Goal: Task Accomplishment & Management: Use online tool/utility

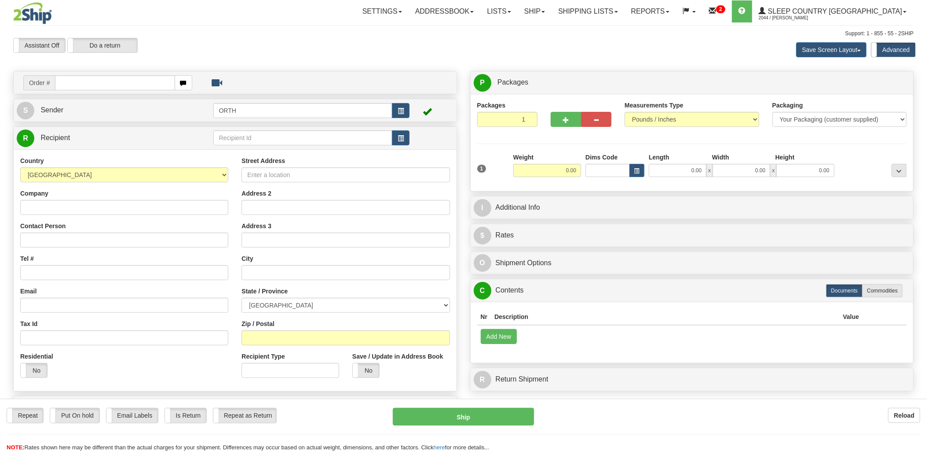
click at [121, 79] on input "text" at bounding box center [115, 82] width 120 height 15
drag, startPoint x: 121, startPoint y: 81, endPoint x: 231, endPoint y: 81, distance: 109.6
click at [122, 81] on input "text" at bounding box center [115, 82] width 120 height 15
type input "9002"
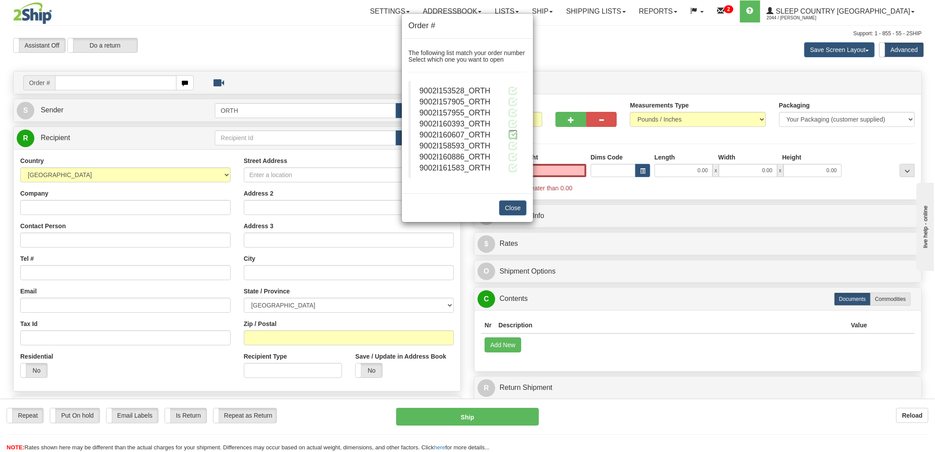
type input "0.00"
click at [511, 136] on span at bounding box center [512, 134] width 9 height 9
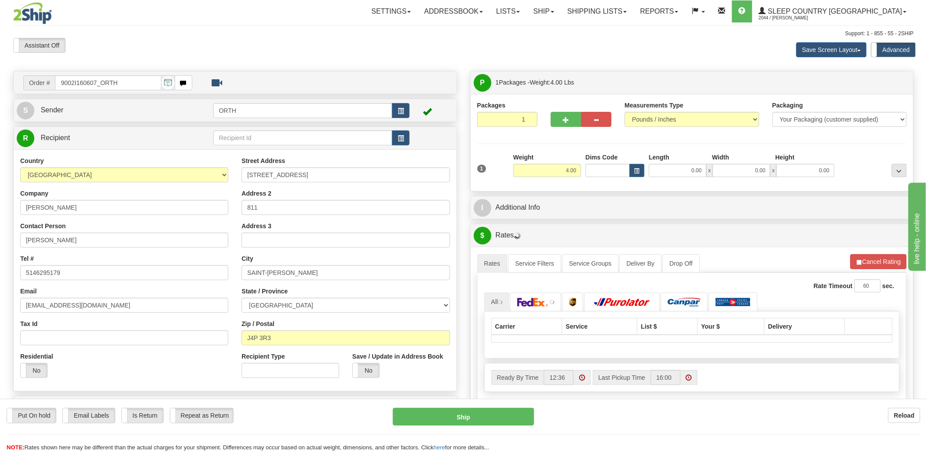
click at [617, 167] on div "Toggle navigation Settings Shipping Preferences Fields Preferences New" at bounding box center [463, 315] width 927 height 630
click at [621, 169] on input "Dims Code" at bounding box center [608, 170] width 44 height 13
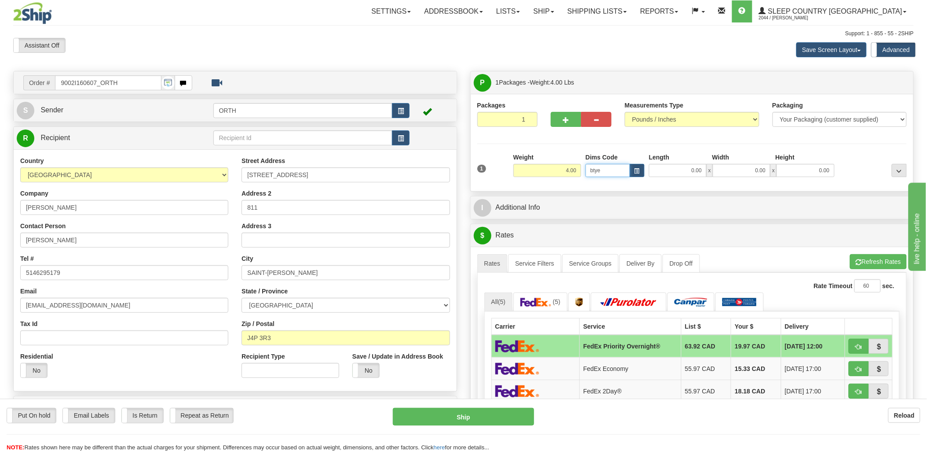
click button "Delete" at bounding box center [0, 0] width 0 height 0
drag, startPoint x: 621, startPoint y: 170, endPoint x: 555, endPoint y: 177, distance: 66.4
click at [555, 177] on div "1 Weight 4.00 Dims Code btye" at bounding box center [692, 168] width 434 height 31
type input "bte"
click button "Delete" at bounding box center [0, 0] width 0 height 0
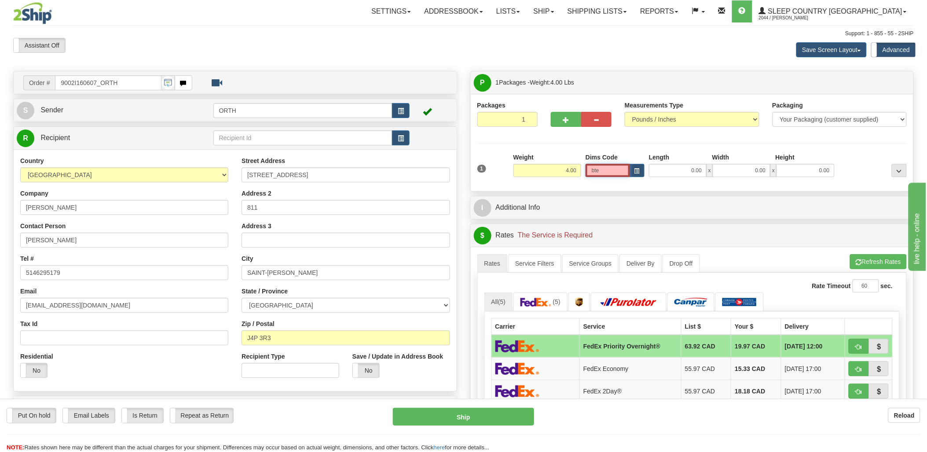
type input "15.00"
type input "5.00"
type input "25.00"
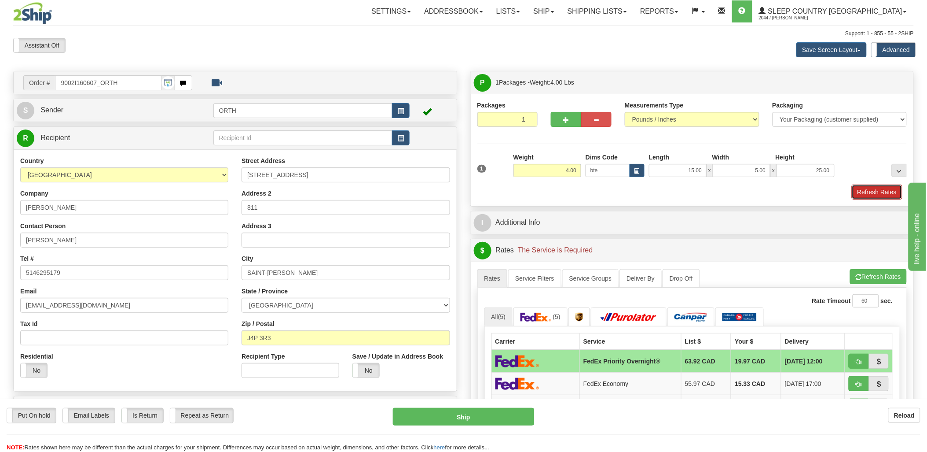
click at [883, 192] on button "Refresh Rates" at bounding box center [877, 191] width 51 height 15
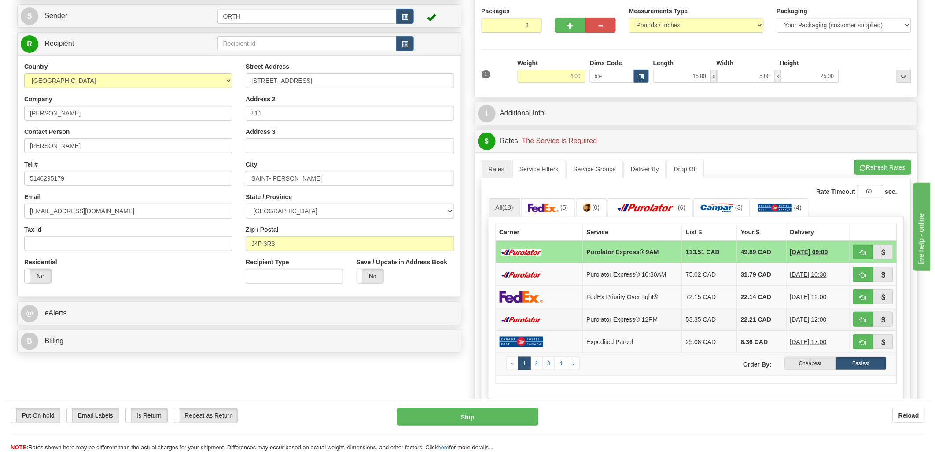
scroll to position [147, 0]
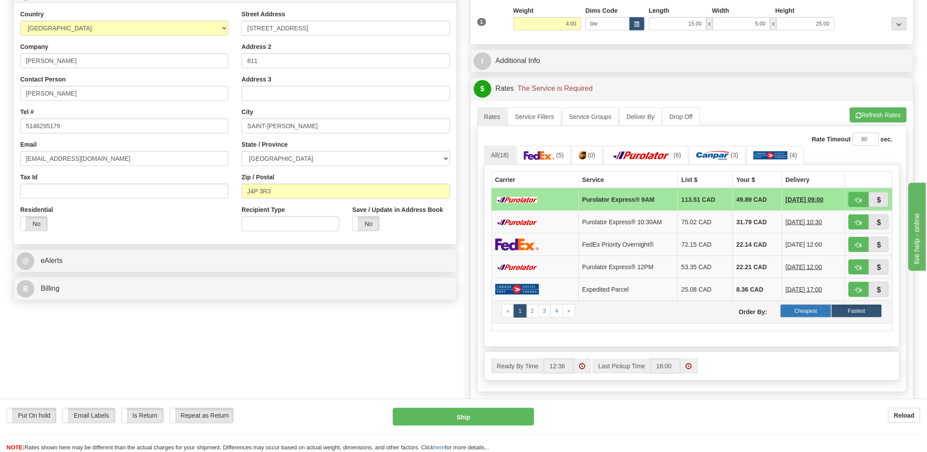
click at [808, 307] on label "Cheapest" at bounding box center [806, 310] width 51 height 13
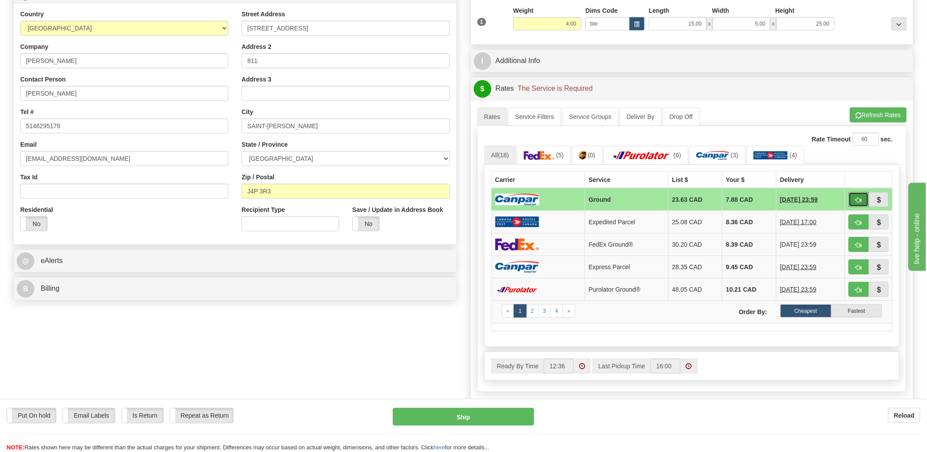
click at [854, 195] on button "button" at bounding box center [859, 199] width 20 height 15
type input "1"
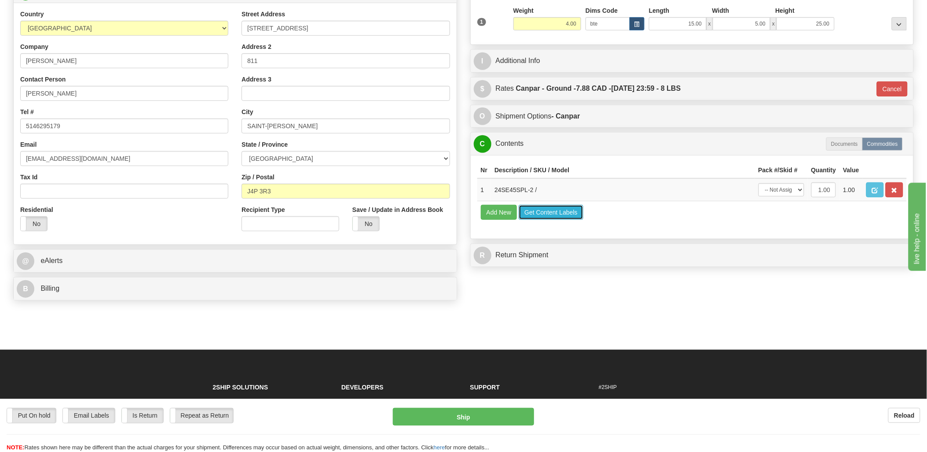
click at [570, 220] on button "Get Content Labels" at bounding box center [551, 212] width 65 height 15
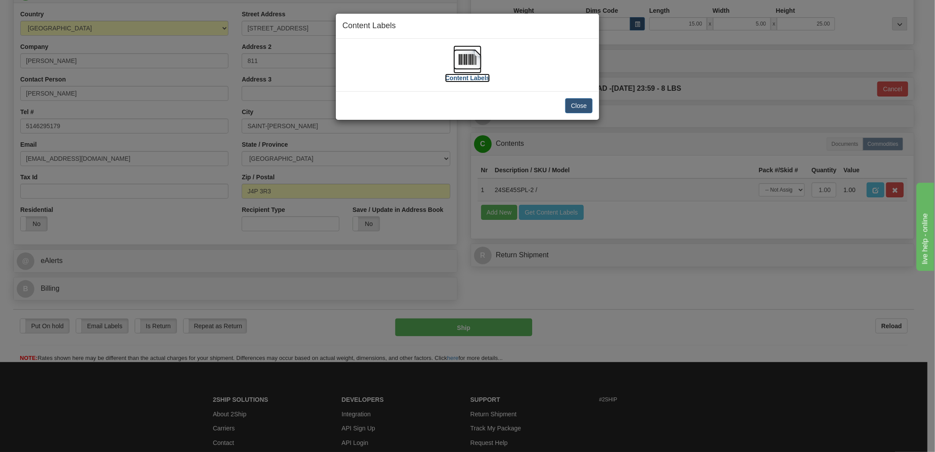
click at [472, 55] on img at bounding box center [467, 59] width 28 height 28
click at [578, 103] on button "Close" at bounding box center [578, 105] width 27 height 15
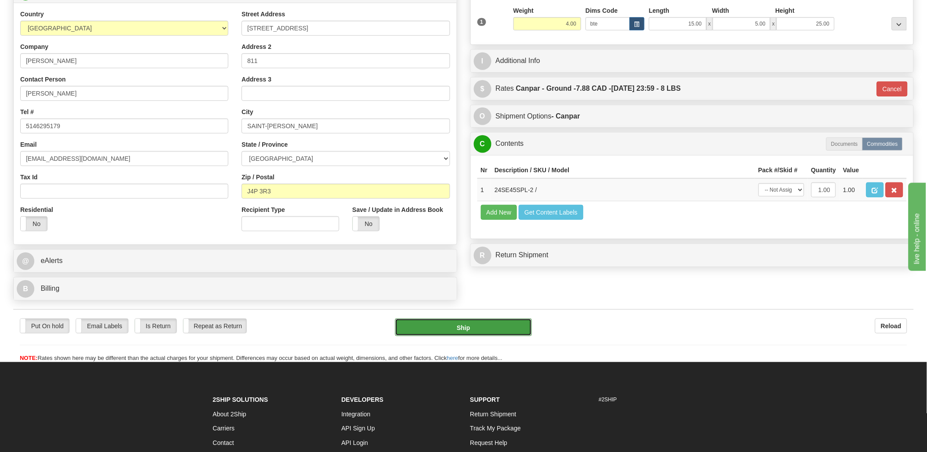
click at [460, 326] on button "Ship" at bounding box center [463, 327] width 137 height 18
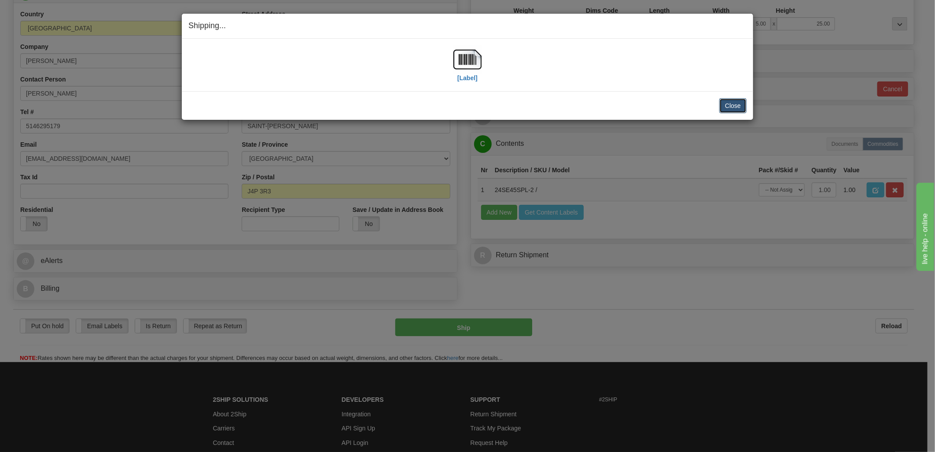
click at [732, 105] on button "Close" at bounding box center [732, 105] width 27 height 15
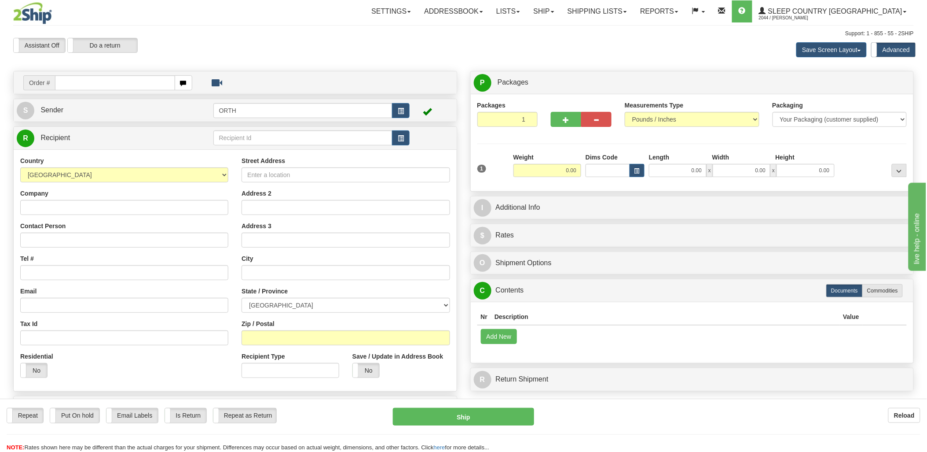
click at [81, 83] on input "text" at bounding box center [115, 82] width 120 height 15
type input "9002i15"
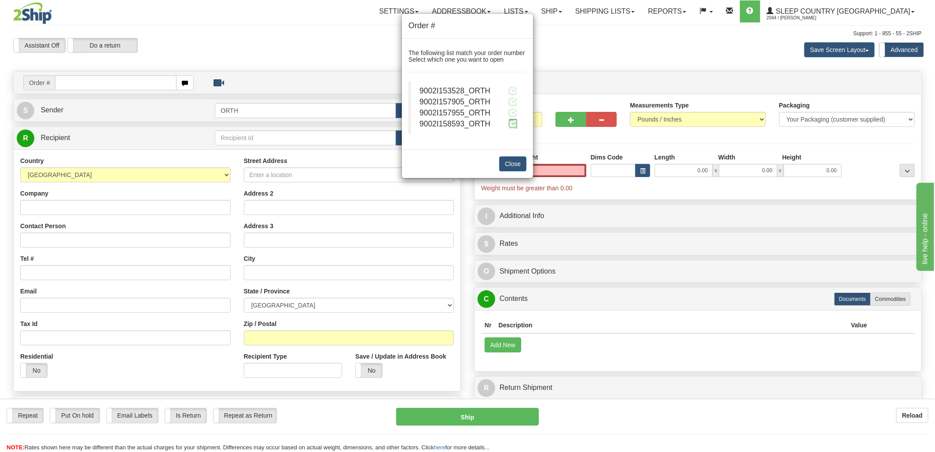
type input "0.00"
click at [516, 121] on span at bounding box center [512, 123] width 9 height 9
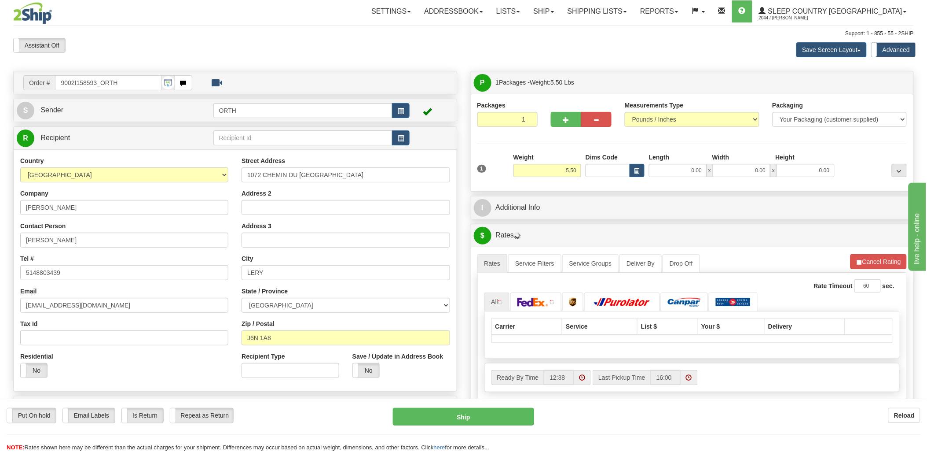
click at [603, 171] on div "Toggle navigation Settings Shipping Preferences Fields Preferences New" at bounding box center [463, 315] width 927 height 630
click at [603, 171] on input "Dims Code" at bounding box center [608, 170] width 44 height 13
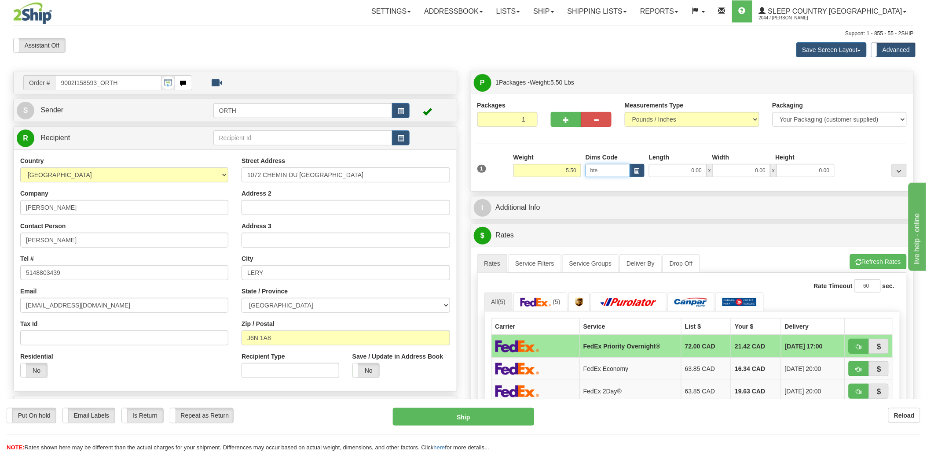
type input "bte"
click button "Delete" at bounding box center [0, 0] width 0 height 0
type input "15.00"
type input "5.00"
type input "25.00"
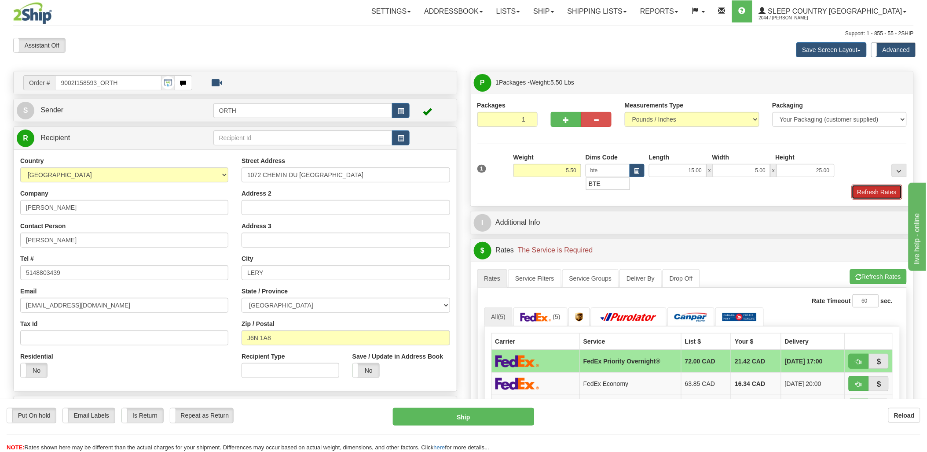
click at [890, 193] on button "Refresh Rates" at bounding box center [877, 191] width 51 height 15
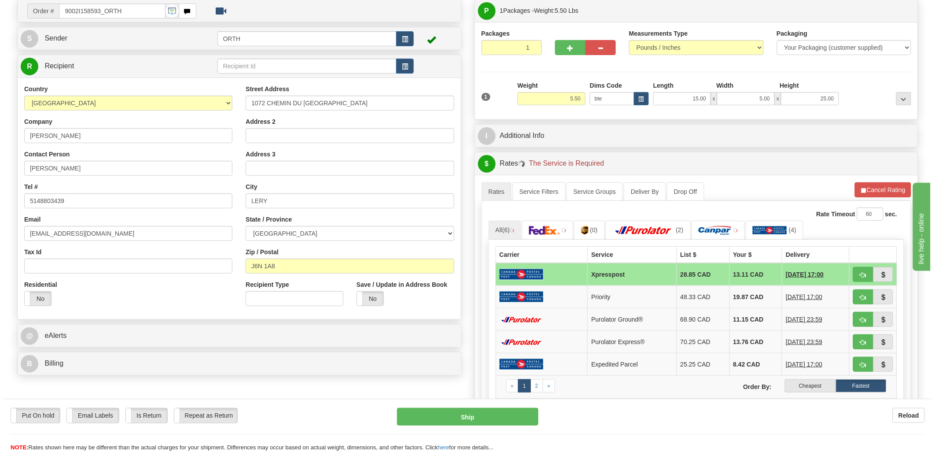
scroll to position [147, 0]
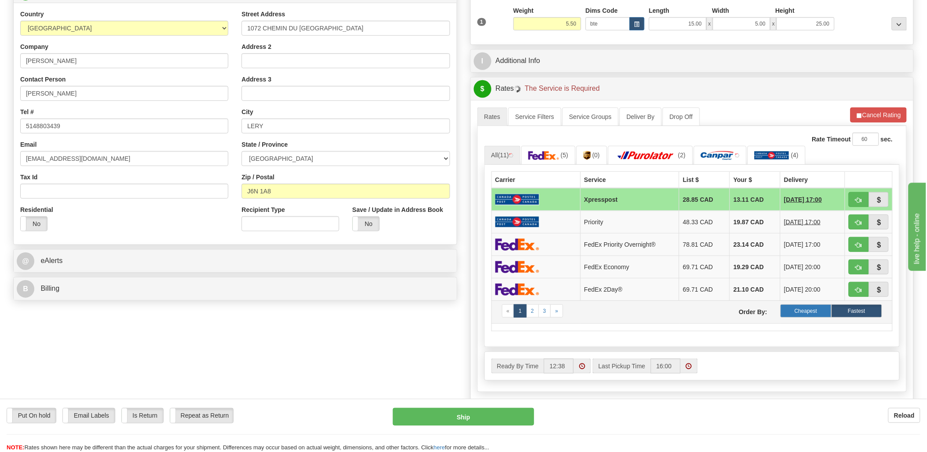
click at [817, 315] on label "Cheapest" at bounding box center [806, 310] width 51 height 13
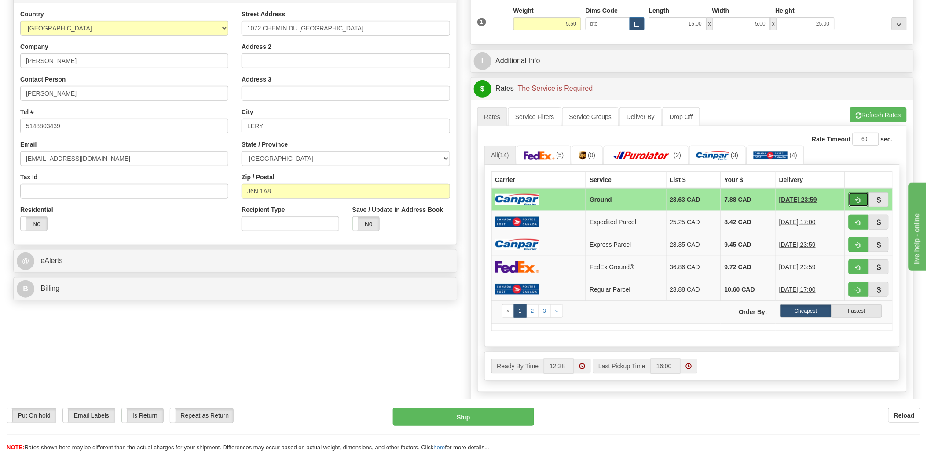
click at [863, 204] on button "button" at bounding box center [859, 199] width 20 height 15
type input "1"
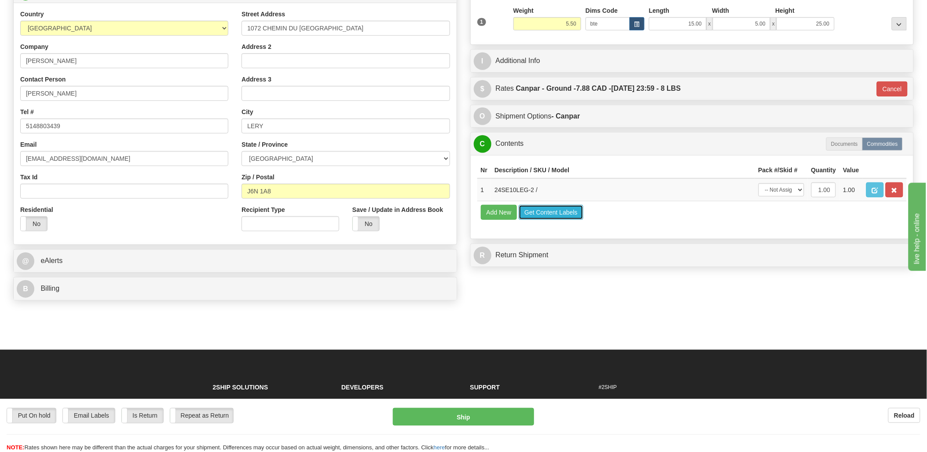
click at [544, 220] on button "Get Content Labels" at bounding box center [551, 212] width 65 height 15
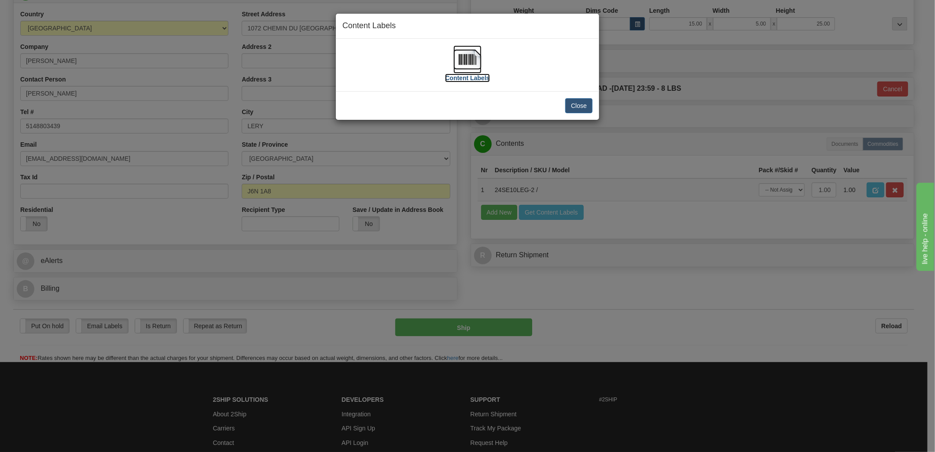
click at [469, 58] on img at bounding box center [467, 59] width 28 height 28
click at [579, 103] on button "Close" at bounding box center [578, 105] width 27 height 15
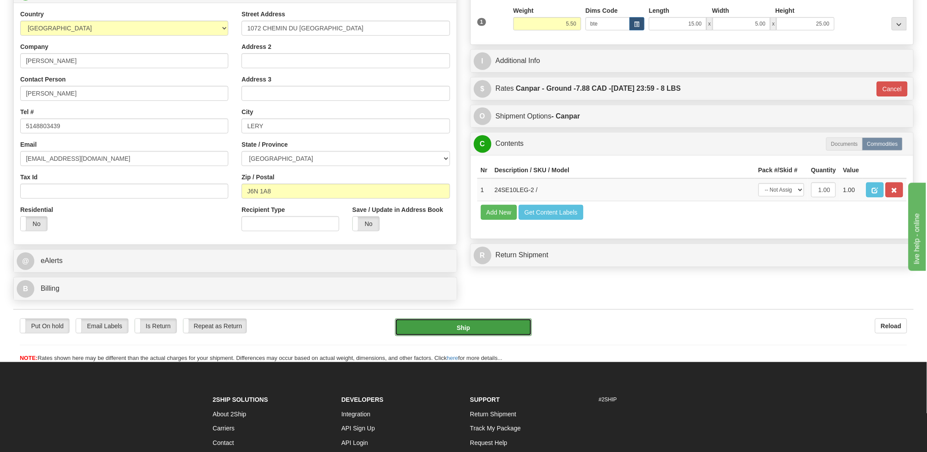
click at [470, 332] on button "Ship" at bounding box center [463, 327] width 137 height 18
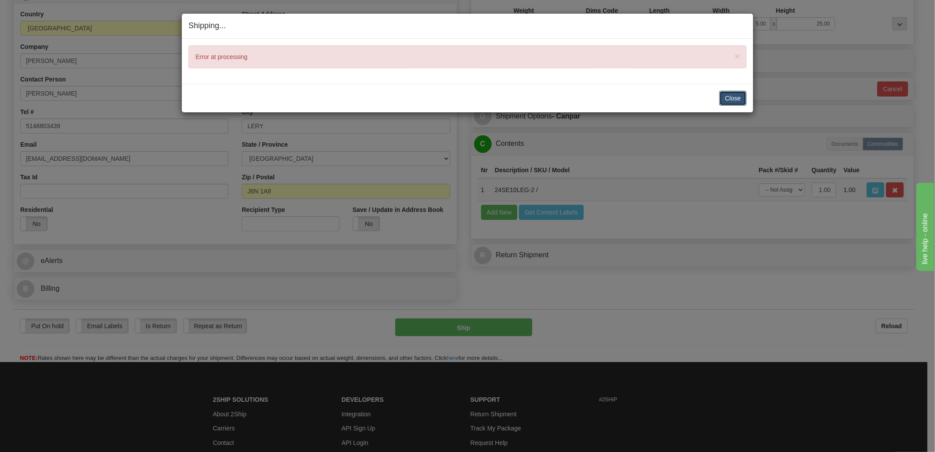
click at [738, 93] on button "Close" at bounding box center [732, 98] width 27 height 15
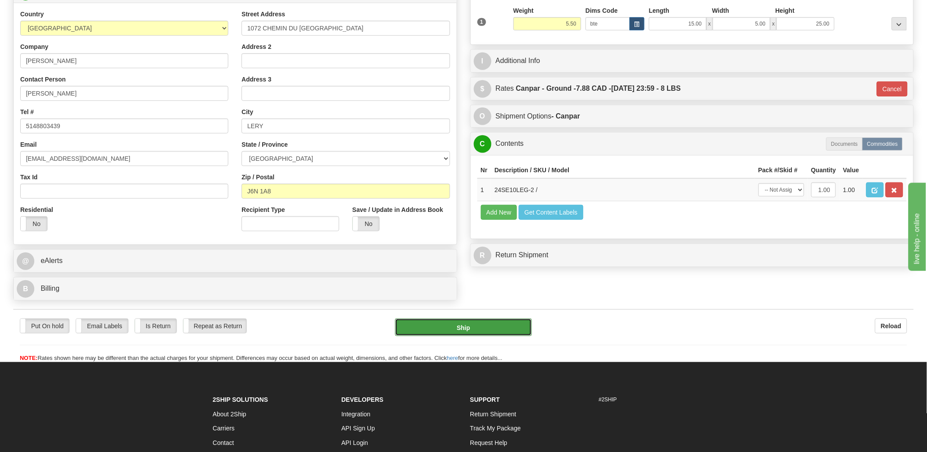
click at [468, 328] on button "Ship" at bounding box center [463, 327] width 137 height 18
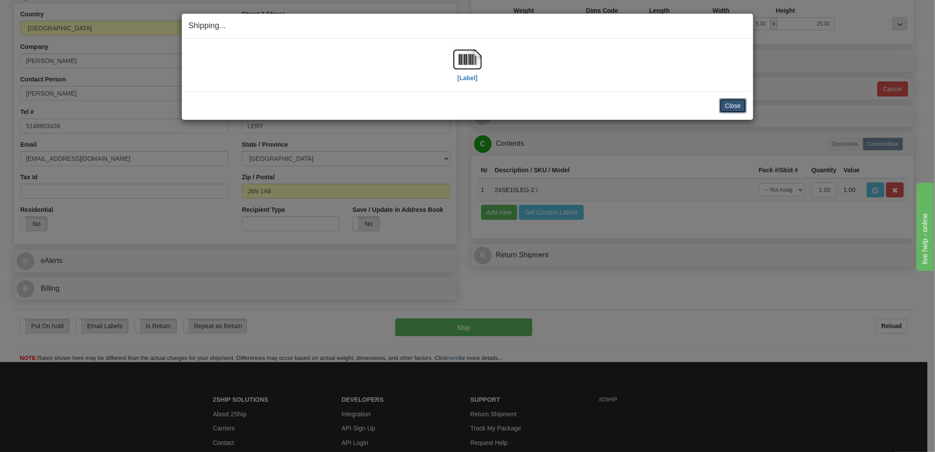
click at [720, 112] on button "Close" at bounding box center [732, 105] width 27 height 15
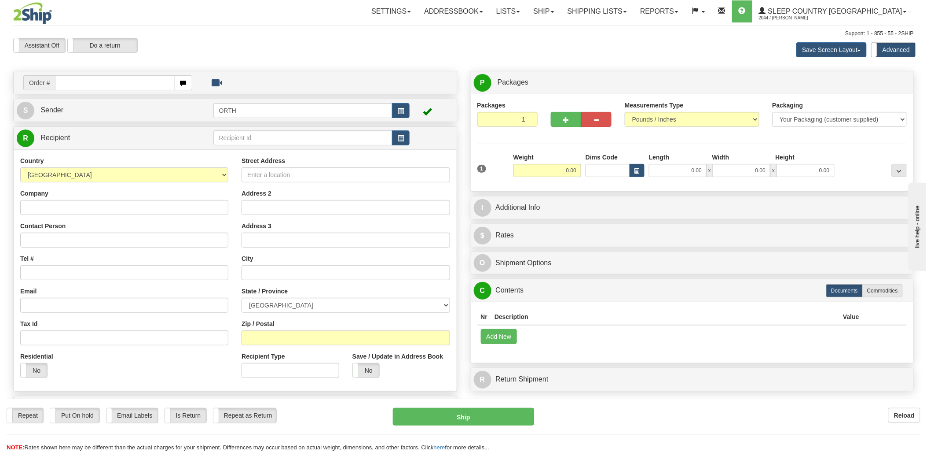
click at [121, 78] on input "text" at bounding box center [115, 82] width 120 height 15
type input "9008"
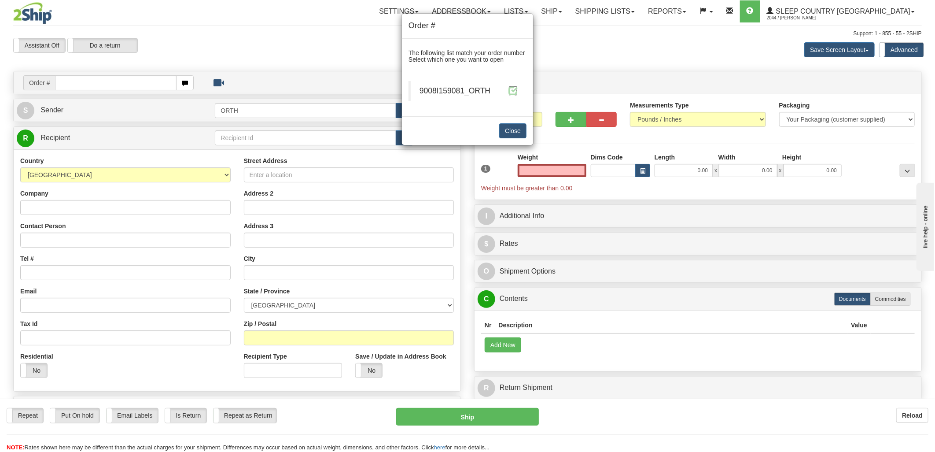
type input "0.00"
click at [514, 89] on span at bounding box center [512, 90] width 9 height 9
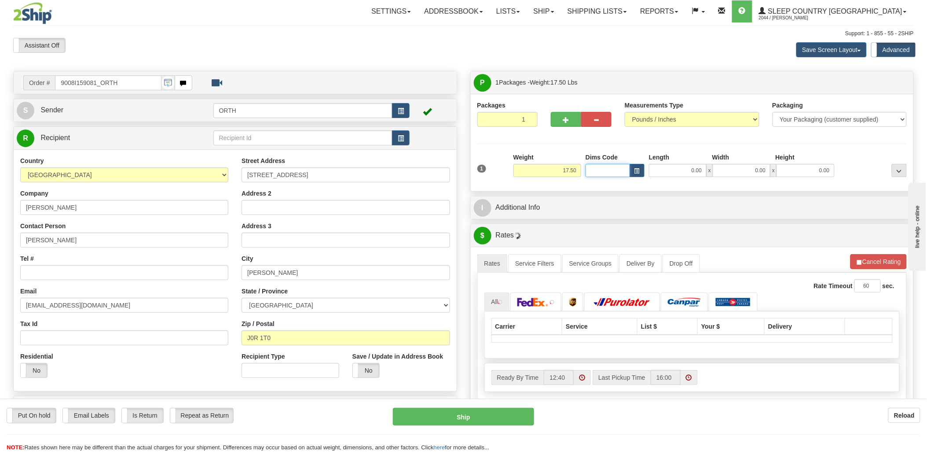
click at [599, 173] on input "Dims Code" at bounding box center [608, 170] width 44 height 13
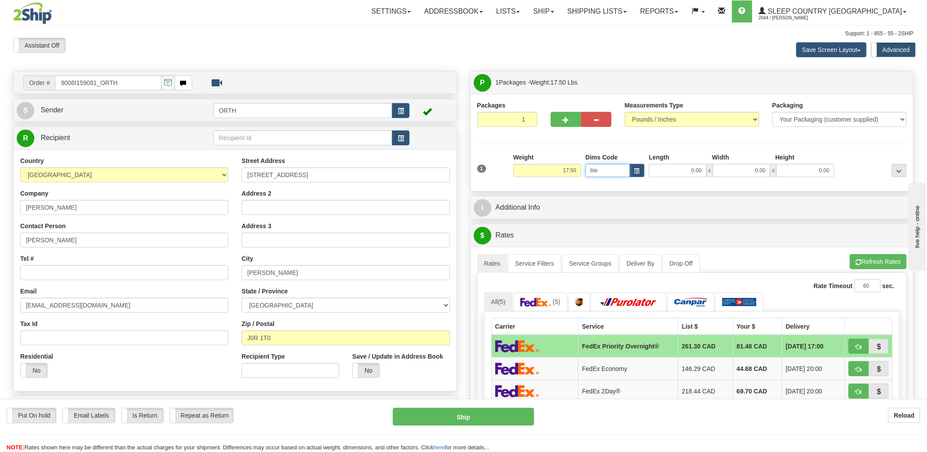
type input "bte"
click button "Delete" at bounding box center [0, 0] width 0 height 0
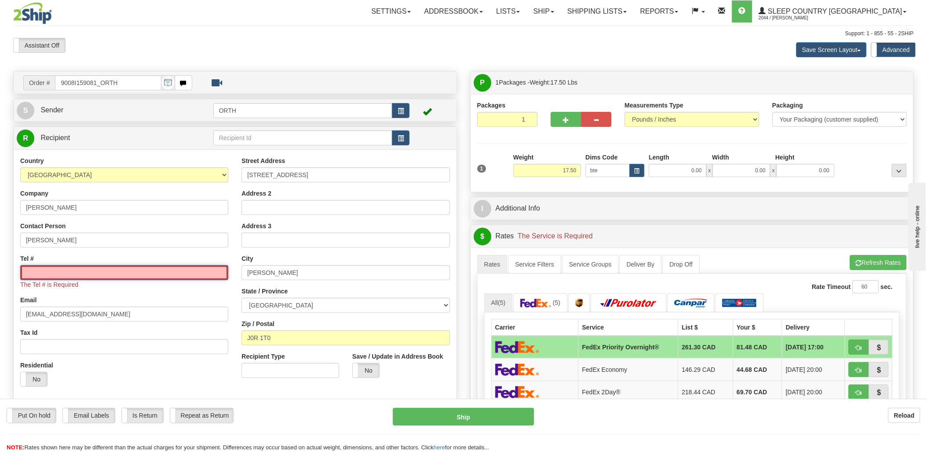
type input "15.00"
type input "5.00"
type input "25.00"
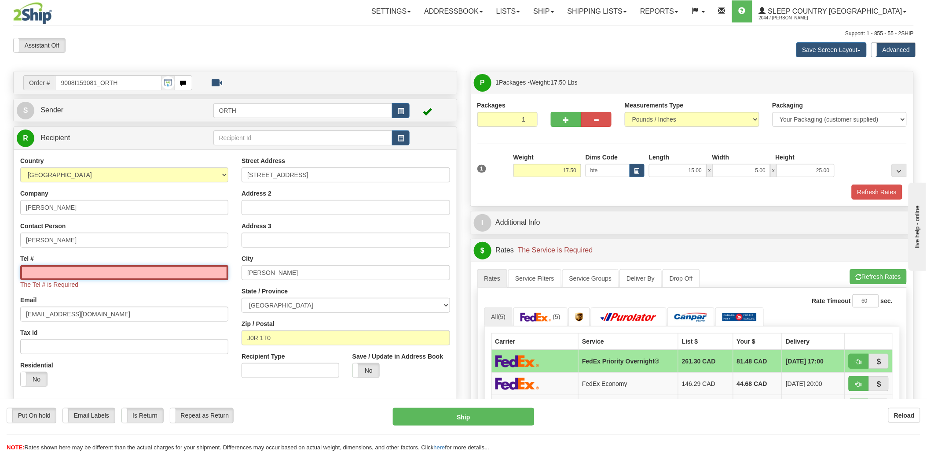
click at [120, 270] on input "Tel #" at bounding box center [124, 272] width 208 height 15
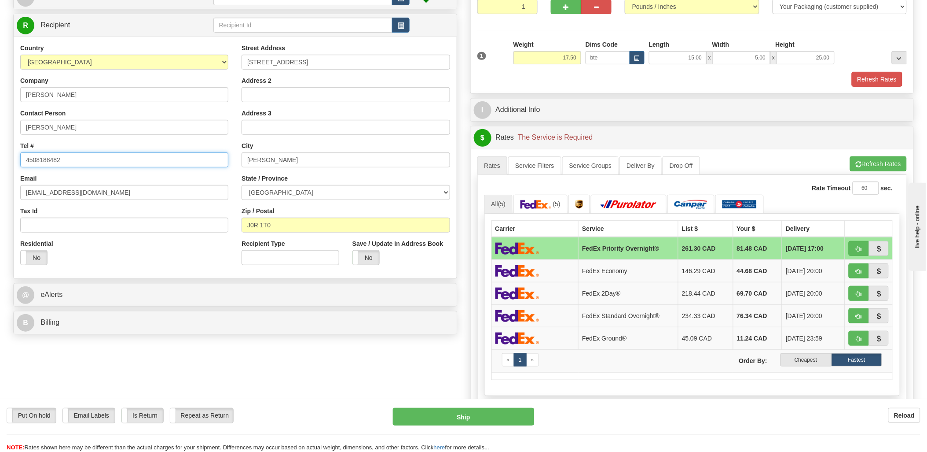
scroll to position [156, 0]
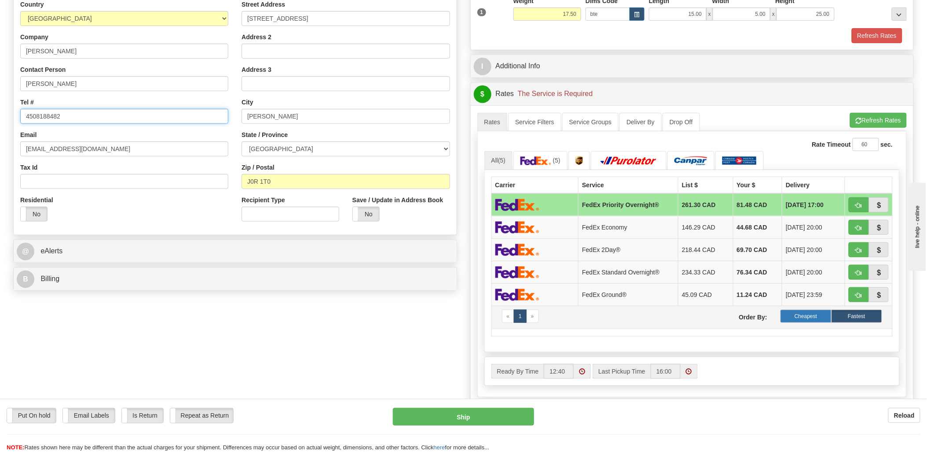
type input "4508188482"
click at [824, 320] on label "Cheapest" at bounding box center [806, 315] width 51 height 13
click at [819, 312] on label "Cheapest" at bounding box center [806, 315] width 51 height 13
click at [808, 313] on label "Cheapest" at bounding box center [806, 315] width 51 height 13
click at [810, 316] on label "Cheapest" at bounding box center [806, 315] width 51 height 13
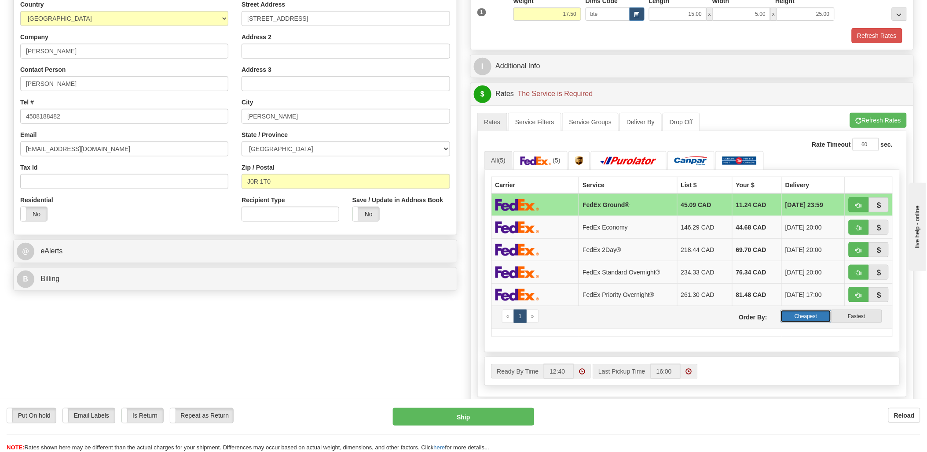
click at [804, 315] on label "Cheapest" at bounding box center [806, 315] width 51 height 13
click at [810, 318] on label "Cheapest" at bounding box center [806, 315] width 51 height 13
click at [798, 320] on label "Cheapest" at bounding box center [806, 315] width 51 height 13
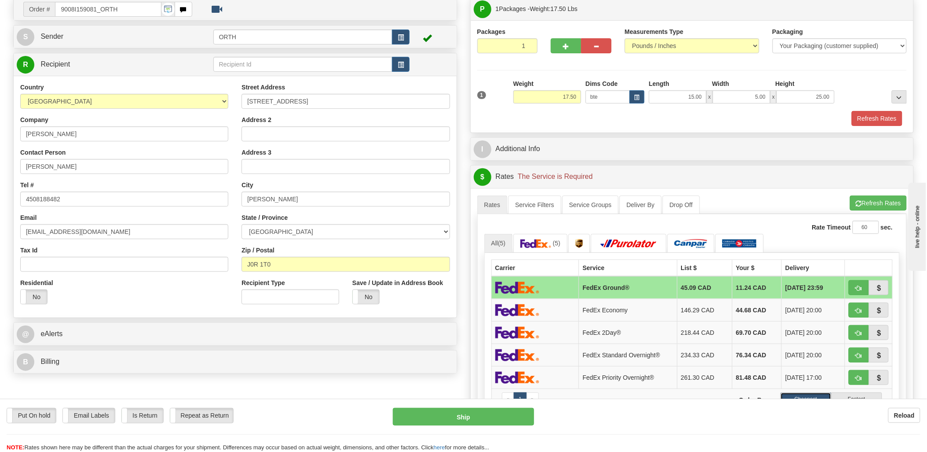
scroll to position [10, 0]
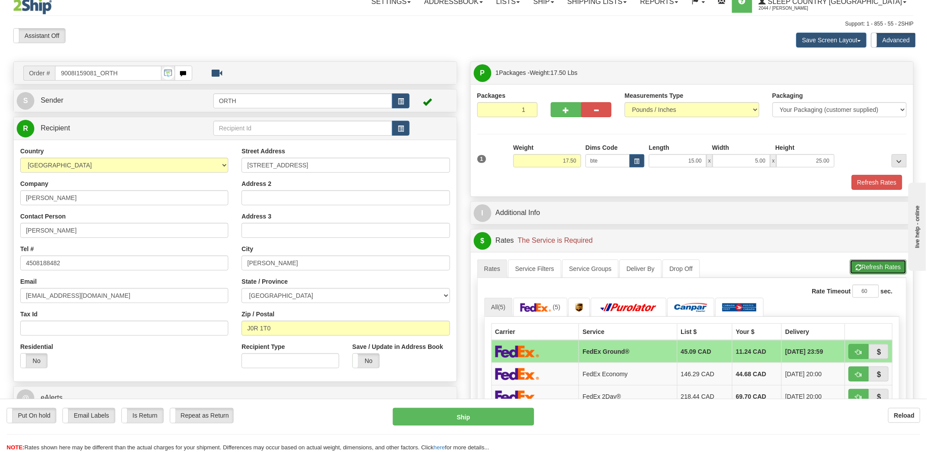
click at [872, 265] on button "Refresh Rates" at bounding box center [878, 266] width 57 height 15
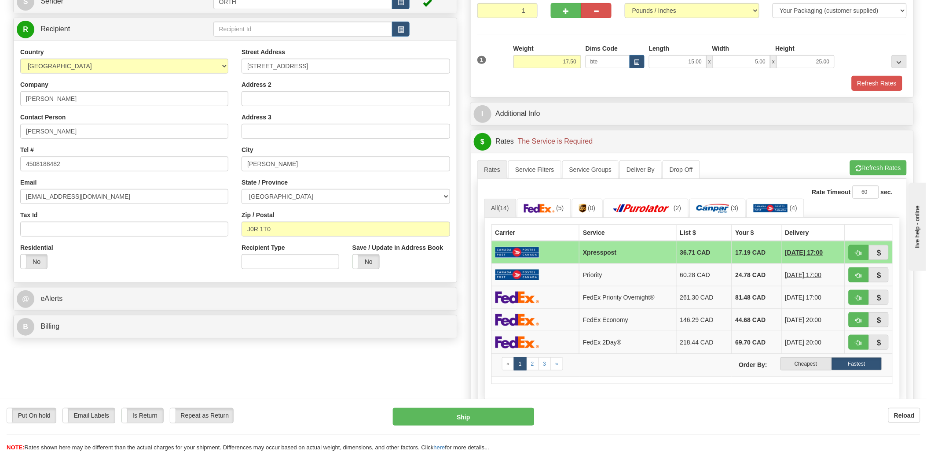
scroll to position [156, 0]
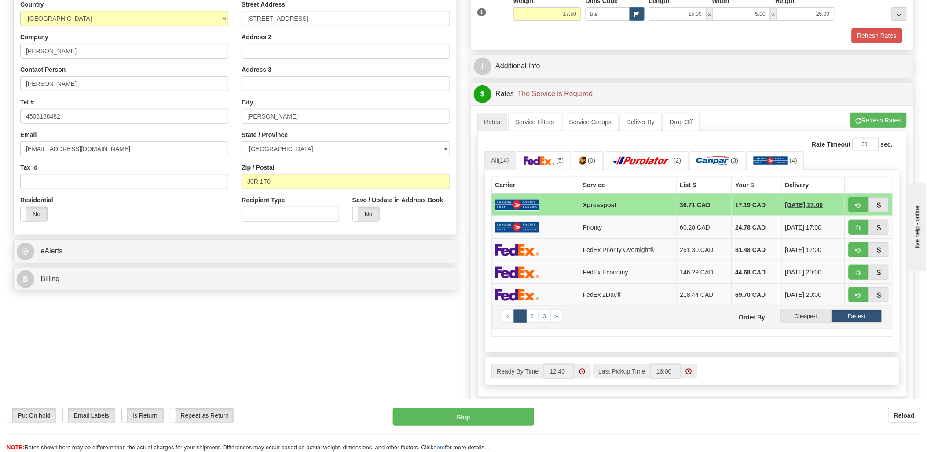
click at [805, 324] on td "« 1 2 3 » Order By: Cheapest Fastest" at bounding box center [692, 316] width 401 height 23
click at [805, 321] on label "Cheapest" at bounding box center [806, 315] width 51 height 13
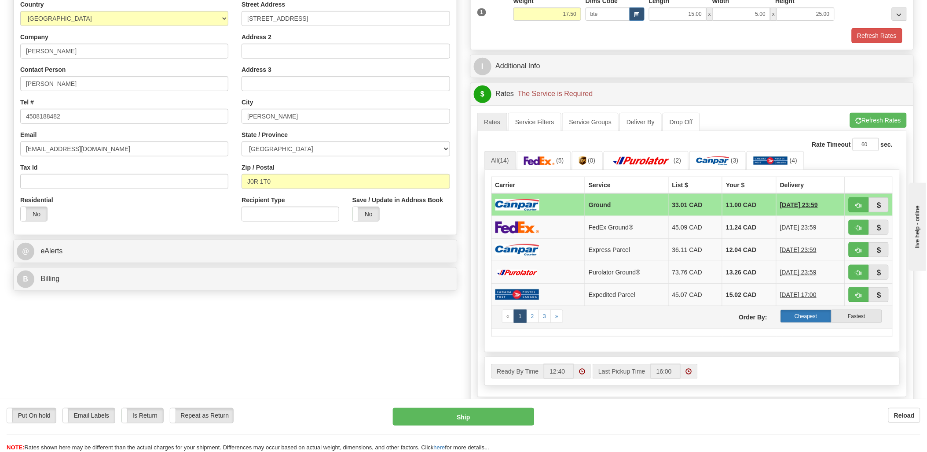
click at [818, 311] on label "Cheapest" at bounding box center [806, 315] width 51 height 13
click at [860, 198] on button "button" at bounding box center [859, 204] width 20 height 15
type input "1"
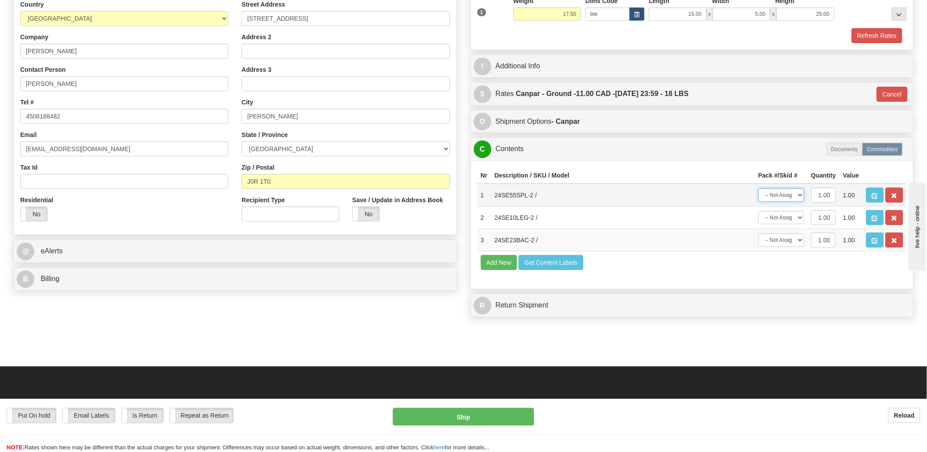
click at [787, 202] on select "-- Not Assigned -- Package 1" at bounding box center [782, 194] width 46 height 13
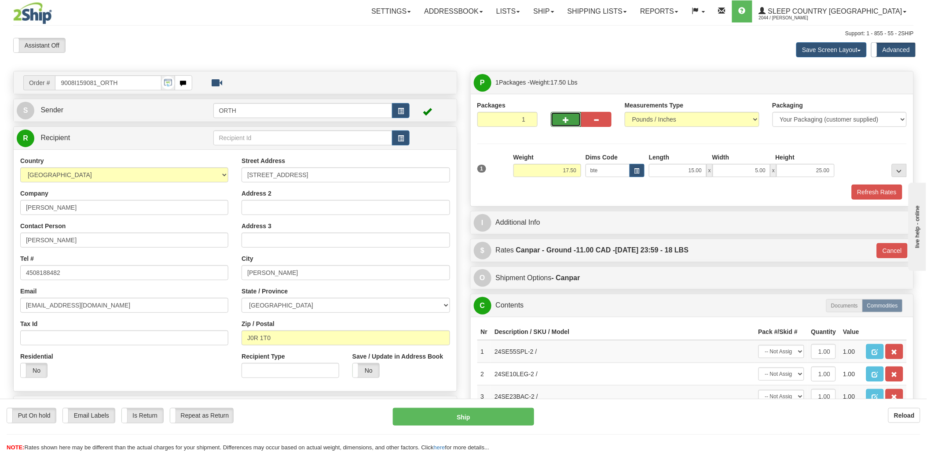
click at [572, 117] on button "button" at bounding box center [566, 119] width 30 height 15
type input "2"
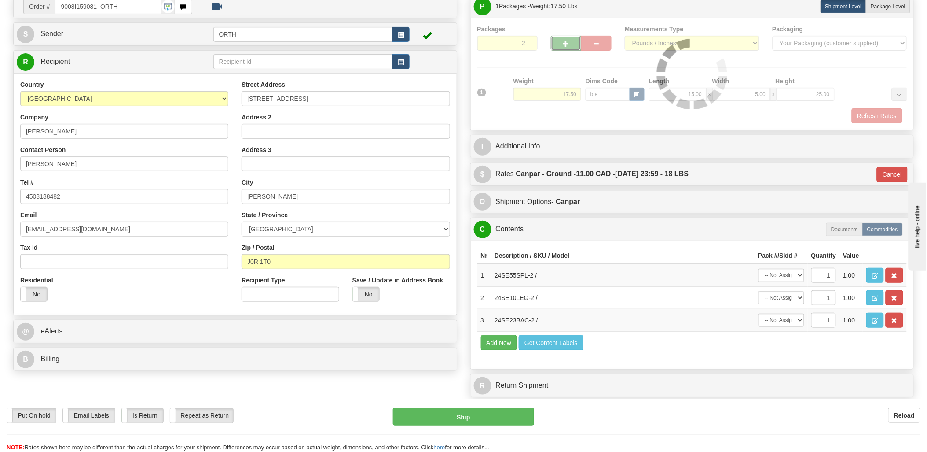
scroll to position [98, 0]
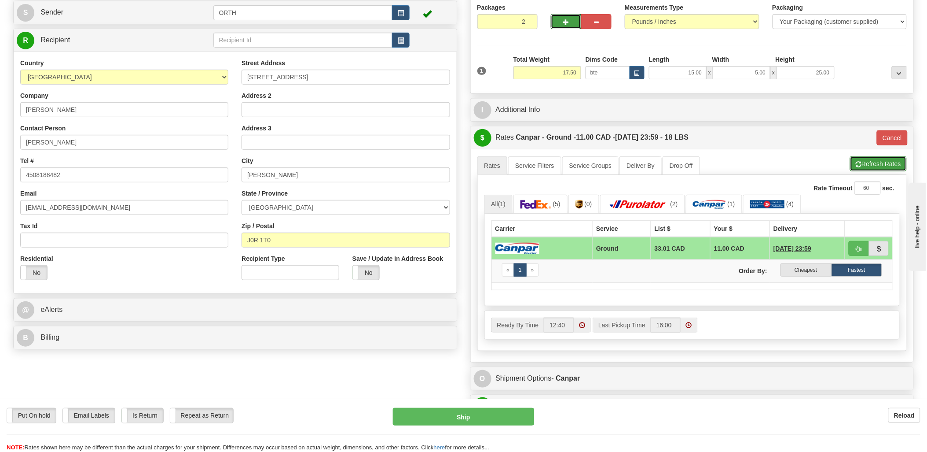
click at [885, 164] on button "Refresh Rates" at bounding box center [878, 163] width 57 height 15
type input "1"
click at [856, 248] on span "button" at bounding box center [859, 249] width 6 height 6
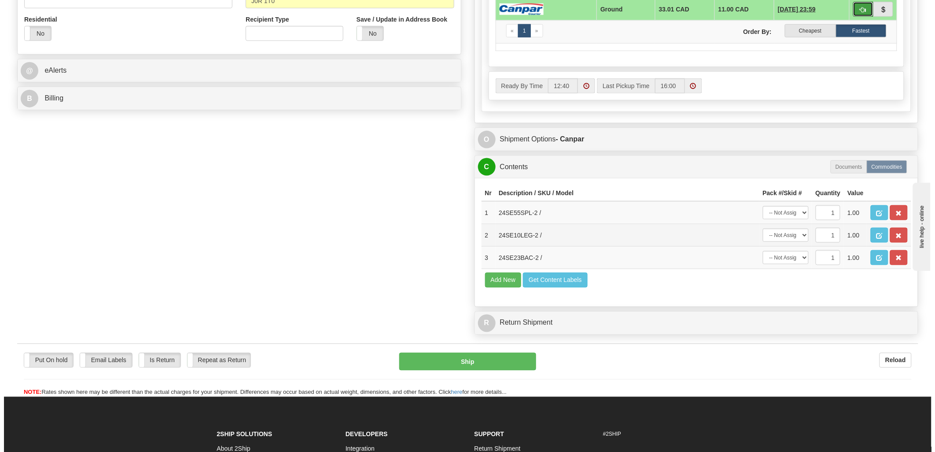
scroll to position [342, 0]
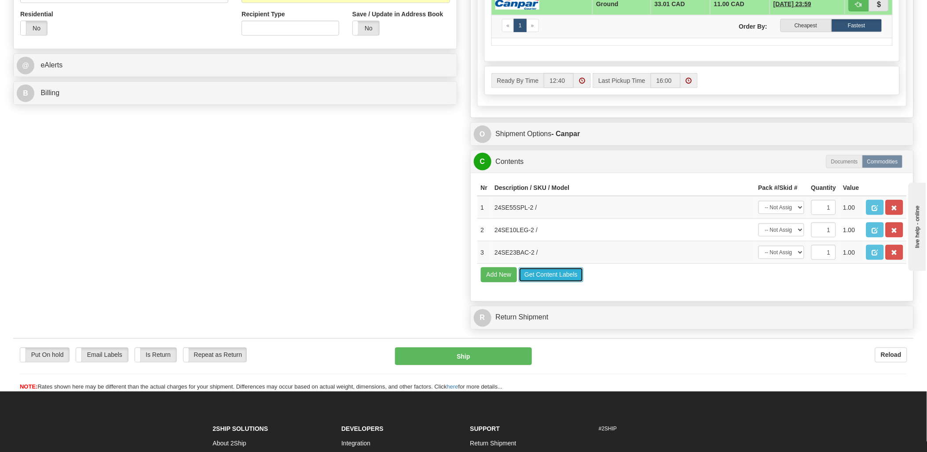
click at [537, 282] on button "Get Content Labels" at bounding box center [551, 274] width 65 height 15
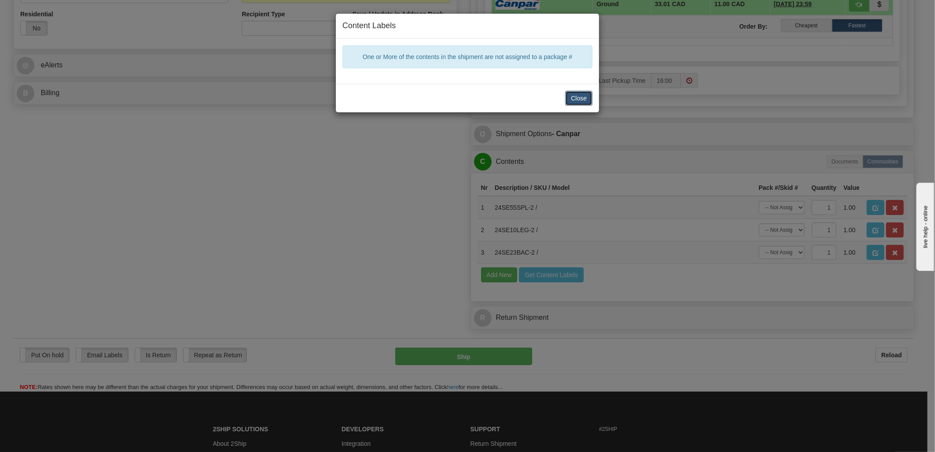
click at [570, 93] on button "Close" at bounding box center [578, 98] width 27 height 15
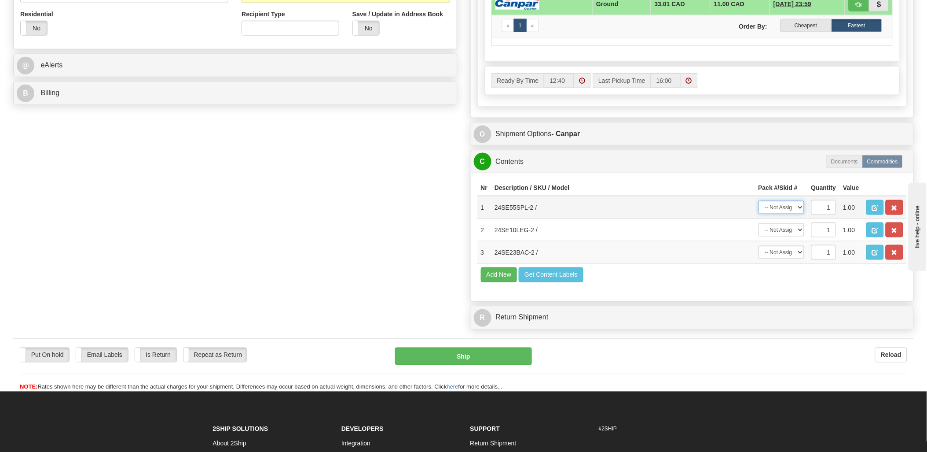
click at [783, 214] on select "-- Not Assigned -- Package 1 Package 2" at bounding box center [782, 207] width 46 height 13
select select "0"
click at [759, 210] on select "-- Not Assigned -- Package 1 Package 2" at bounding box center [782, 207] width 46 height 13
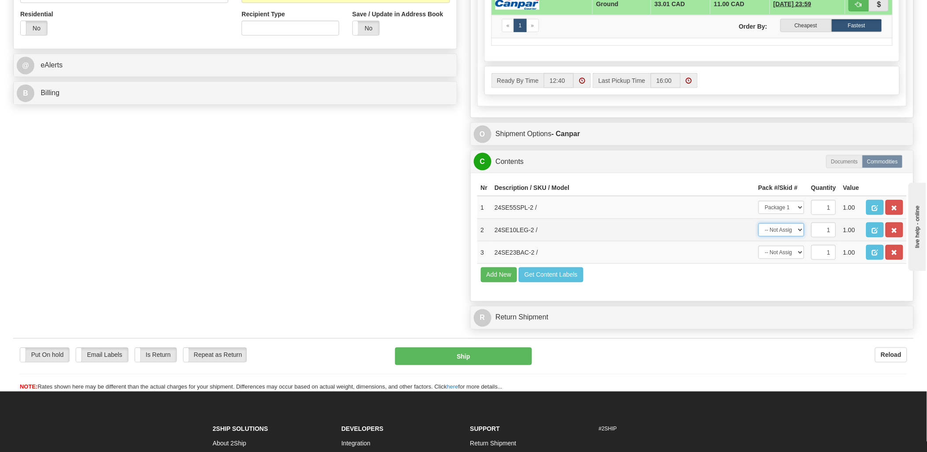
click at [785, 236] on select "-- Not Assigned -- Package 1 Package 2" at bounding box center [782, 229] width 46 height 13
click at [784, 236] on select "-- Not Assigned -- Package 1 Package 2" at bounding box center [782, 229] width 46 height 13
select select "1"
click at [759, 236] on select "-- Not Assigned -- Package 1 Package 2" at bounding box center [782, 229] width 46 height 13
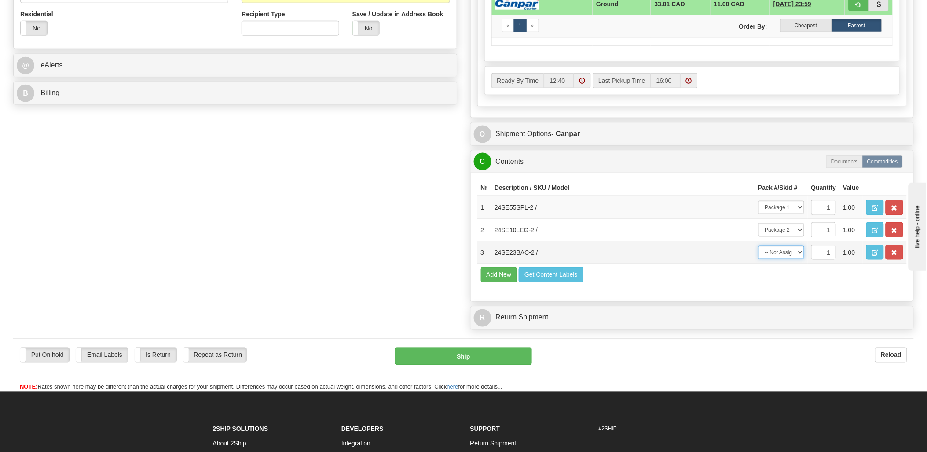
click at [784, 259] on select "-- Not Assigned -- Package 1 Package 2" at bounding box center [782, 252] width 46 height 13
select select "1"
click at [759, 259] on select "-- Not Assigned -- Package 1 Package 2" at bounding box center [782, 252] width 46 height 13
click at [560, 282] on button "Get Content Labels" at bounding box center [551, 274] width 65 height 15
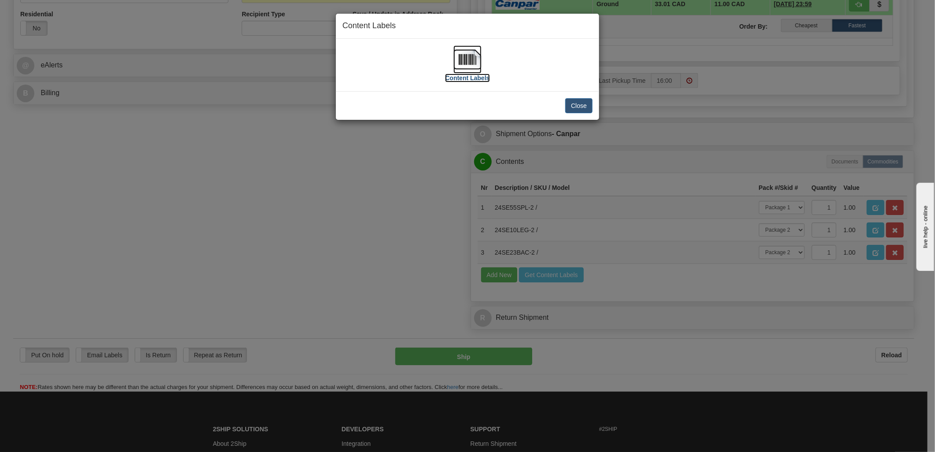
click at [467, 54] on img at bounding box center [467, 59] width 28 height 28
click at [574, 102] on button "Close" at bounding box center [578, 105] width 27 height 15
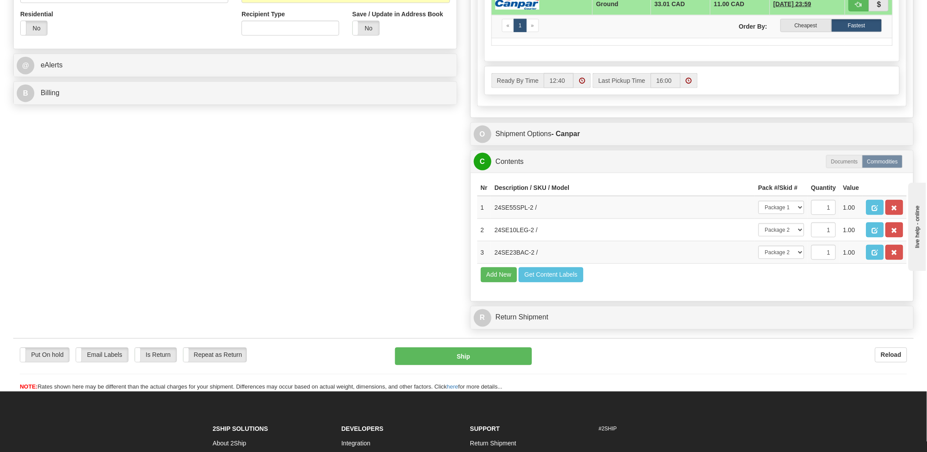
click at [490, 391] on div "Put On hold Put On hold Email Labels Email Labels Edit Is Return Is Return Repe…" at bounding box center [463, 369] width 901 height 44
click at [491, 365] on button "Ship" at bounding box center [463, 356] width 137 height 18
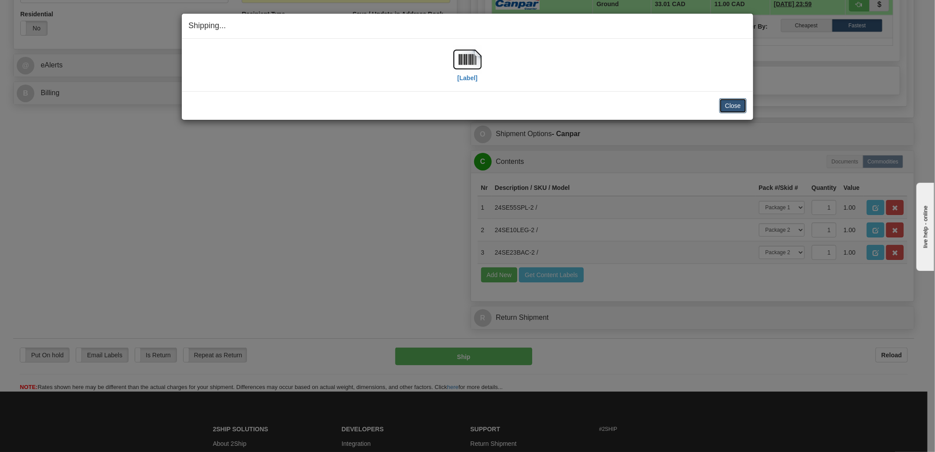
click at [734, 108] on button "Close" at bounding box center [732, 105] width 27 height 15
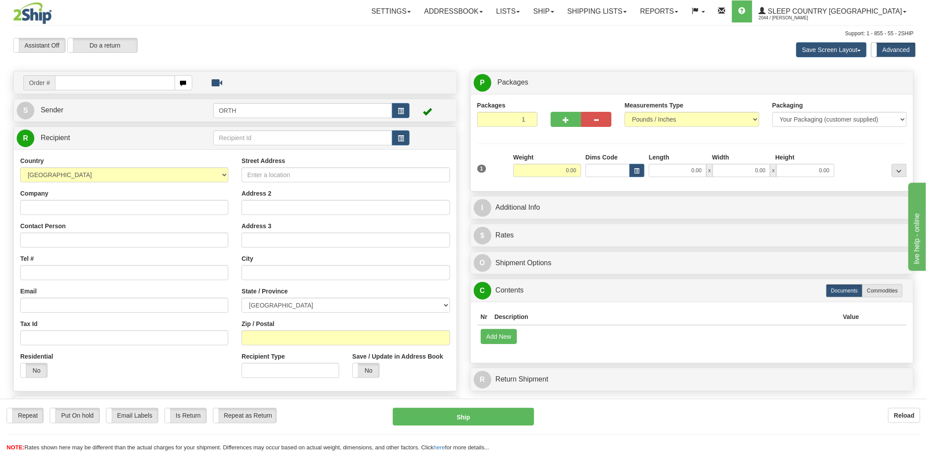
click at [59, 82] on input "text" at bounding box center [115, 82] width 120 height 15
type input "9002"
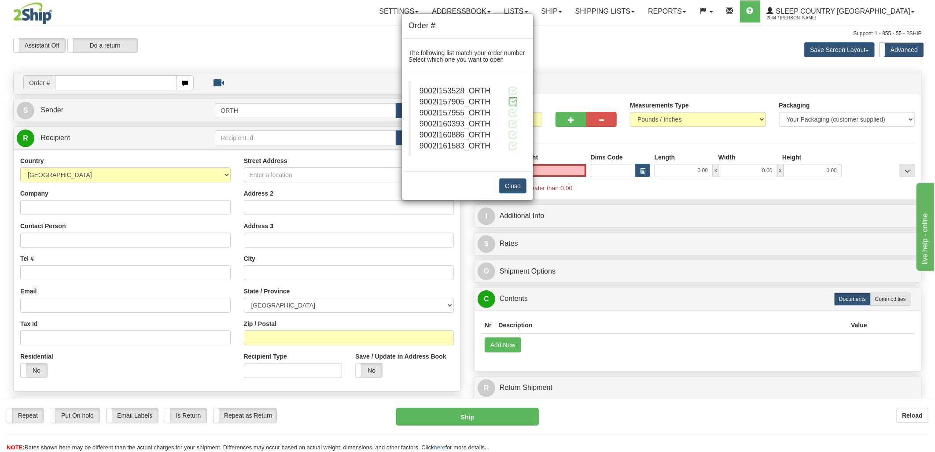
type input "0.00"
click at [510, 103] on span at bounding box center [512, 101] width 9 height 9
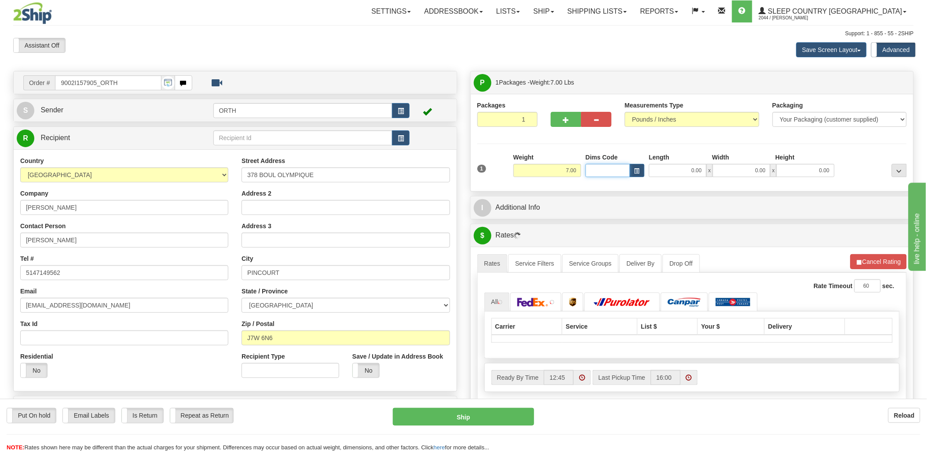
click at [610, 168] on input "Dims Code" at bounding box center [608, 170] width 44 height 13
click at [610, 169] on input "Dims Code" at bounding box center [608, 170] width 44 height 13
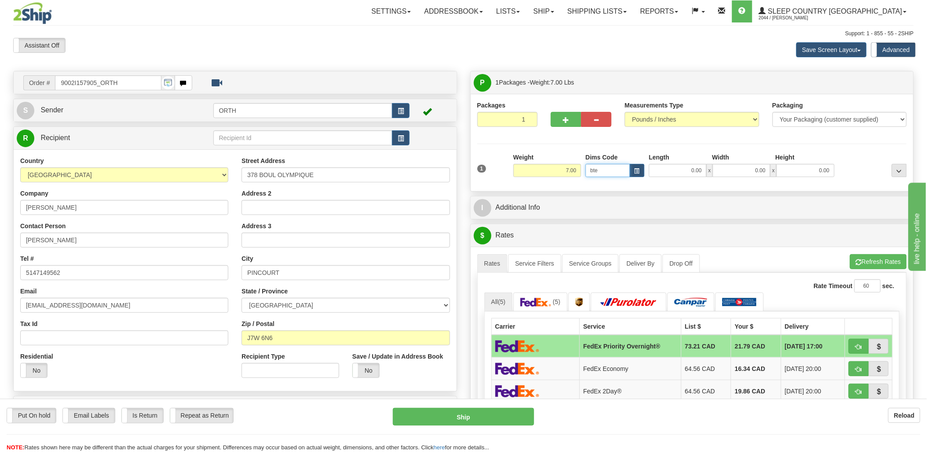
type input "bte"
click button "Delete" at bounding box center [0, 0] width 0 height 0
type input "15.00"
type input "5.00"
type input "25.00"
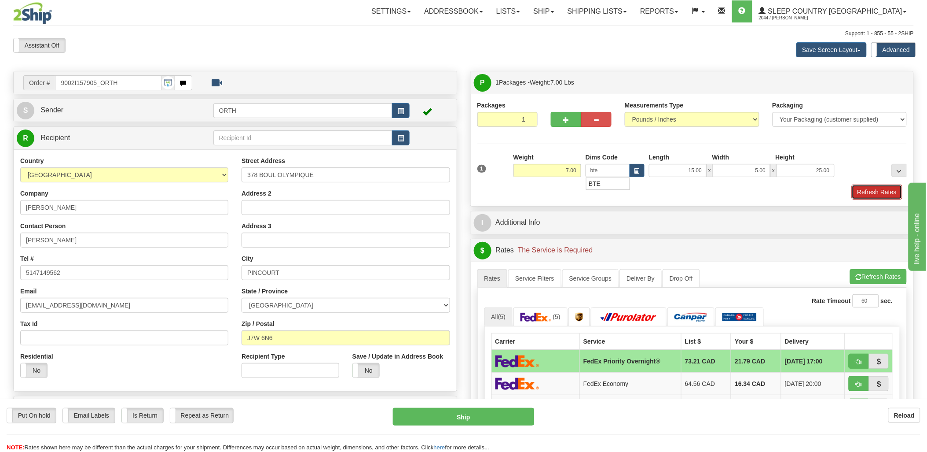
click at [899, 194] on button "Refresh Rates" at bounding box center [877, 191] width 51 height 15
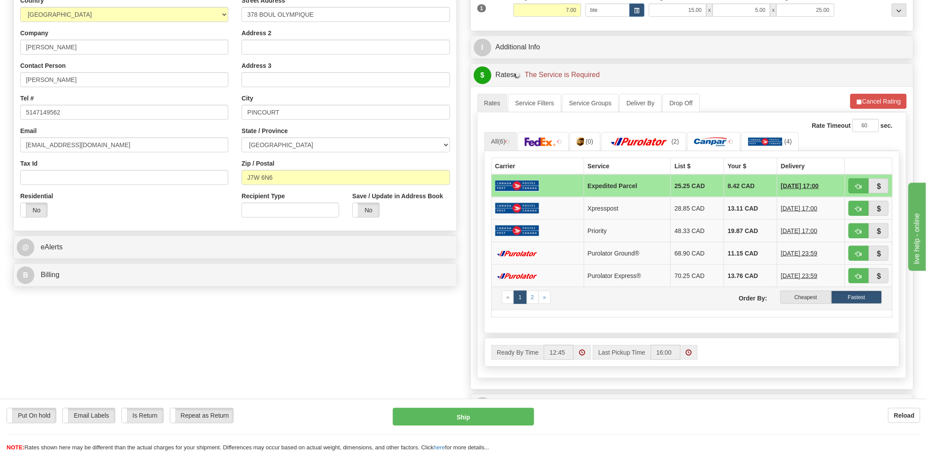
scroll to position [244, 0]
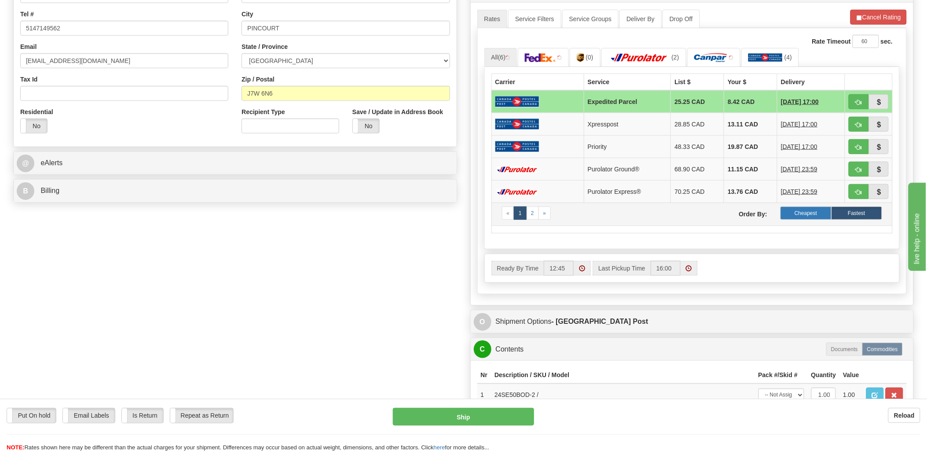
click at [814, 215] on label "Cheapest" at bounding box center [806, 212] width 51 height 13
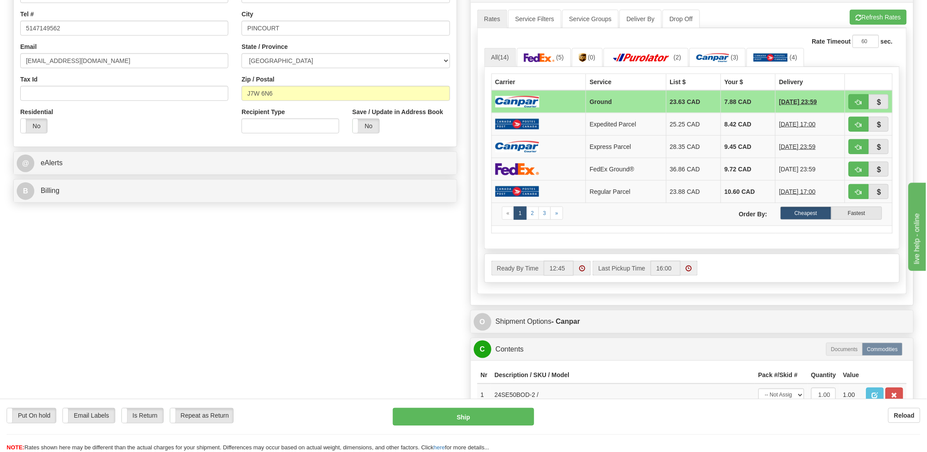
click at [822, 213] on label "Cheapest" at bounding box center [806, 212] width 51 height 13
click at [859, 101] on span "button" at bounding box center [859, 102] width 6 height 6
type input "1"
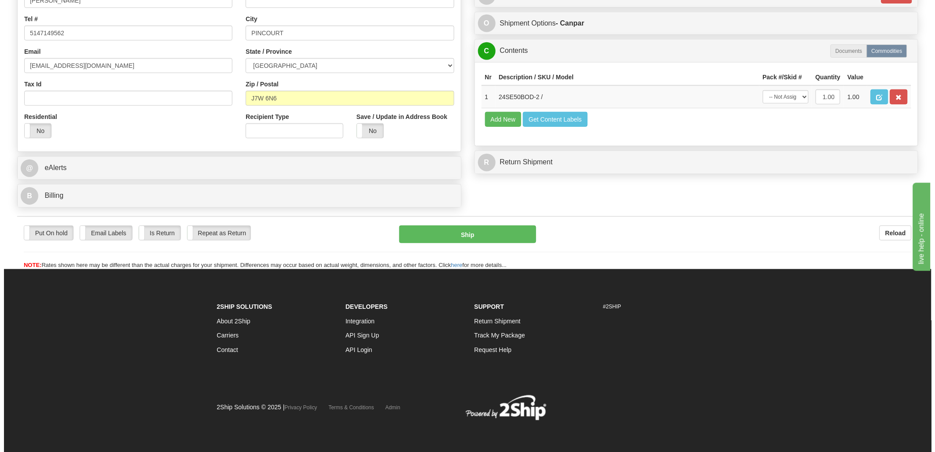
scroll to position [240, 0]
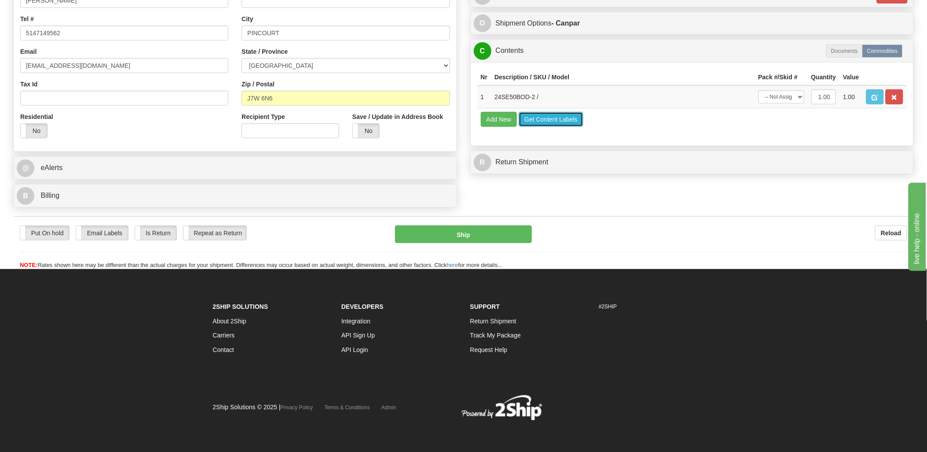
click at [564, 127] on button "Get Content Labels" at bounding box center [551, 119] width 65 height 15
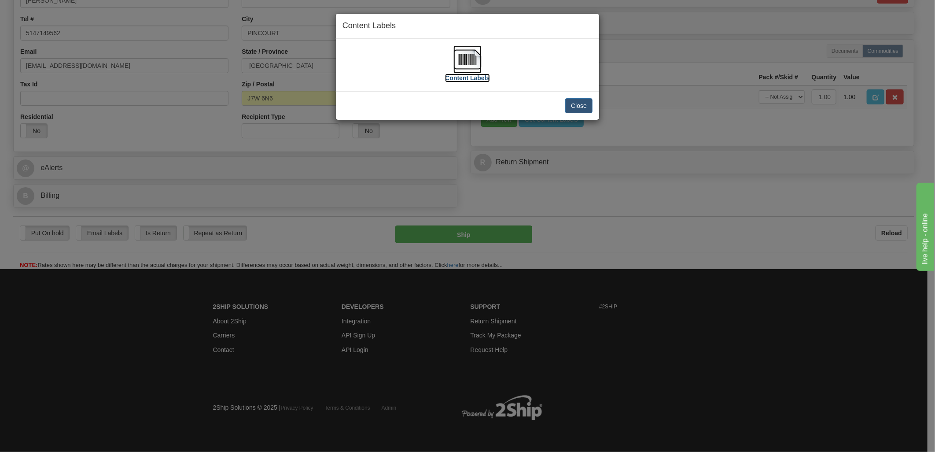
click at [467, 66] on img at bounding box center [467, 59] width 28 height 28
drag, startPoint x: 587, startPoint y: 104, endPoint x: 549, endPoint y: 132, distance: 47.2
click at [587, 104] on button "Close" at bounding box center [578, 105] width 27 height 15
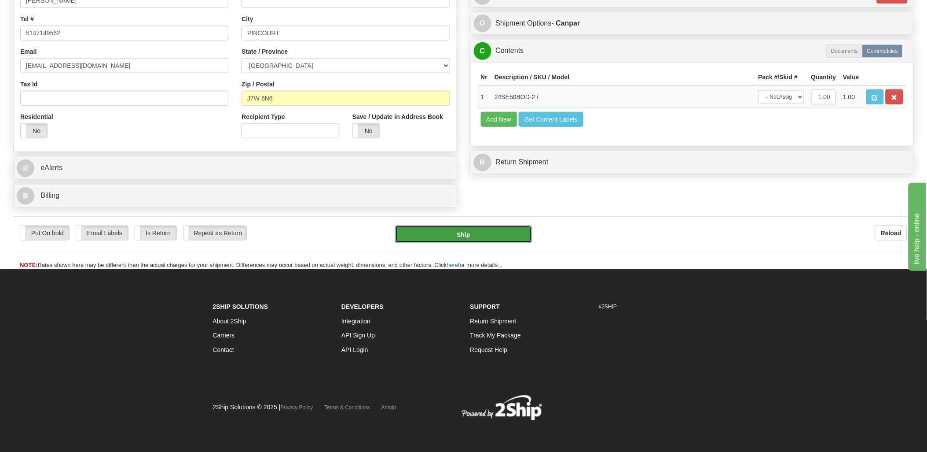
click at [481, 235] on button "Ship" at bounding box center [463, 234] width 137 height 18
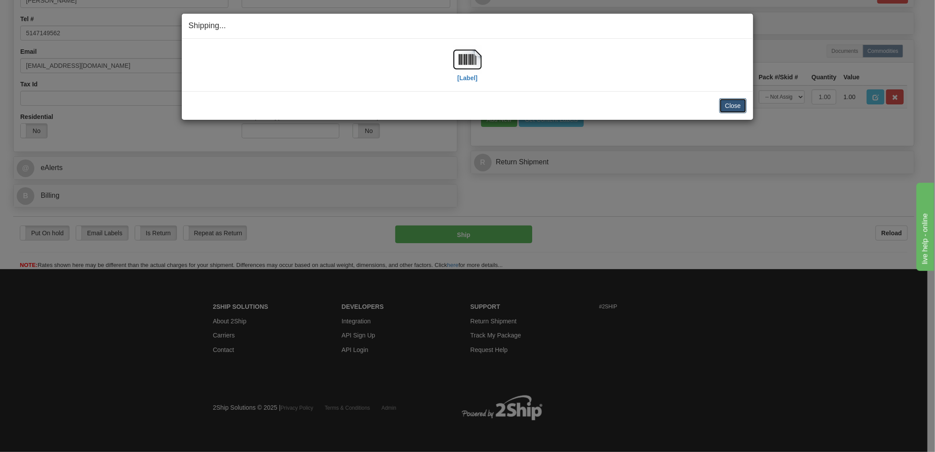
click at [737, 104] on button "Close" at bounding box center [732, 105] width 27 height 15
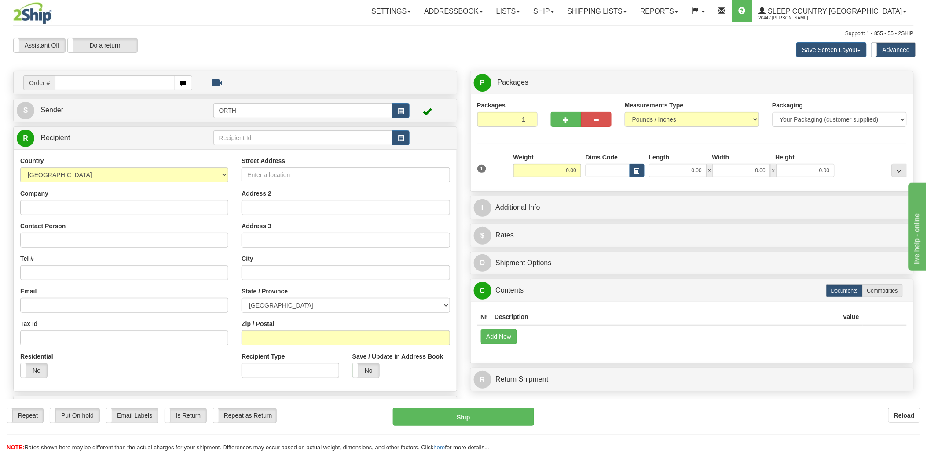
click at [119, 81] on input "text" at bounding box center [115, 82] width 120 height 15
type input "9000i"
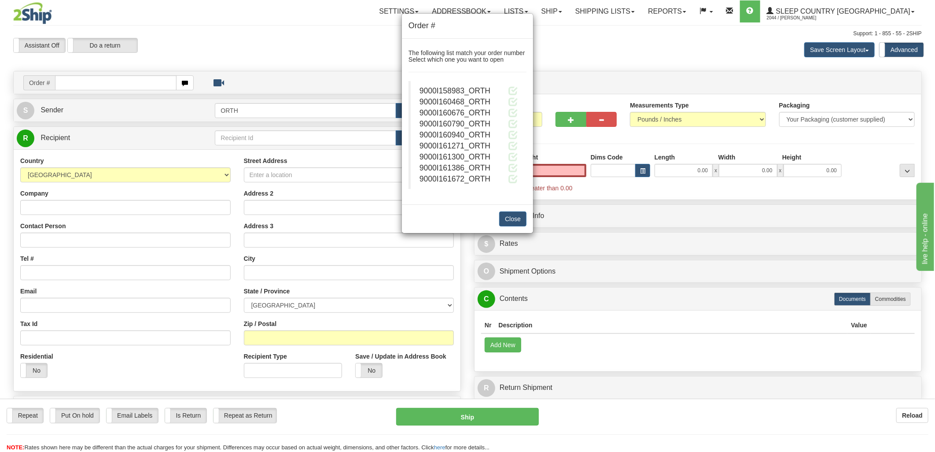
type input "0.00"
click at [509, 134] on span at bounding box center [512, 134] width 9 height 9
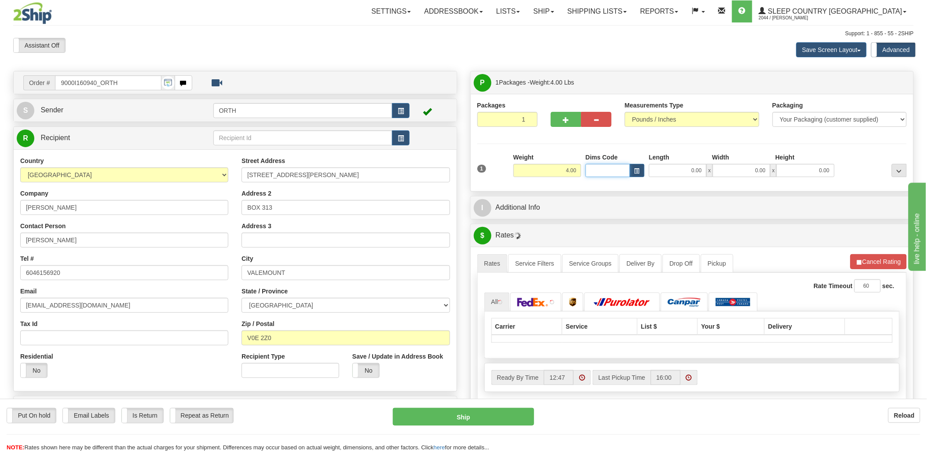
click at [602, 168] on input "Dims Code" at bounding box center [608, 170] width 44 height 13
type input "bte"
click button "Delete" at bounding box center [0, 0] width 0 height 0
type input "15.00"
type input "5.00"
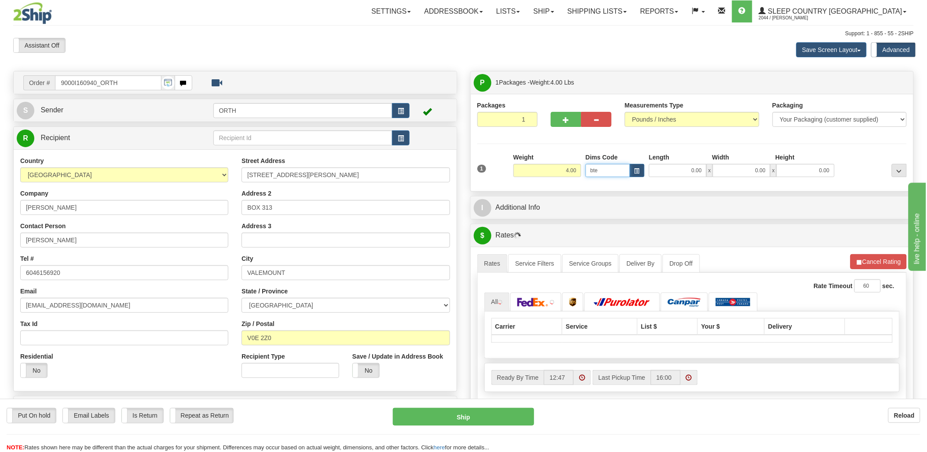
type input "25.00"
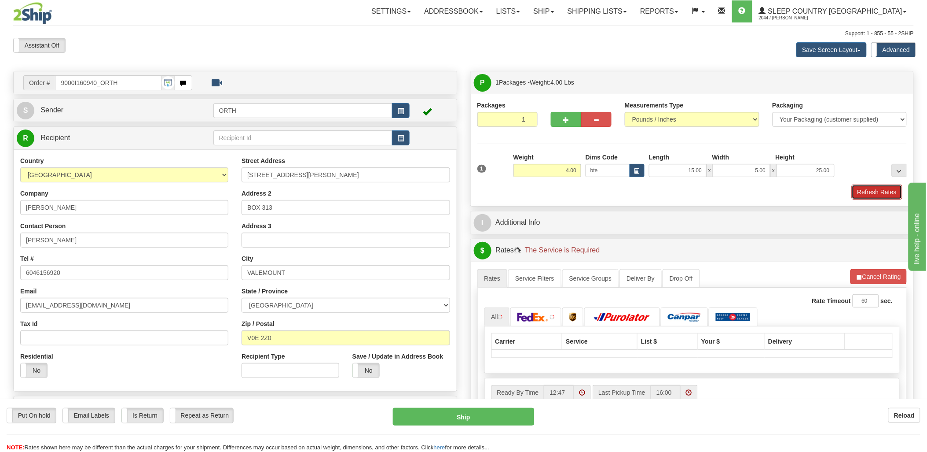
click at [870, 188] on button "Refresh Rates" at bounding box center [877, 191] width 51 height 15
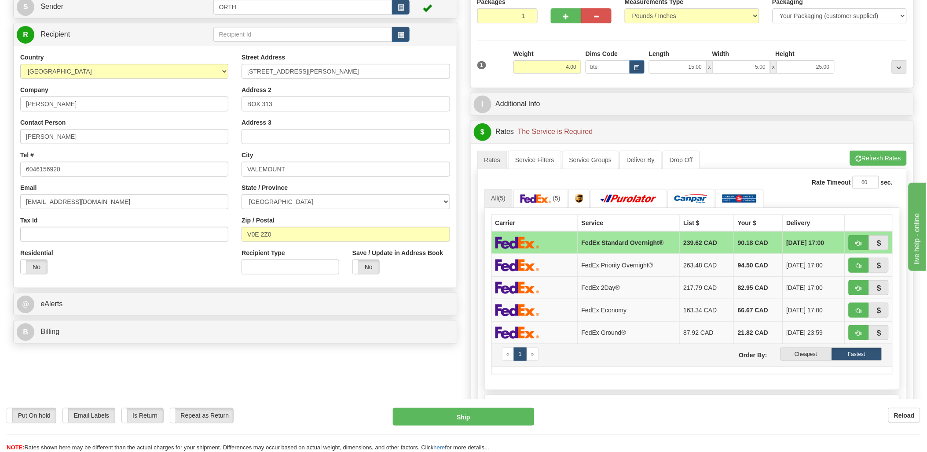
scroll to position [195, 0]
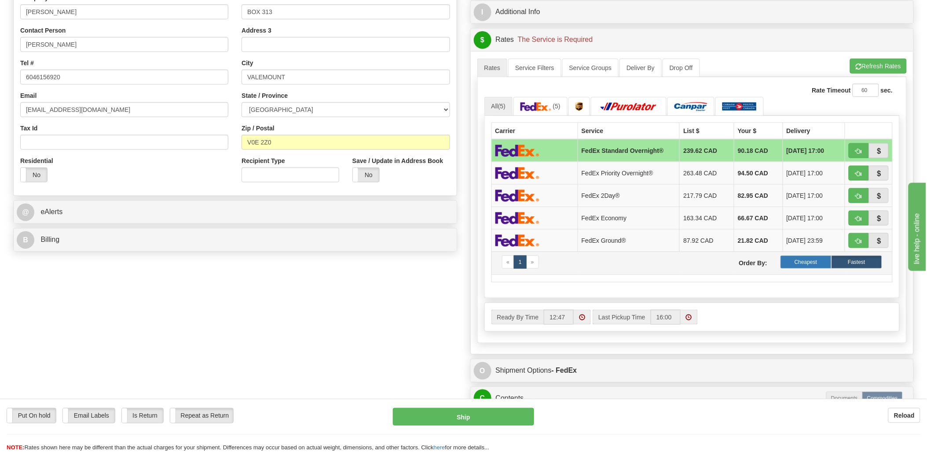
click at [816, 258] on label "Cheapest" at bounding box center [806, 261] width 51 height 13
click at [816, 264] on label "Cheapest" at bounding box center [806, 261] width 51 height 13
click at [799, 262] on label "Cheapest" at bounding box center [806, 261] width 51 height 13
click at [801, 262] on label "Cheapest" at bounding box center [806, 261] width 51 height 13
click at [801, 260] on label "Cheapest" at bounding box center [806, 261] width 51 height 13
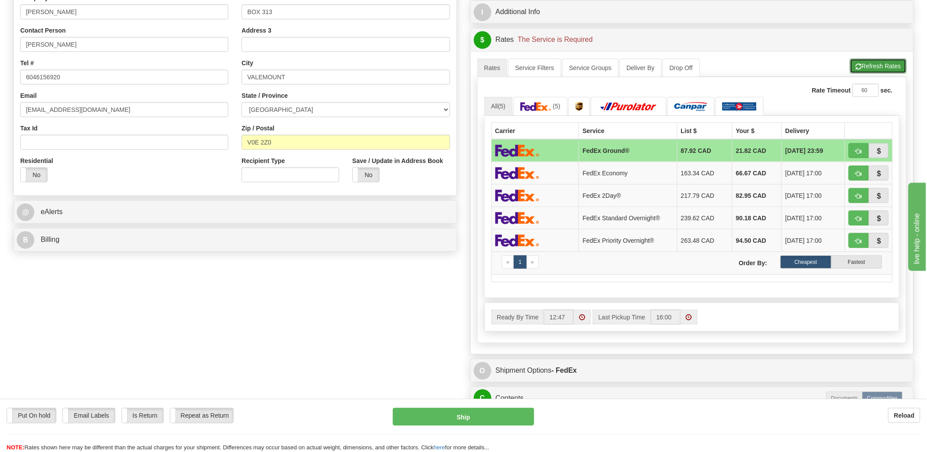
click at [871, 64] on button "Refresh Rates" at bounding box center [878, 66] width 57 height 15
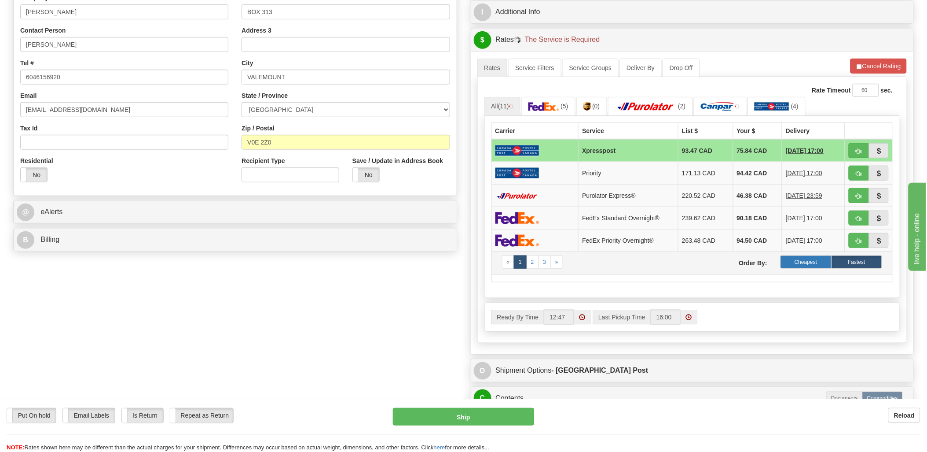
click at [794, 261] on label "Cheapest" at bounding box center [806, 261] width 51 height 13
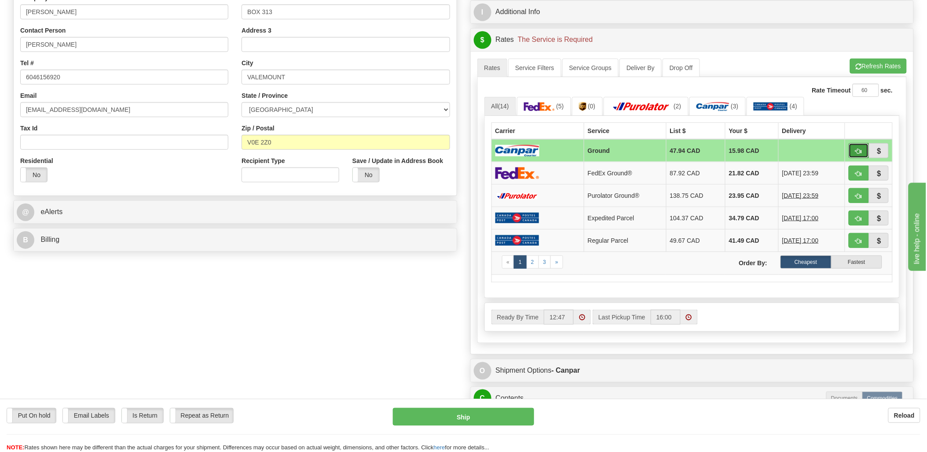
click at [857, 152] on span "button" at bounding box center [859, 151] width 6 height 6
type input "1"
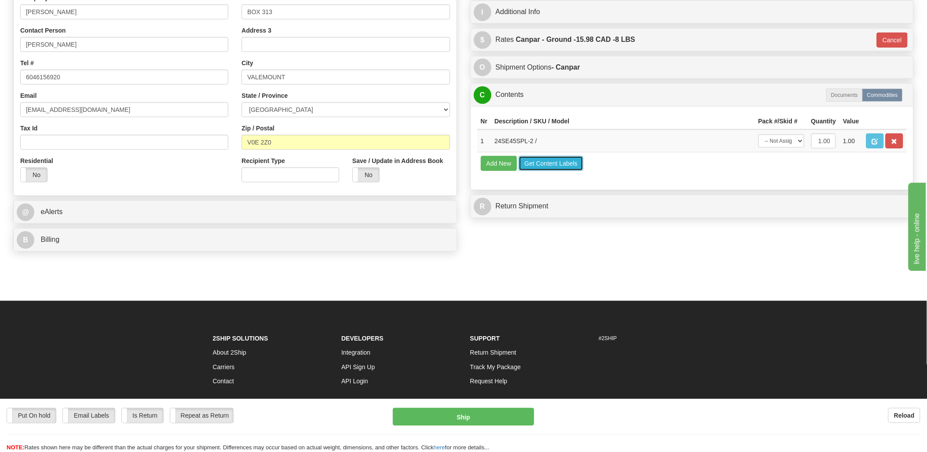
click at [562, 171] on button "Get Content Labels" at bounding box center [551, 163] width 65 height 15
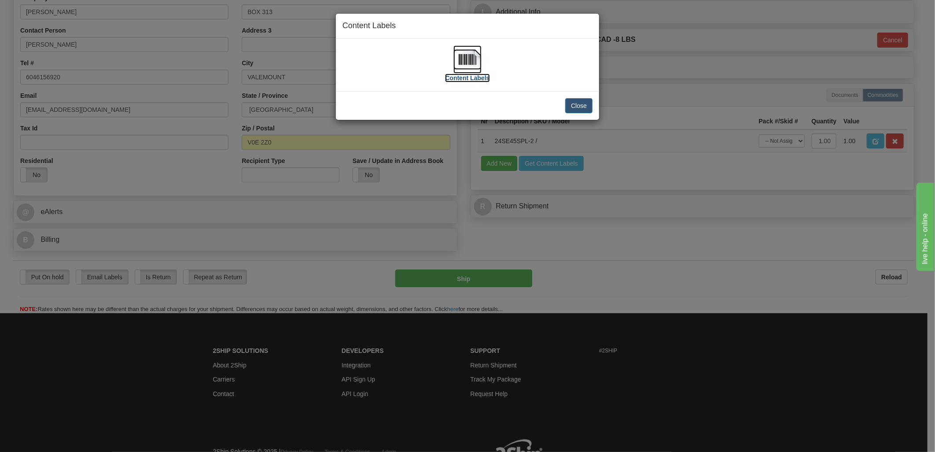
click at [459, 62] on img at bounding box center [467, 59] width 28 height 28
click at [579, 102] on button "Close" at bounding box center [578, 105] width 27 height 15
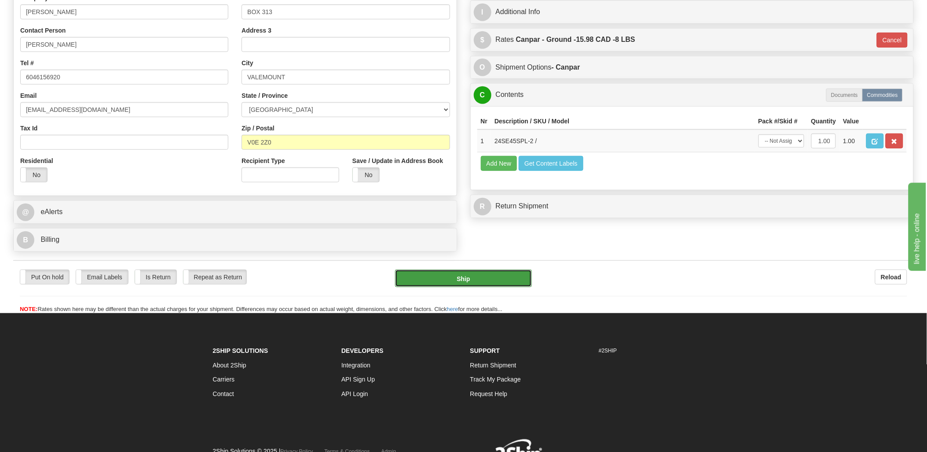
click at [485, 278] on button "Ship" at bounding box center [463, 278] width 137 height 18
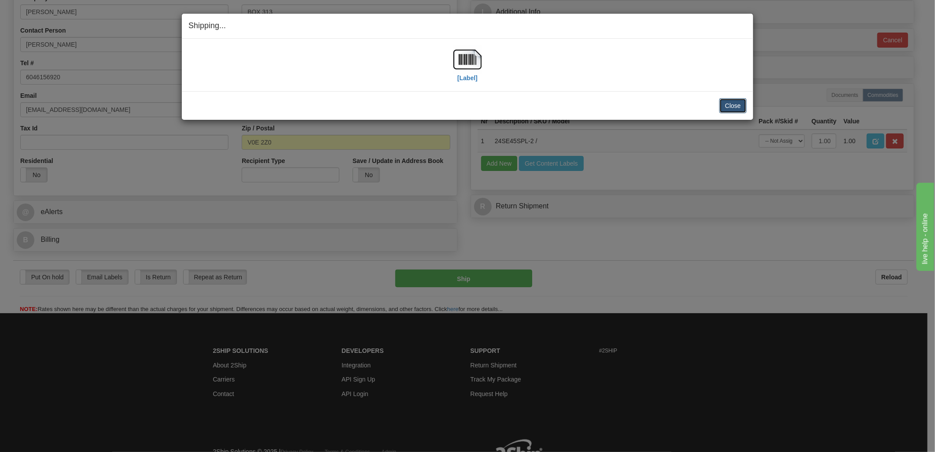
click at [740, 102] on button "Close" at bounding box center [732, 105] width 27 height 15
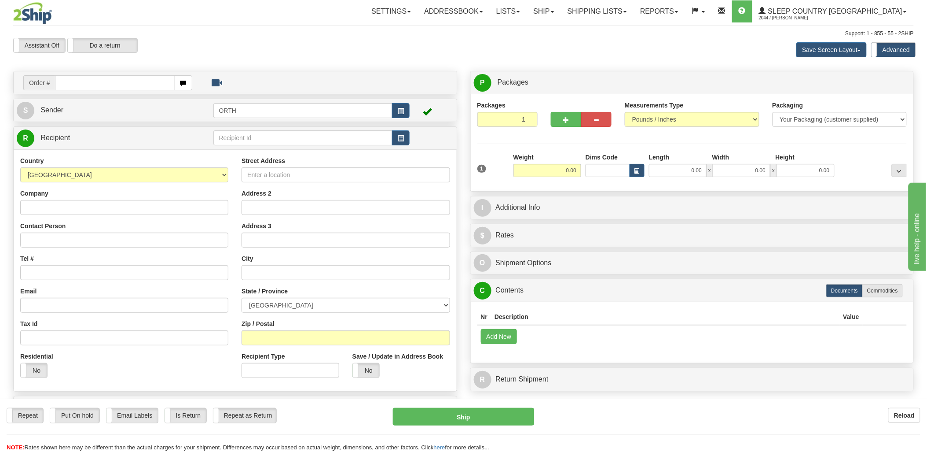
click at [83, 79] on input "text" at bounding box center [115, 82] width 120 height 15
type input "9000i"
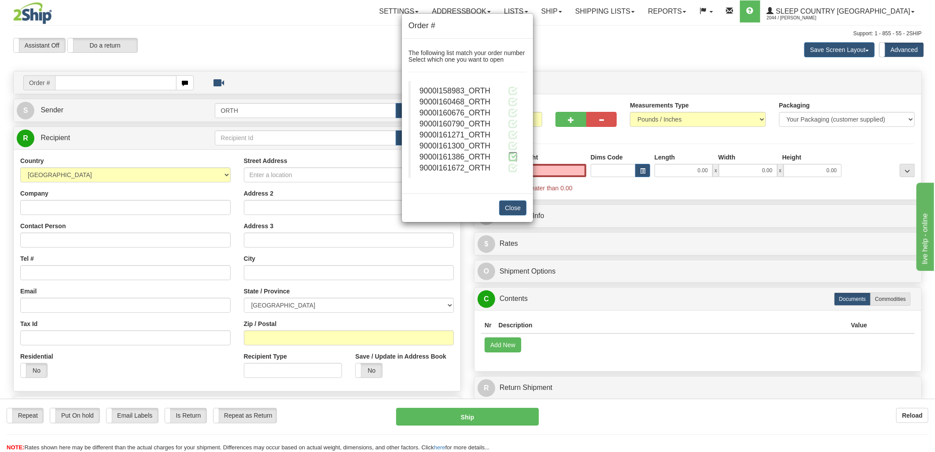
type input "0.00"
click at [512, 155] on span at bounding box center [512, 156] width 9 height 9
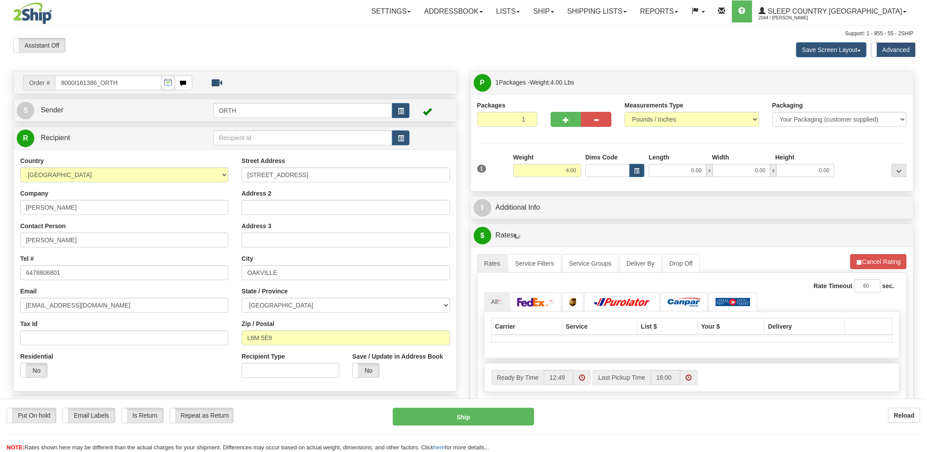
click at [602, 175] on div "Toggle navigation Settings Shipping Preferences Fields Preferences New" at bounding box center [463, 315] width 927 height 630
click at [601, 173] on input "Dims Code" at bounding box center [608, 170] width 44 height 13
click at [600, 172] on input "Dims Code" at bounding box center [608, 170] width 44 height 13
type input "bte"
click button "Delete" at bounding box center [0, 0] width 0 height 0
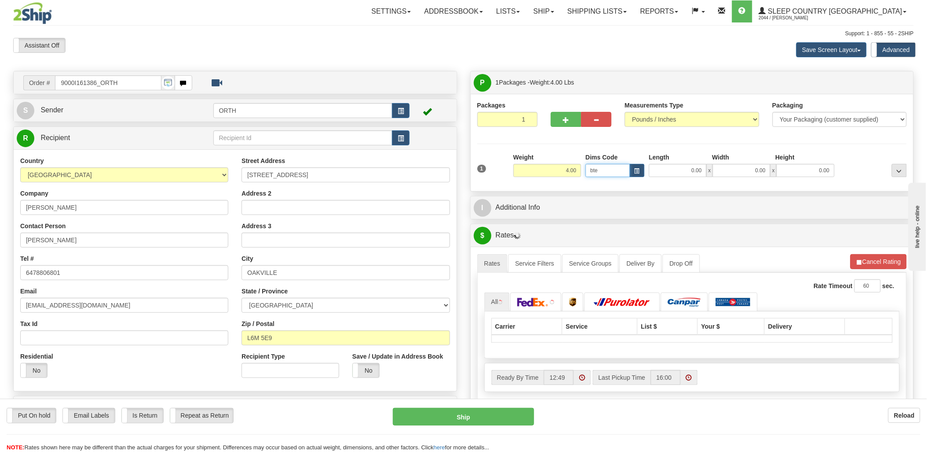
type input "15.00"
type input "5.00"
type input "25.00"
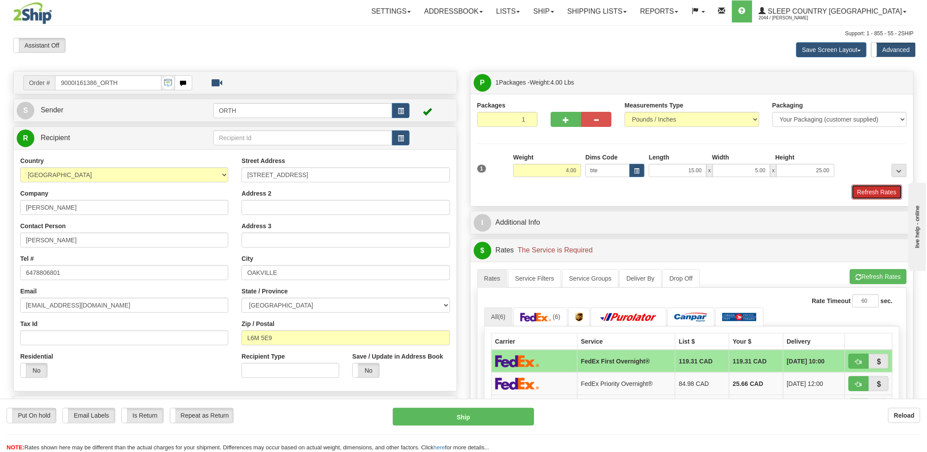
click at [890, 191] on button "Refresh Rates" at bounding box center [877, 191] width 51 height 15
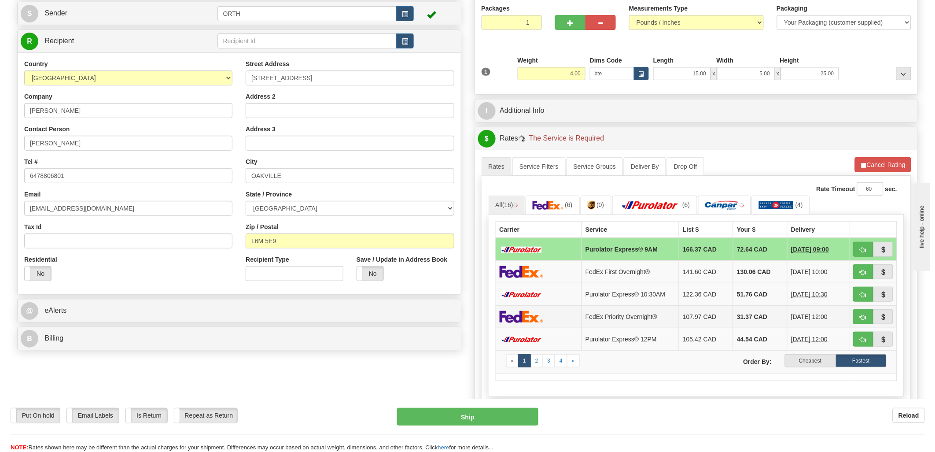
scroll to position [98, 0]
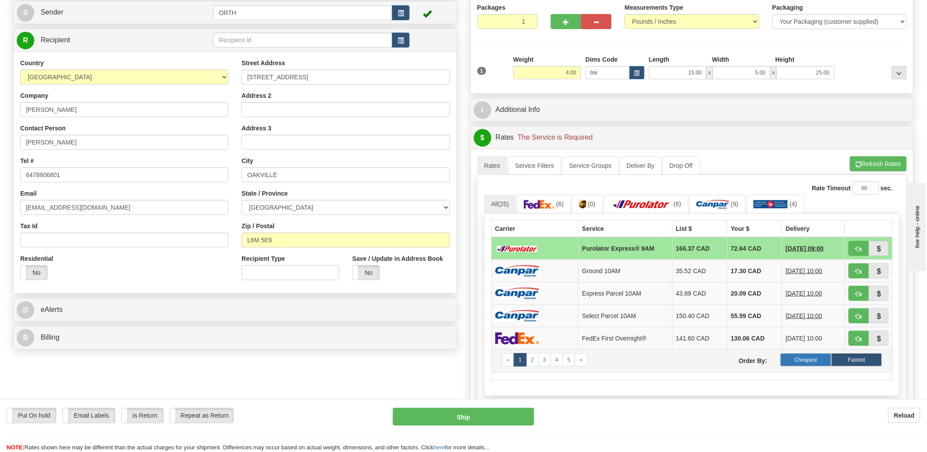
click at [818, 359] on label "Cheapest" at bounding box center [806, 359] width 51 height 13
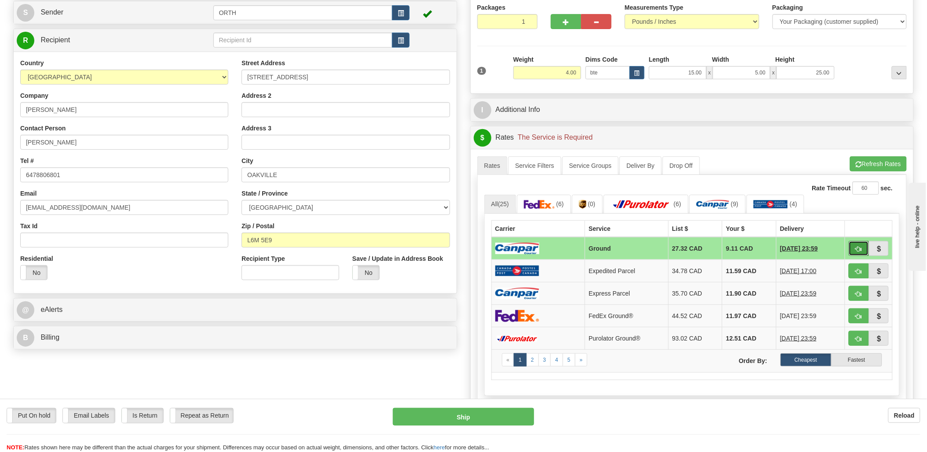
click at [861, 251] on span "button" at bounding box center [859, 249] width 6 height 6
type input "1"
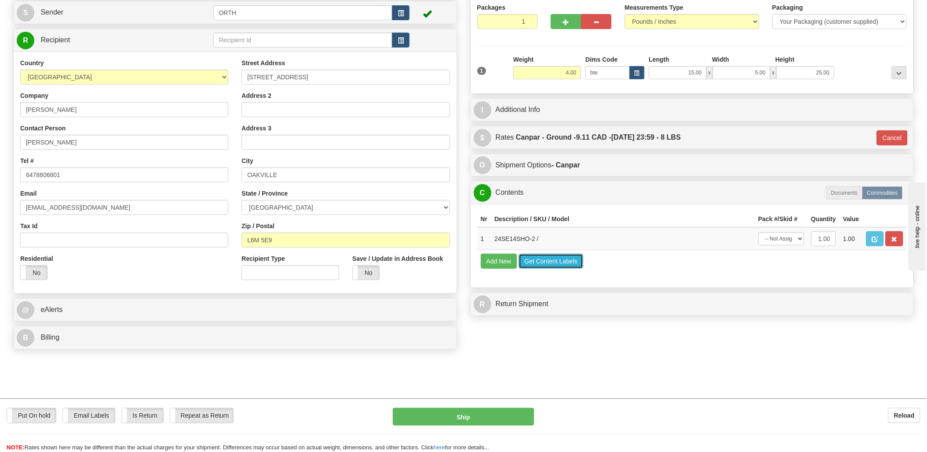
click at [538, 268] on button "Get Content Labels" at bounding box center [551, 261] width 65 height 15
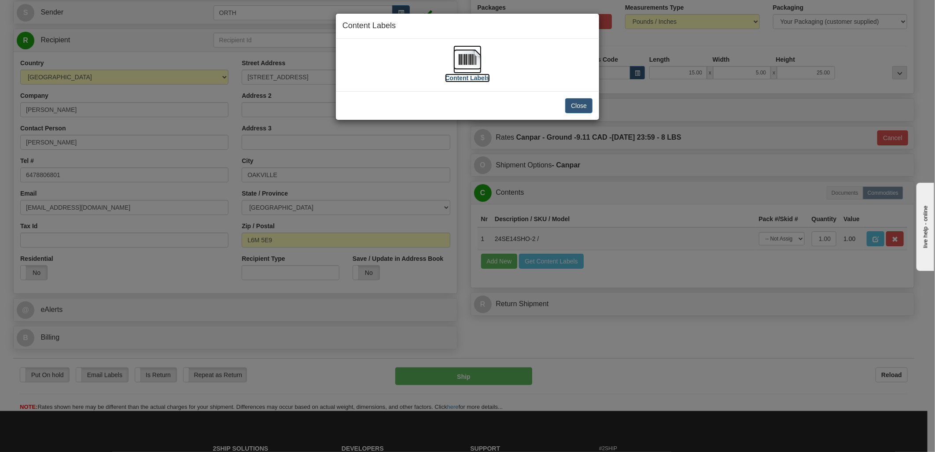
click at [459, 60] on img at bounding box center [467, 59] width 28 height 28
click at [561, 109] on div "Close" at bounding box center [467, 105] width 263 height 29
click at [574, 105] on button "Close" at bounding box center [578, 105] width 27 height 15
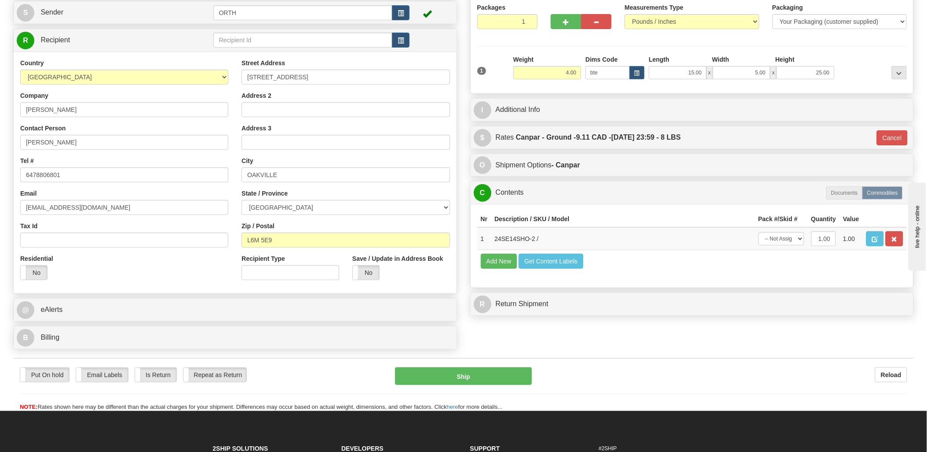
click at [482, 367] on div "Put On hold Put On hold Email Labels Email Labels Edit Is Return Is Return Repe…" at bounding box center [463, 384] width 901 height 53
click at [482, 372] on button "Ship" at bounding box center [463, 376] width 137 height 18
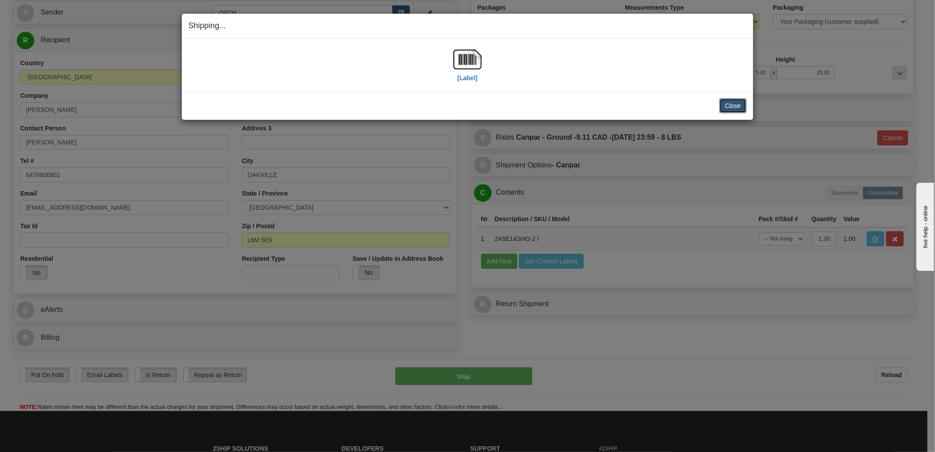
click at [738, 105] on button "Close" at bounding box center [732, 105] width 27 height 15
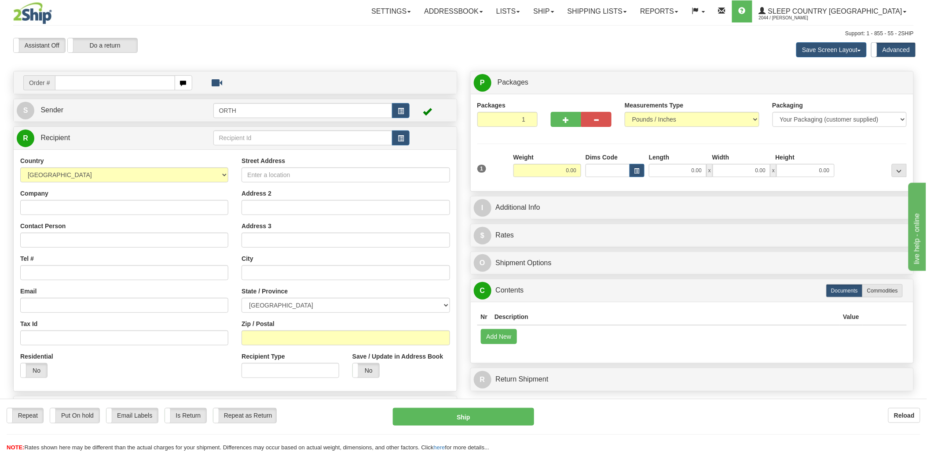
click at [83, 82] on input "text" at bounding box center [115, 82] width 120 height 15
type input "9002"
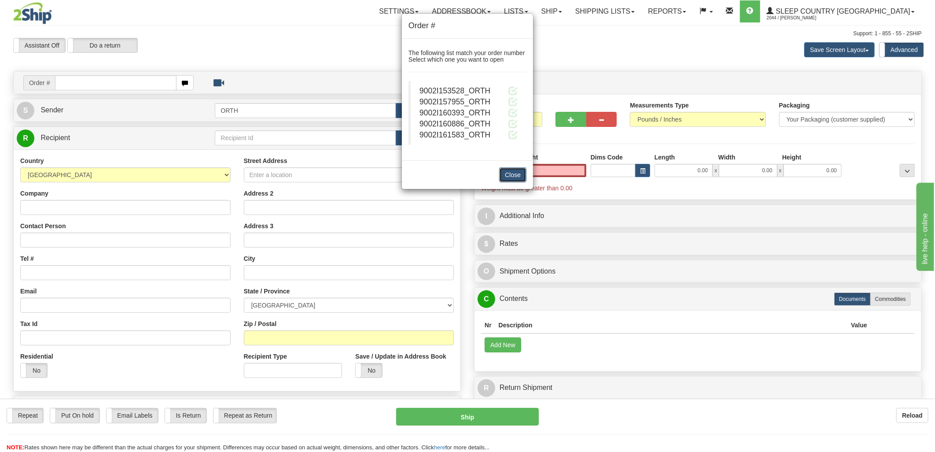
type input "0.00"
click at [518, 178] on button "Close" at bounding box center [512, 174] width 27 height 15
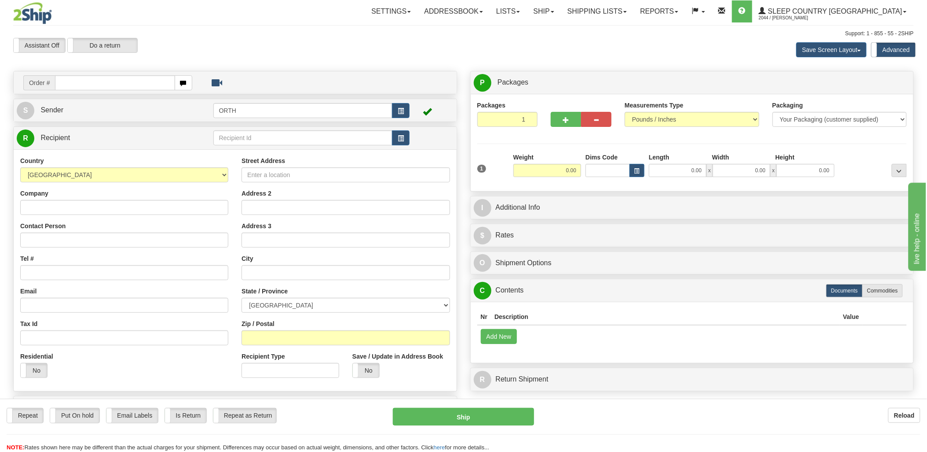
click at [110, 77] on input "text" at bounding box center [115, 82] width 120 height 15
type input "9002i"
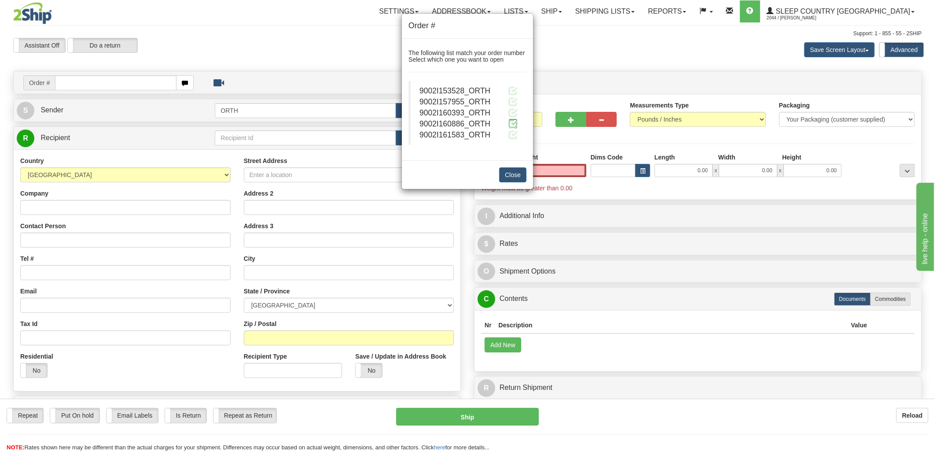
type input "0.00"
click at [509, 123] on span at bounding box center [512, 123] width 9 height 9
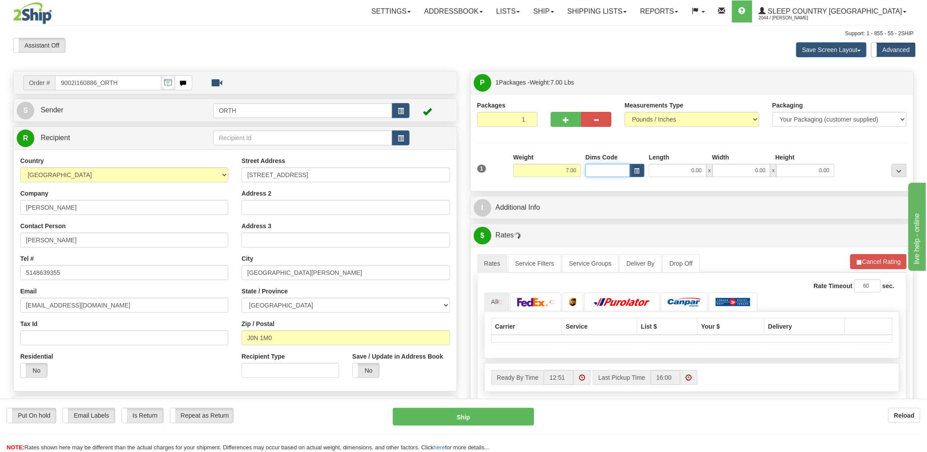
click at [618, 174] on input "Dims Code" at bounding box center [608, 170] width 44 height 13
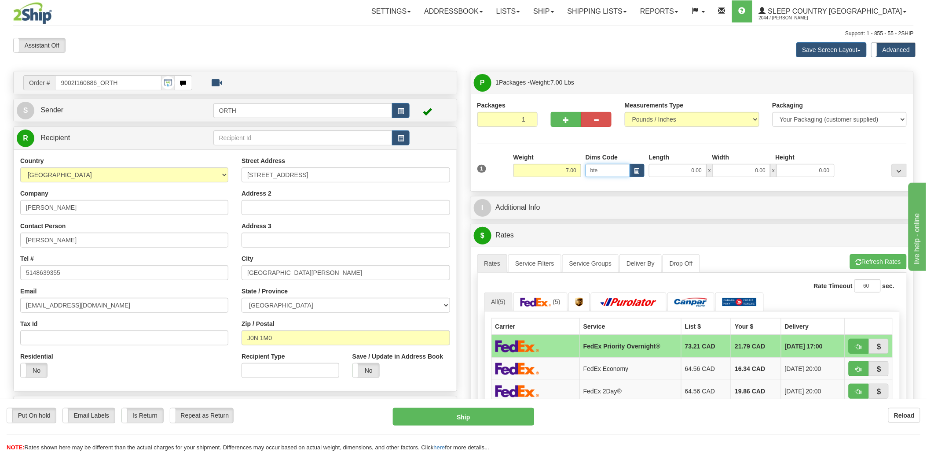
type input "bte"
click button "Delete" at bounding box center [0, 0] width 0 height 0
type input "15.00"
type input "5.00"
type input "25.00"
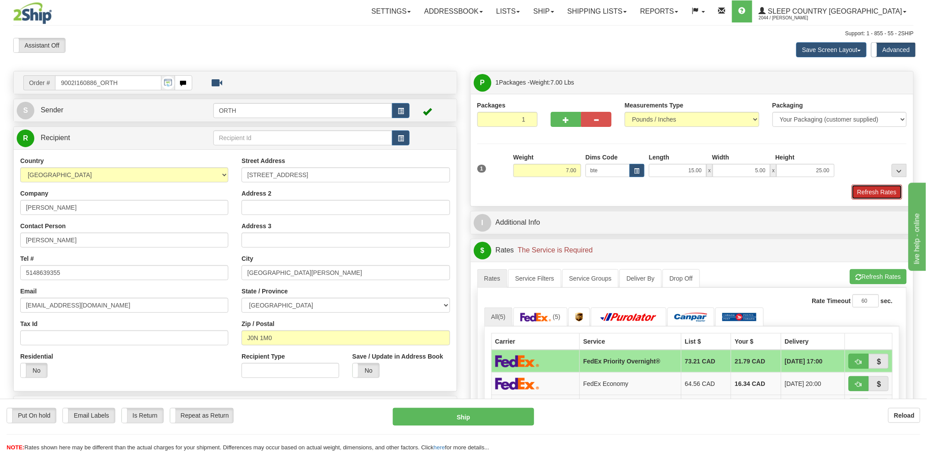
click at [879, 195] on button "Refresh Rates" at bounding box center [877, 191] width 51 height 15
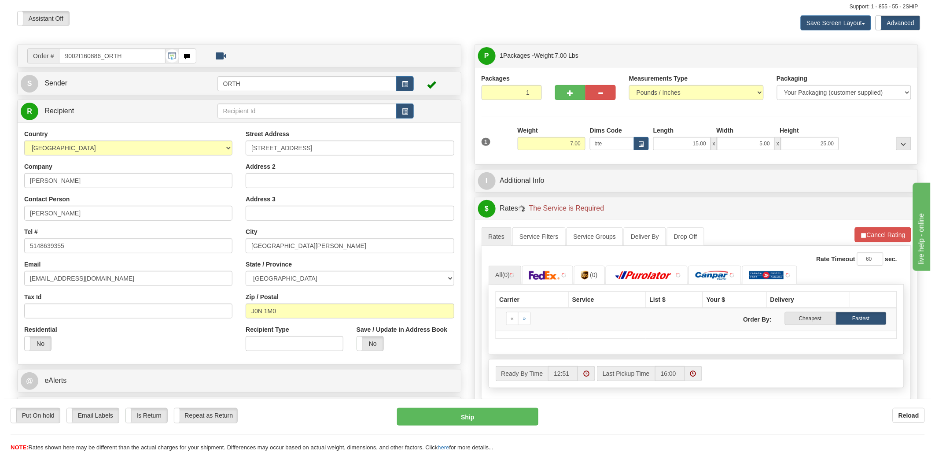
scroll to position [147, 0]
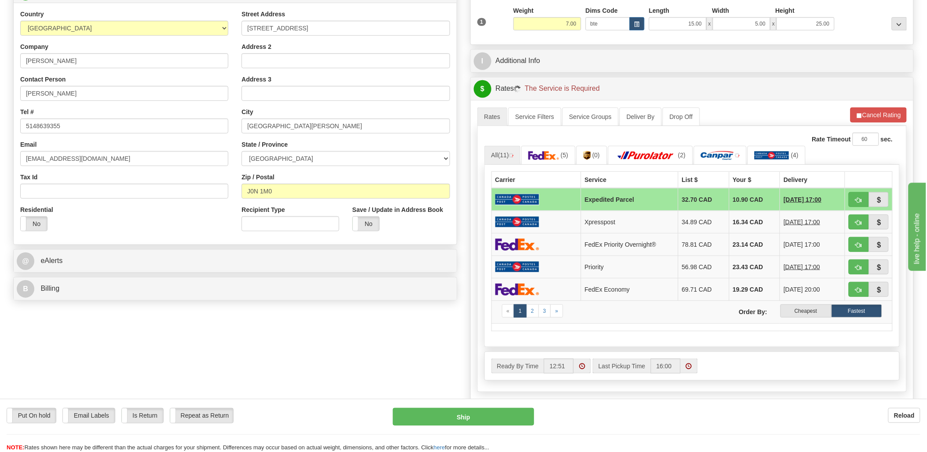
click at [803, 240] on span "[DATE] 17:00" at bounding box center [802, 244] width 37 height 9
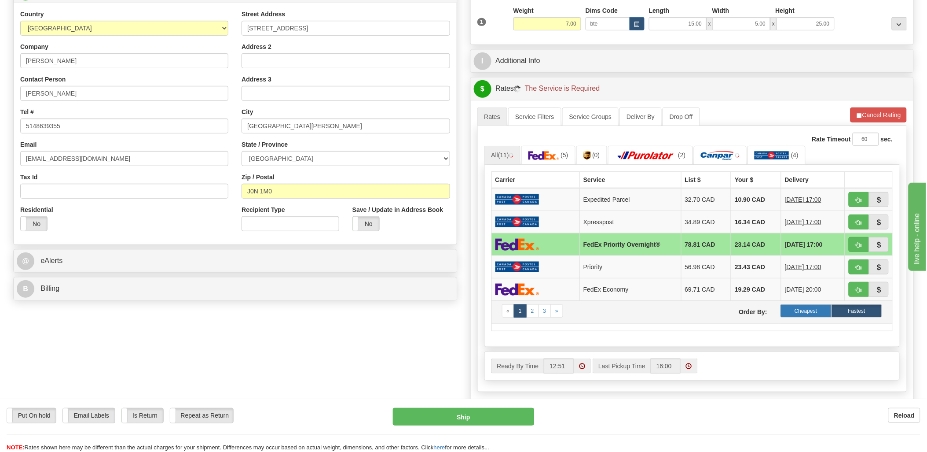
click at [805, 309] on label "Cheapest" at bounding box center [806, 310] width 51 height 13
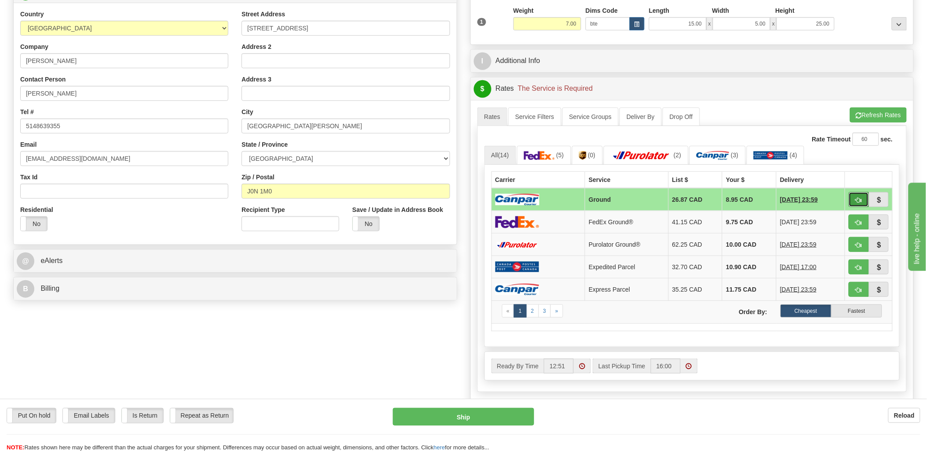
click at [861, 195] on button "button" at bounding box center [859, 199] width 20 height 15
type input "1"
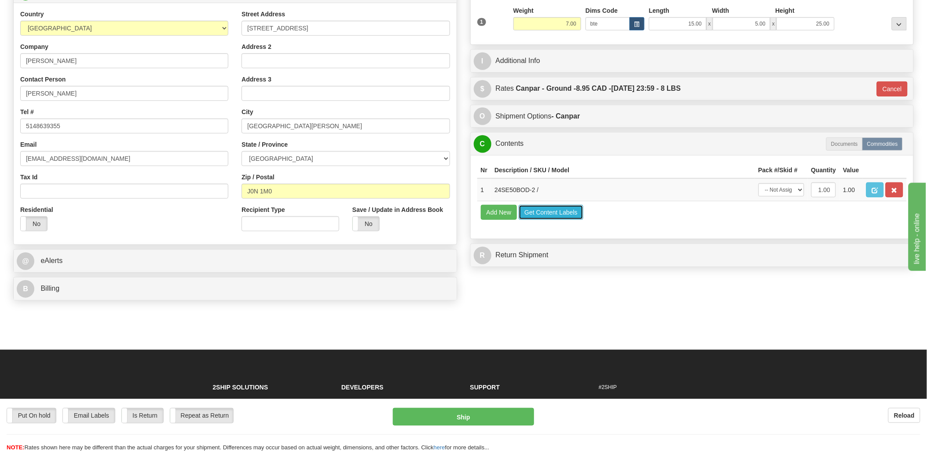
click at [541, 220] on button "Get Content Labels" at bounding box center [551, 212] width 65 height 15
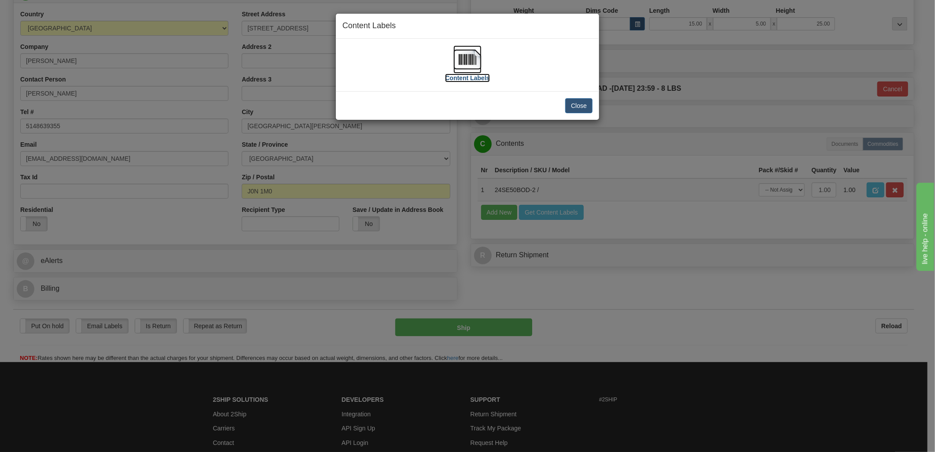
click at [469, 55] on img at bounding box center [467, 59] width 28 height 28
click at [568, 107] on button "Close" at bounding box center [578, 105] width 27 height 15
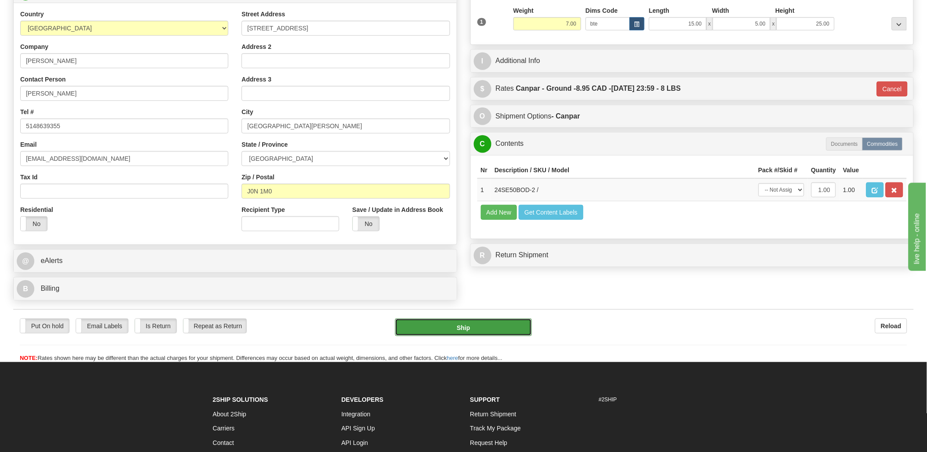
click at [496, 330] on button "Ship" at bounding box center [463, 327] width 137 height 18
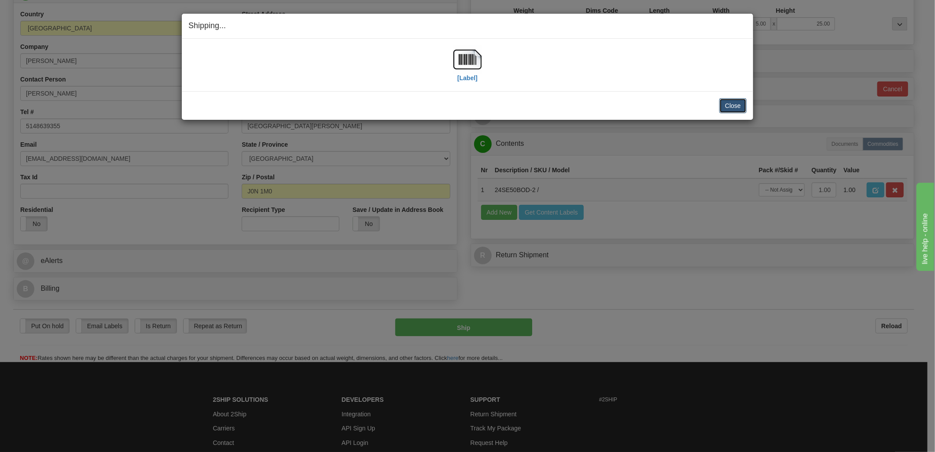
click at [736, 109] on button "Close" at bounding box center [732, 105] width 27 height 15
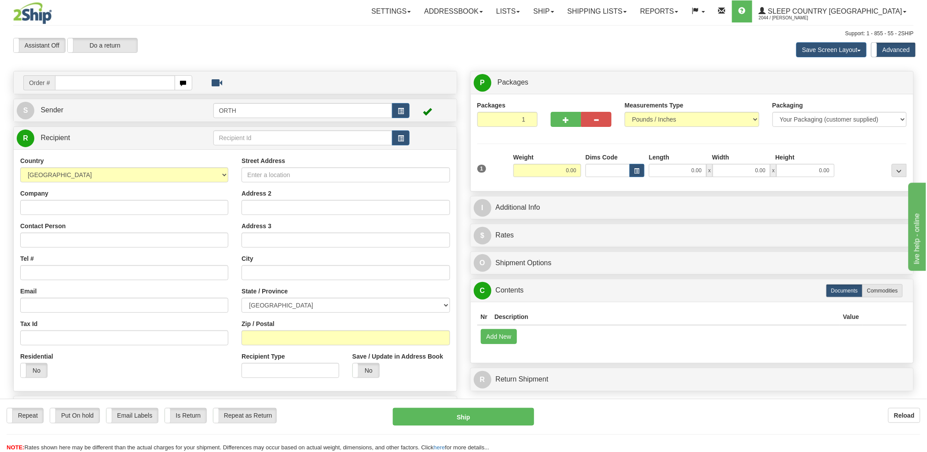
click at [98, 80] on input "text" at bounding box center [115, 82] width 120 height 15
type input "9000i"
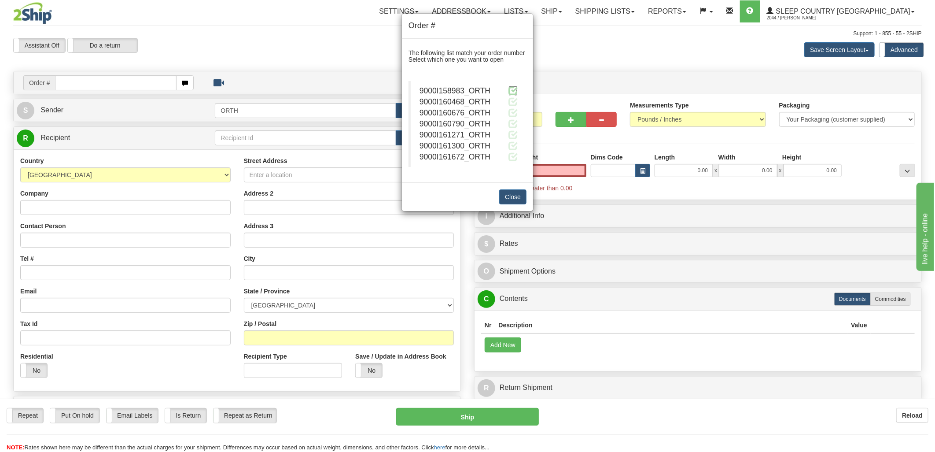
type input "0.00"
click at [511, 90] on span at bounding box center [512, 90] width 9 height 9
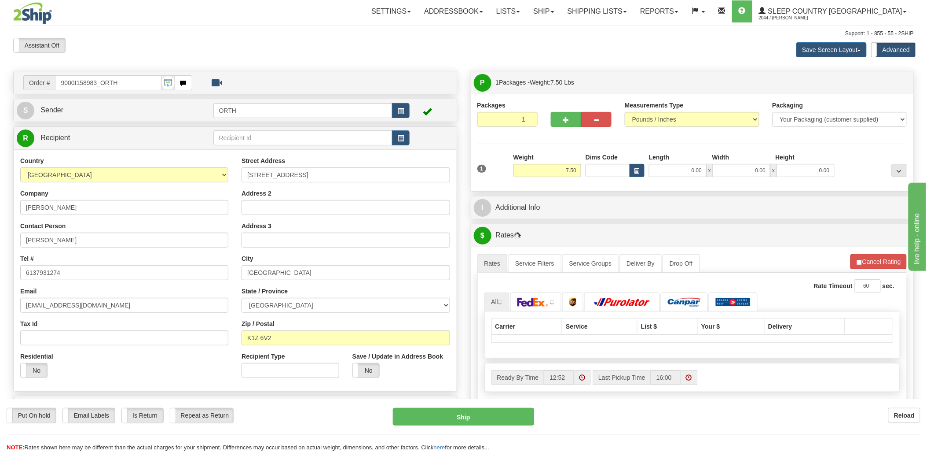
click at [596, 170] on div at bounding box center [463, 226] width 927 height 452
click at [595, 172] on input "Dims Code" at bounding box center [608, 170] width 44 height 13
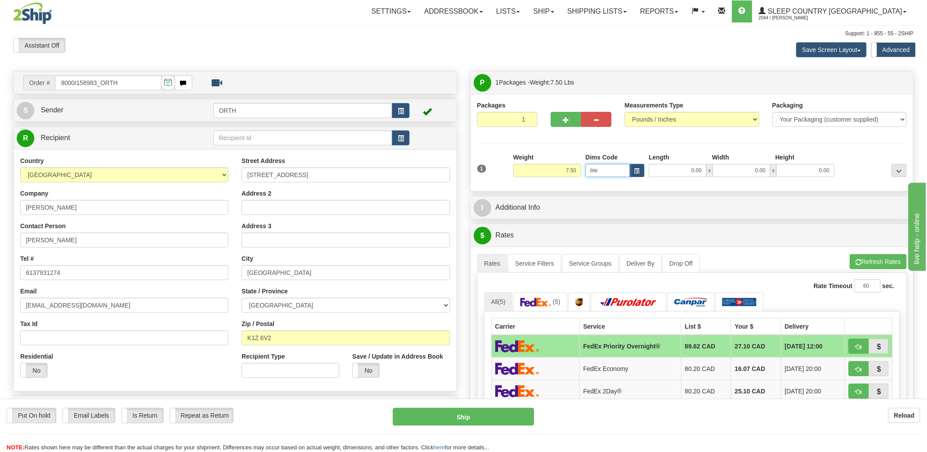
type input "bte"
click button "Delete" at bounding box center [0, 0] width 0 height 0
type input "15.00"
type input "5.00"
type input "25.00"
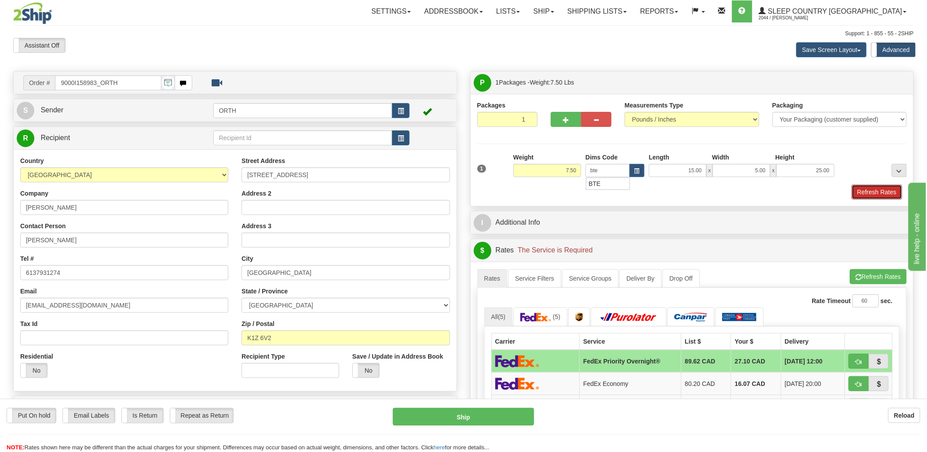
click at [877, 195] on button "Refresh Rates" at bounding box center [877, 191] width 51 height 15
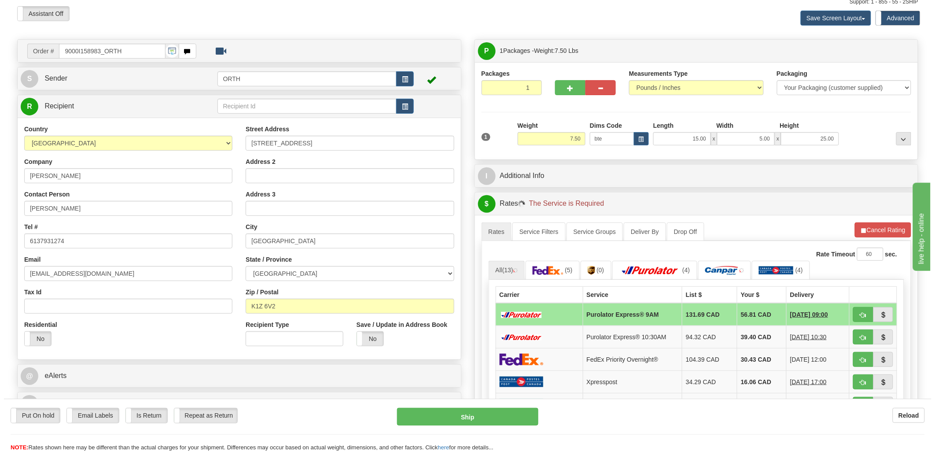
scroll to position [49, 0]
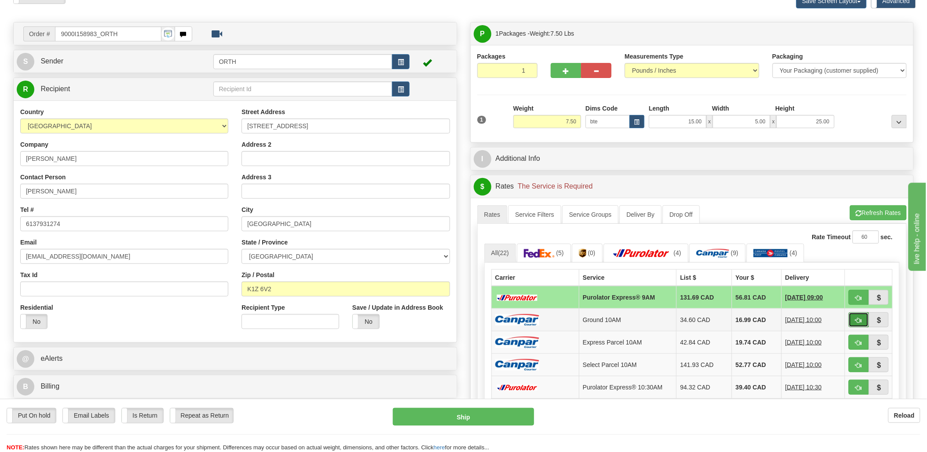
click at [856, 320] on span "button" at bounding box center [859, 320] width 6 height 6
type input "10"
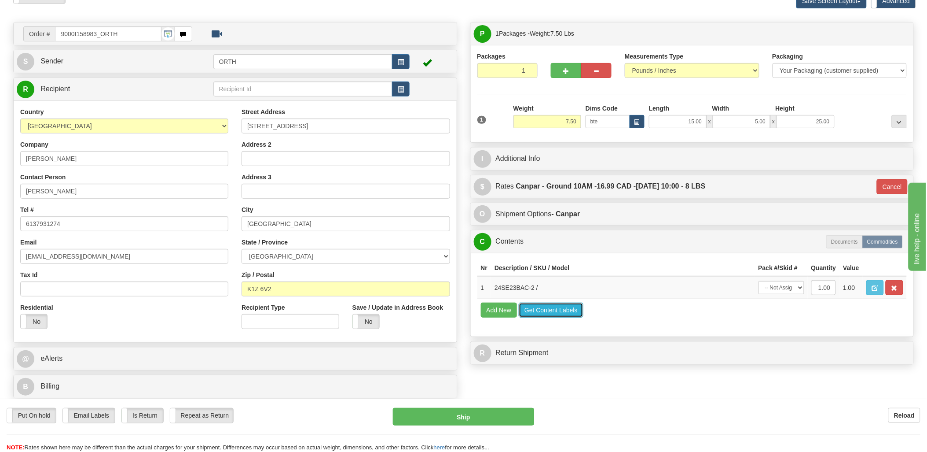
click at [548, 317] on button "Get Content Labels" at bounding box center [551, 309] width 65 height 15
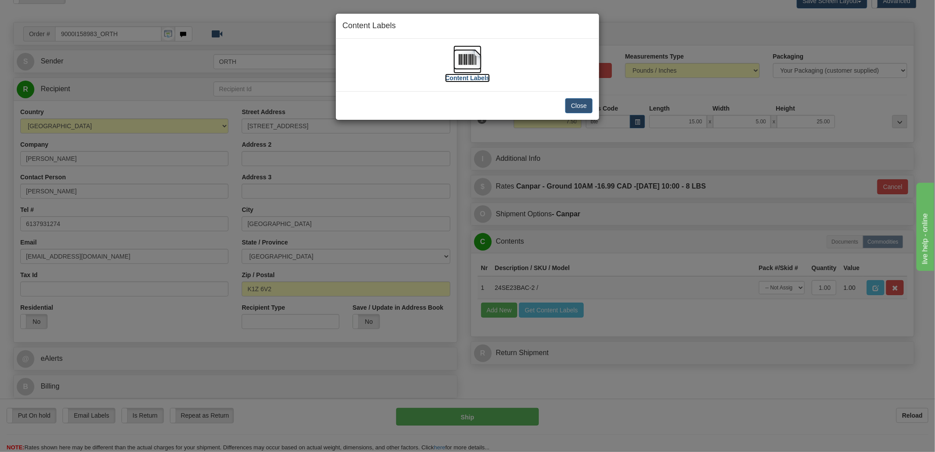
click at [471, 64] on img at bounding box center [467, 59] width 28 height 28
click at [565, 106] on button "Close" at bounding box center [578, 105] width 27 height 15
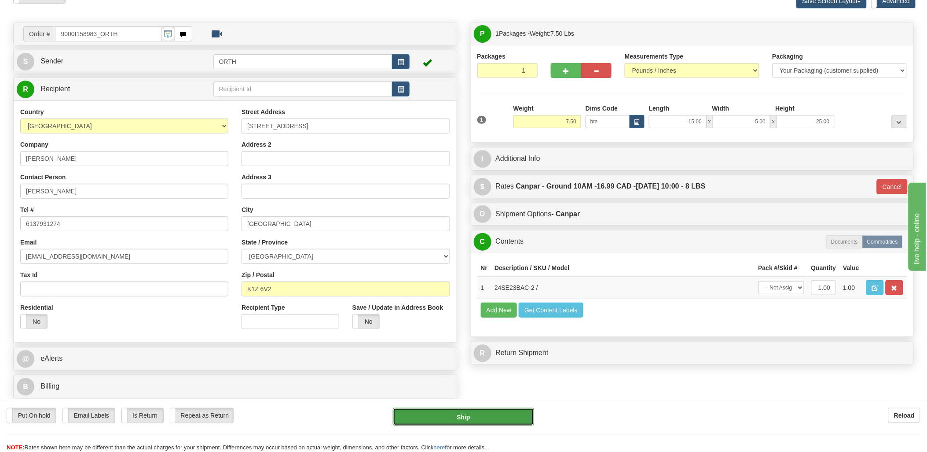
click at [467, 419] on button "Ship" at bounding box center [463, 417] width 141 height 18
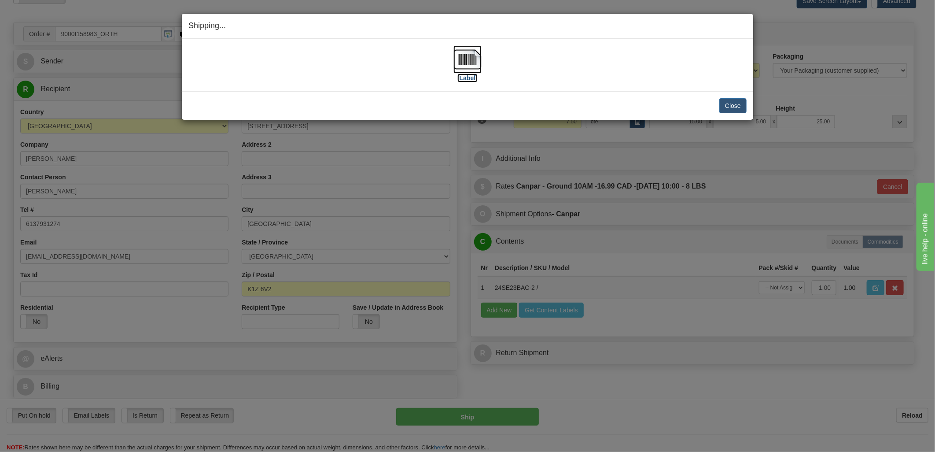
click at [469, 58] on img at bounding box center [467, 59] width 28 height 28
click at [731, 107] on button "Close" at bounding box center [732, 105] width 27 height 15
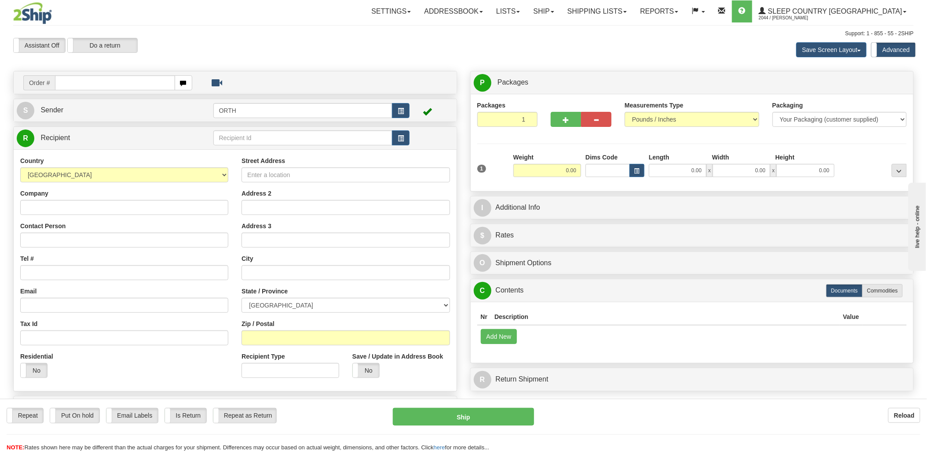
drag, startPoint x: 106, startPoint y: 84, endPoint x: 116, endPoint y: 84, distance: 9.7
click at [107, 84] on input "text" at bounding box center [115, 82] width 120 height 15
type input "9002"
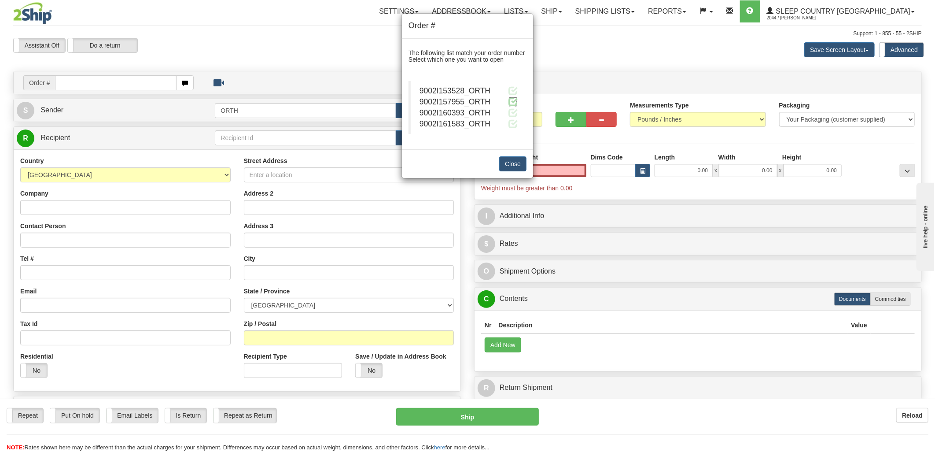
type input "0.00"
click at [516, 102] on span at bounding box center [512, 101] width 9 height 9
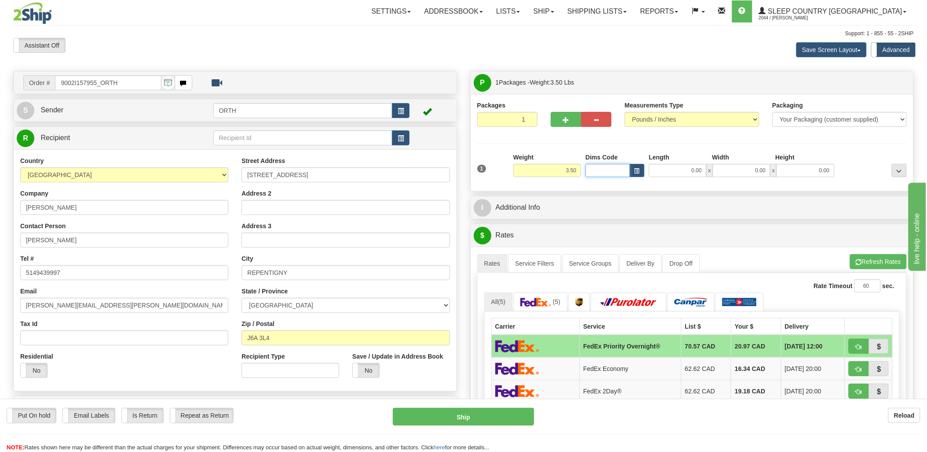
click at [595, 169] on input "Dims Code" at bounding box center [608, 170] width 44 height 13
type input "bte"
click button "Delete" at bounding box center [0, 0] width 0 height 0
type input "15.00"
type input "5.00"
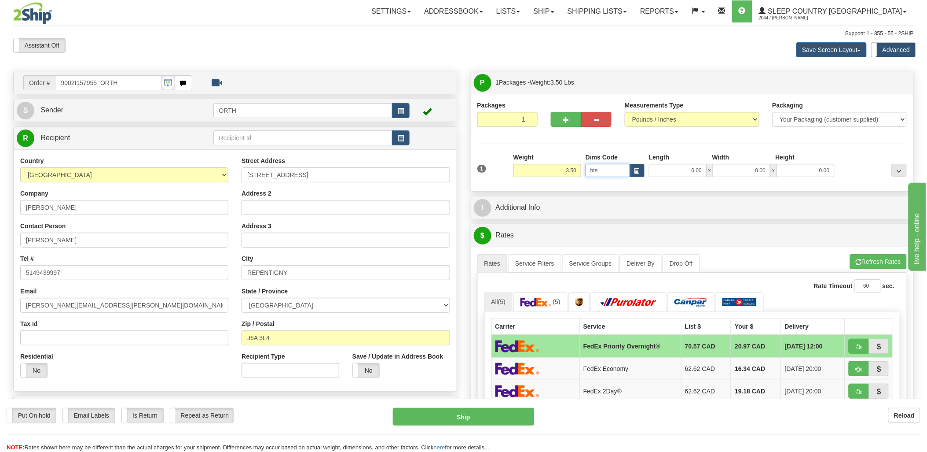
type input "25.00"
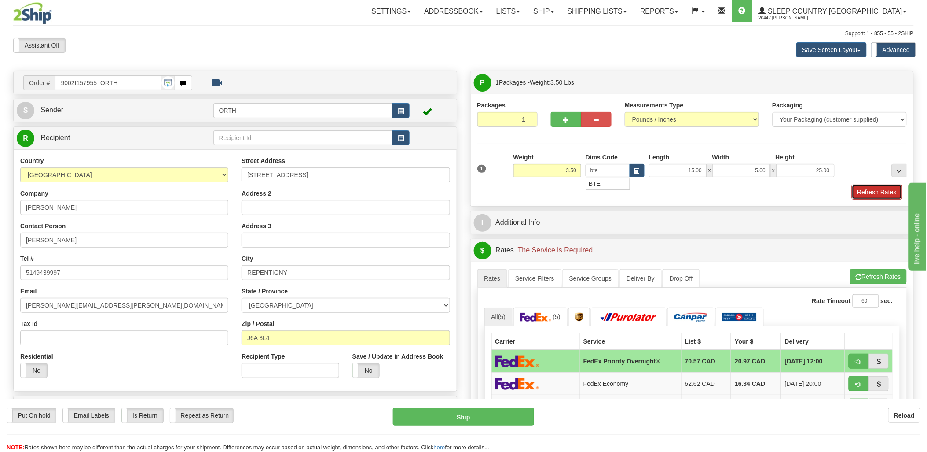
click at [875, 187] on button "Refresh Rates" at bounding box center [877, 191] width 51 height 15
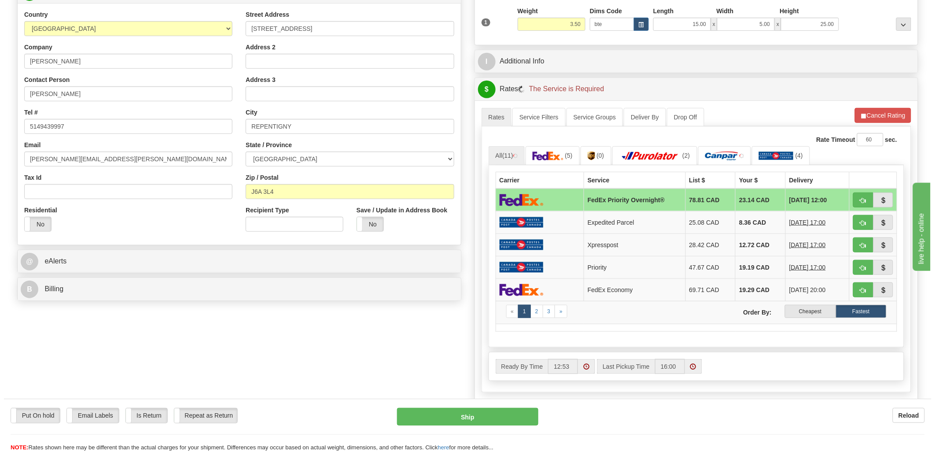
scroll to position [147, 0]
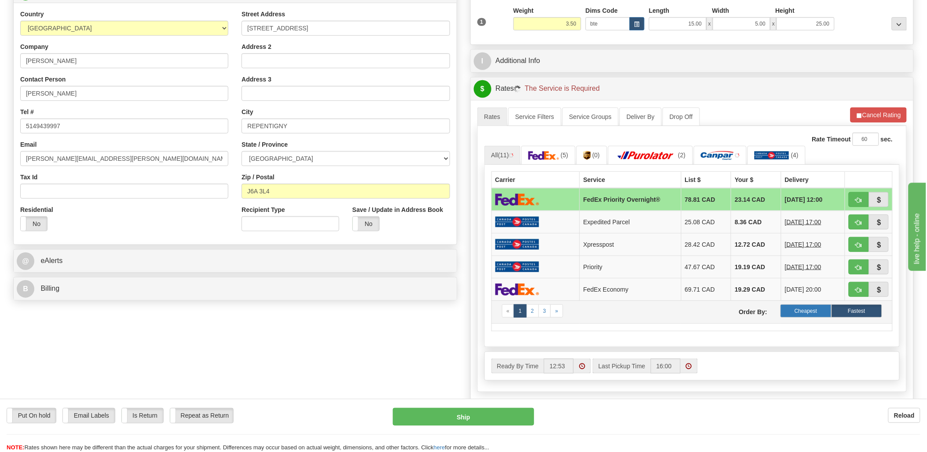
click at [798, 316] on label "Cheapest" at bounding box center [806, 310] width 51 height 13
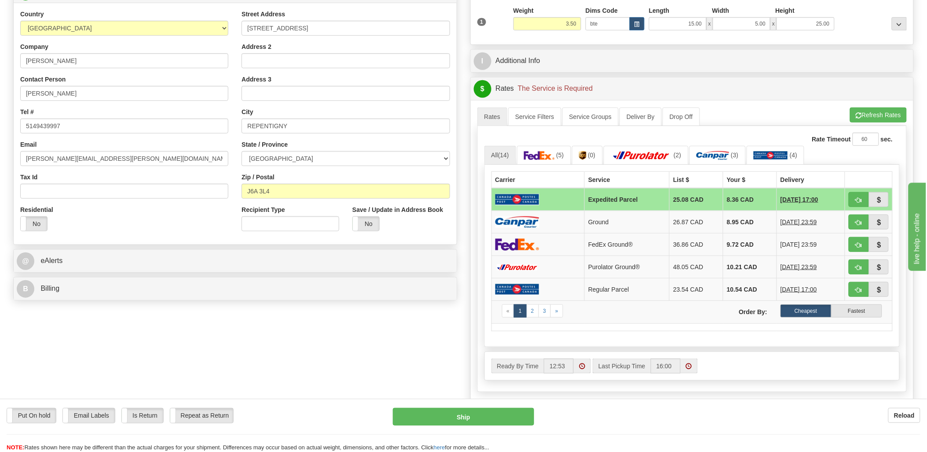
click at [794, 310] on label "Cheapest" at bounding box center [806, 310] width 51 height 13
click at [854, 221] on button "button" at bounding box center [859, 221] width 20 height 15
type input "1"
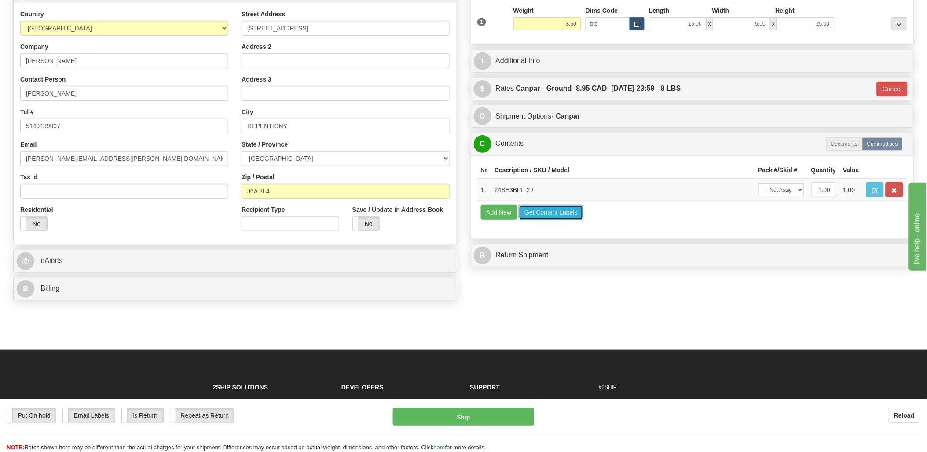
click at [564, 220] on button "Get Content Labels" at bounding box center [551, 212] width 65 height 15
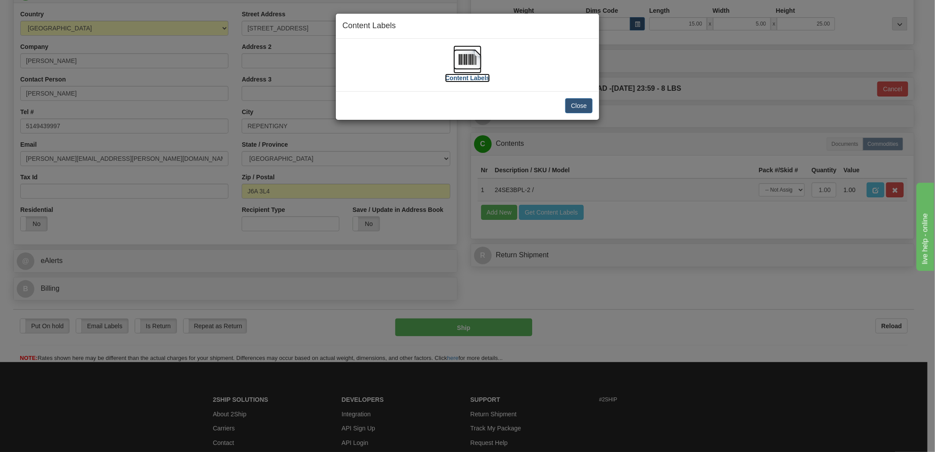
click at [459, 55] on img at bounding box center [467, 59] width 28 height 28
click at [579, 106] on button "Close" at bounding box center [578, 105] width 27 height 15
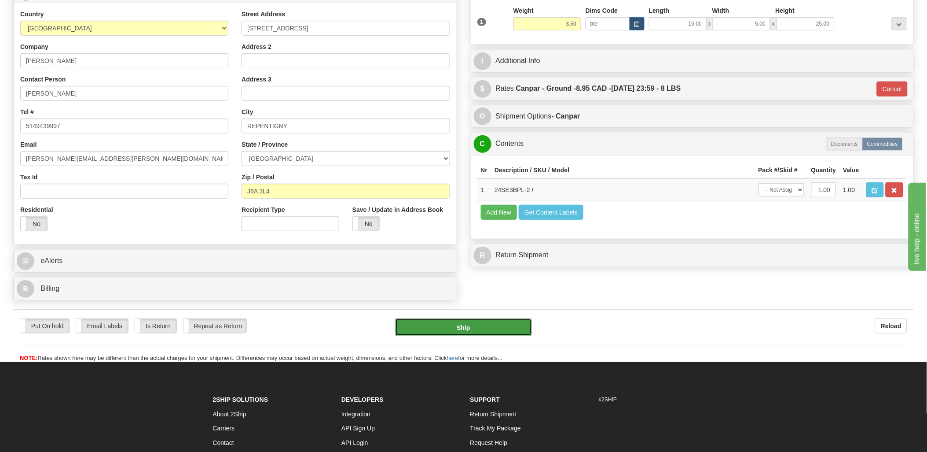
click at [479, 325] on button "Ship" at bounding box center [463, 327] width 137 height 18
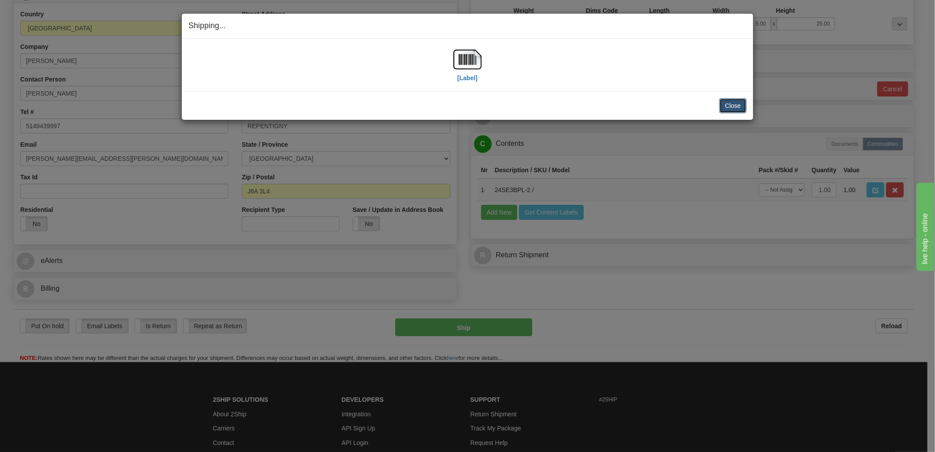
click at [739, 104] on button "Close" at bounding box center [732, 105] width 27 height 15
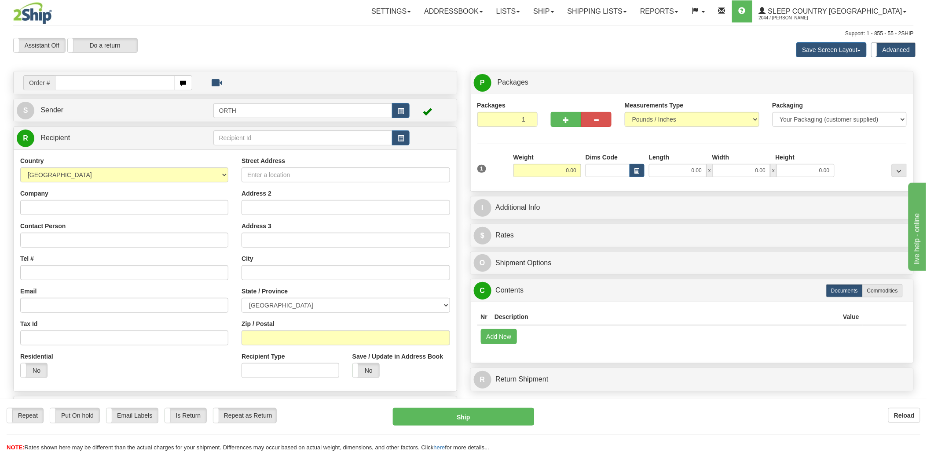
click at [153, 85] on input "text" at bounding box center [115, 82] width 120 height 15
type input "1031136"
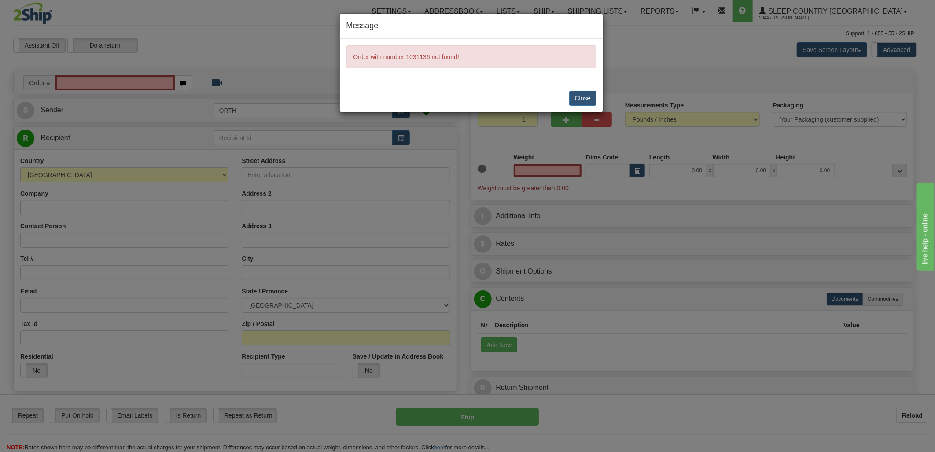
type input "0.00"
click at [588, 96] on button "Close" at bounding box center [582, 98] width 27 height 15
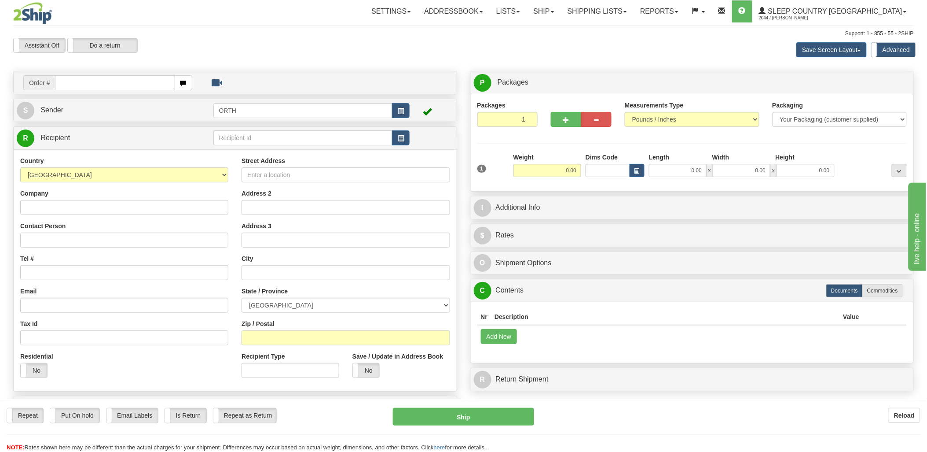
click at [106, 76] on input "text" at bounding box center [115, 82] width 120 height 15
click at [98, 82] on input "text" at bounding box center [115, 82] width 120 height 15
type input "9000"
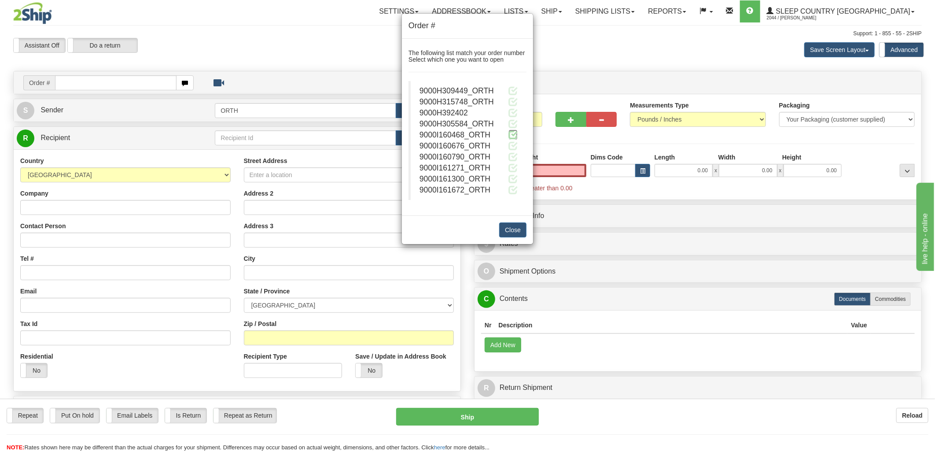
type input "0.00"
click at [517, 136] on span at bounding box center [512, 134] width 9 height 9
click at [515, 135] on span at bounding box center [512, 134] width 9 height 9
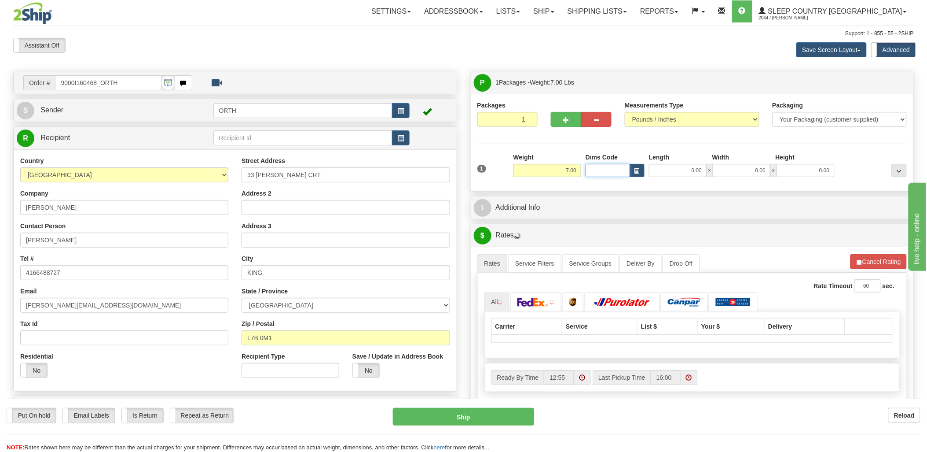
click at [592, 168] on input "Dims Code" at bounding box center [608, 170] width 44 height 13
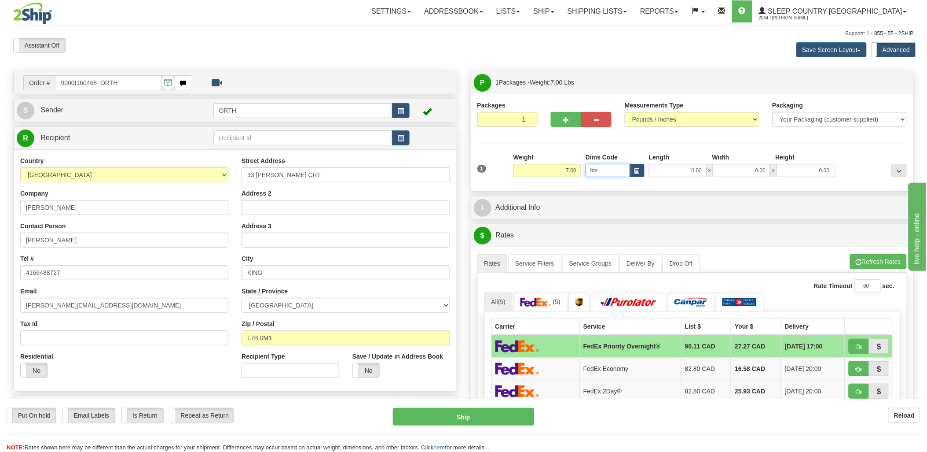
type input "bte"
click button "Delete" at bounding box center [0, 0] width 0 height 0
type input "15.00"
type input "5.00"
type input "25.00"
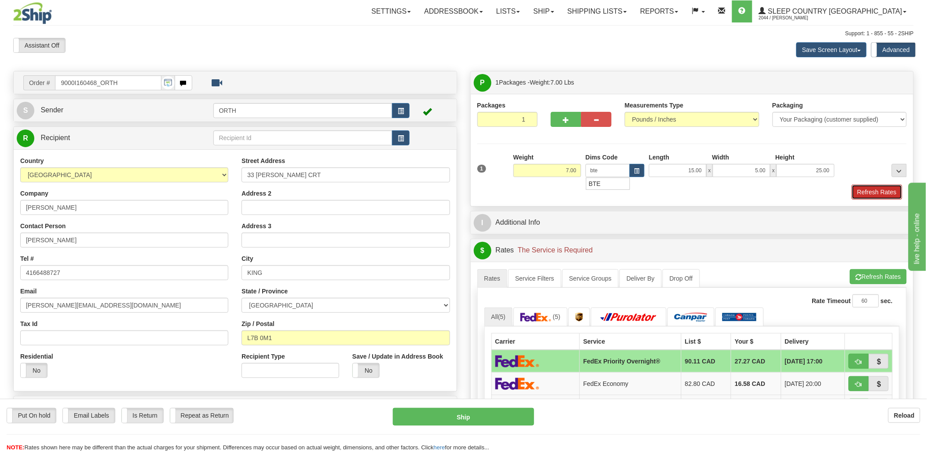
click at [878, 190] on button "Refresh Rates" at bounding box center [877, 191] width 51 height 15
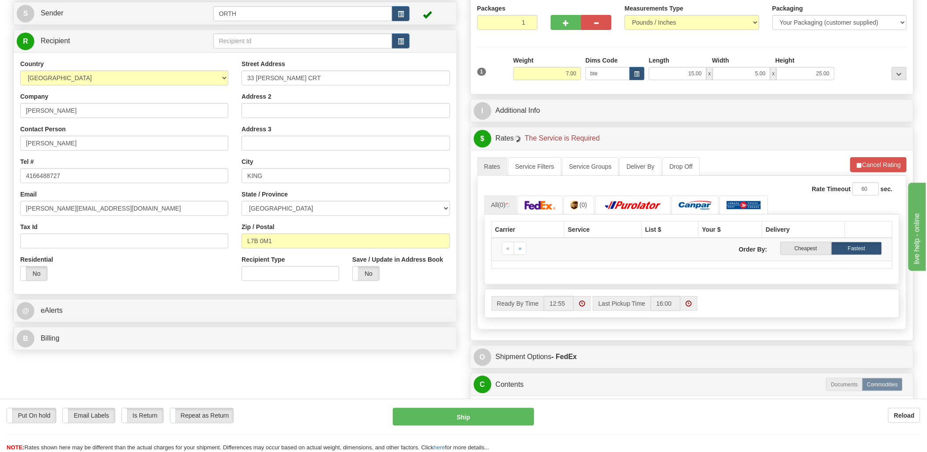
scroll to position [98, 0]
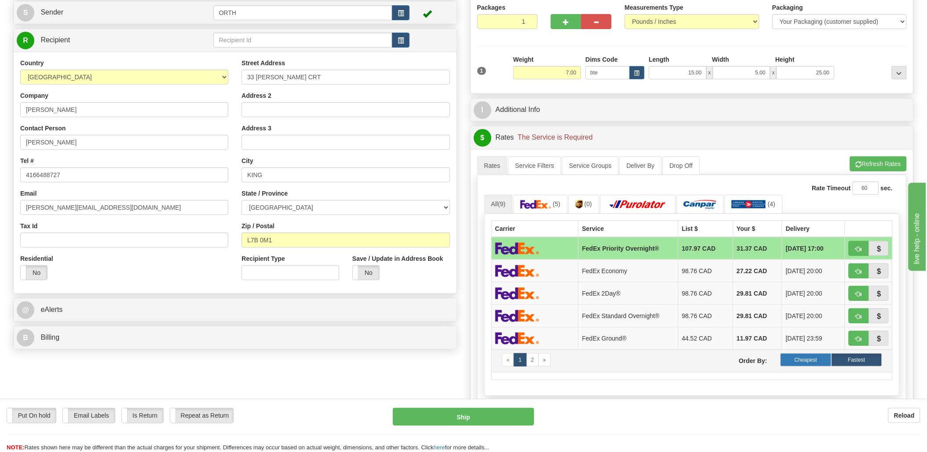
click at [823, 366] on label "Cheapest" at bounding box center [806, 359] width 51 height 13
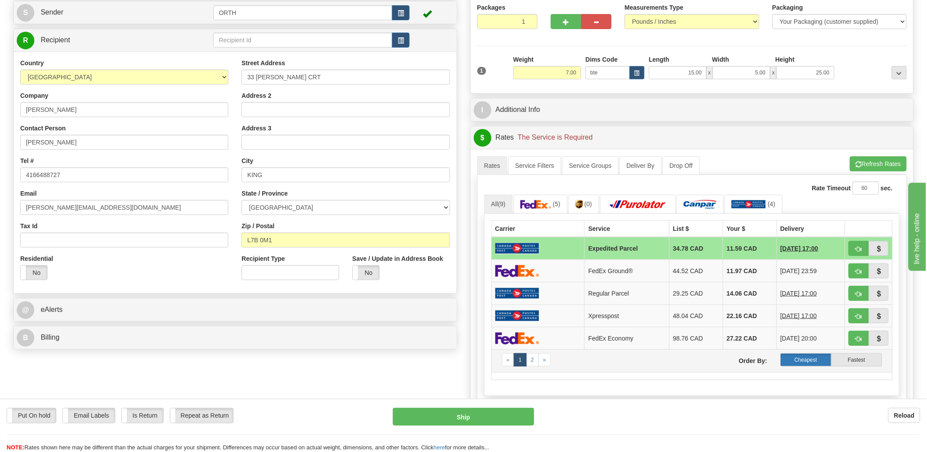
click at [800, 361] on label "Cheapest" at bounding box center [806, 359] width 51 height 13
click at [805, 362] on label "Cheapest" at bounding box center [806, 359] width 51 height 13
click at [817, 356] on label "Cheapest" at bounding box center [806, 359] width 51 height 13
click at [799, 358] on label "Cheapest" at bounding box center [806, 359] width 51 height 13
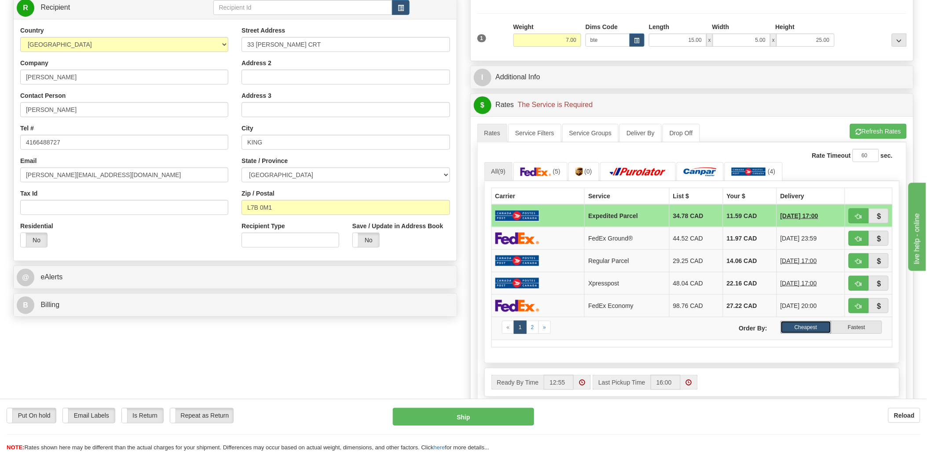
scroll to position [195, 0]
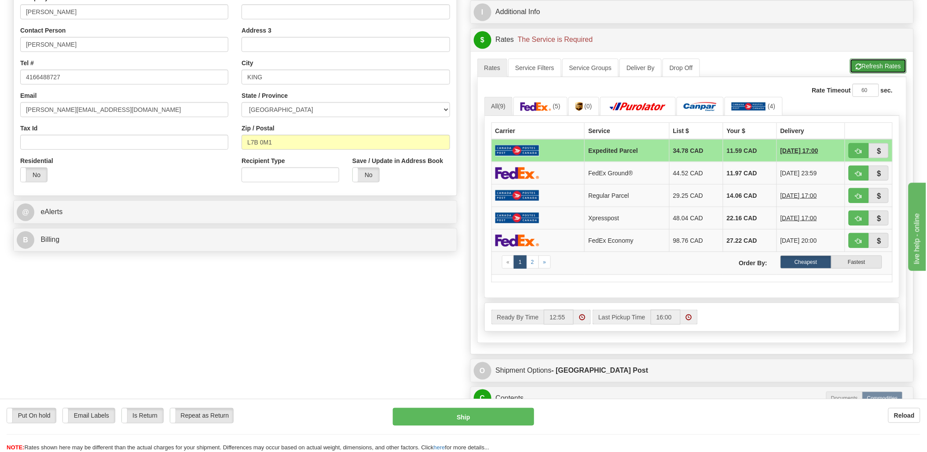
click at [860, 67] on button "Refresh Rates" at bounding box center [878, 66] width 57 height 15
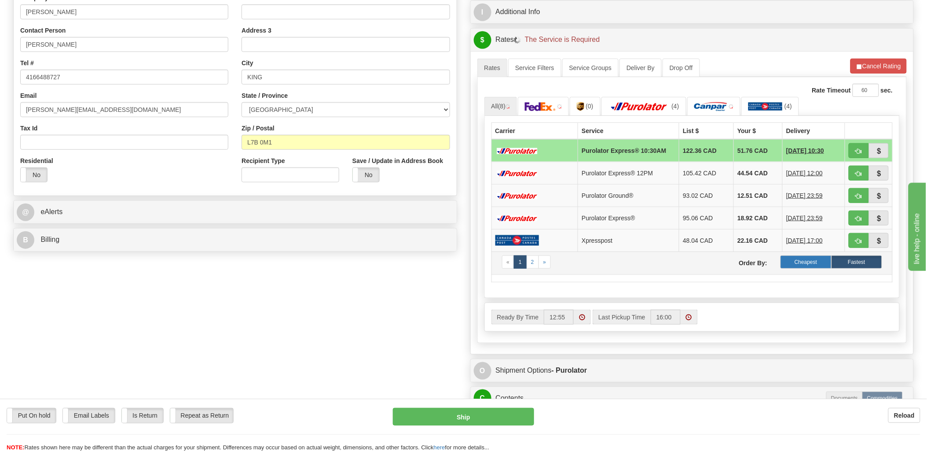
click at [814, 265] on label "Cheapest" at bounding box center [806, 261] width 51 height 13
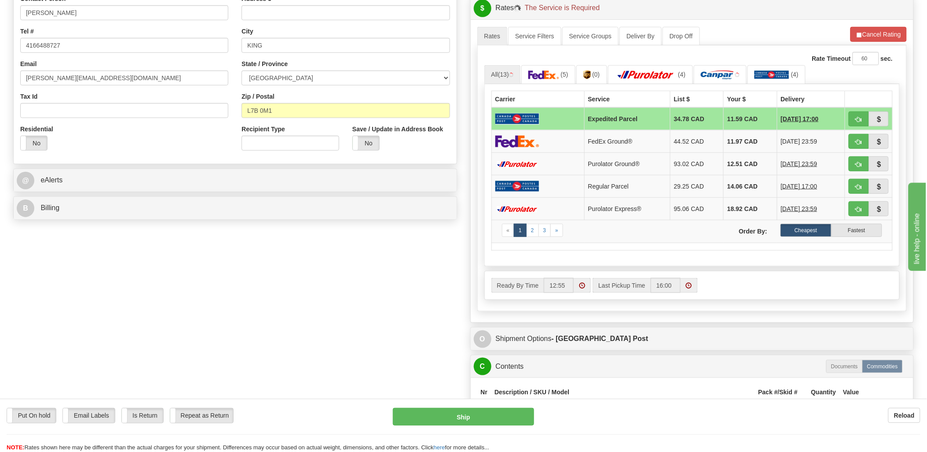
scroll to position [244, 0]
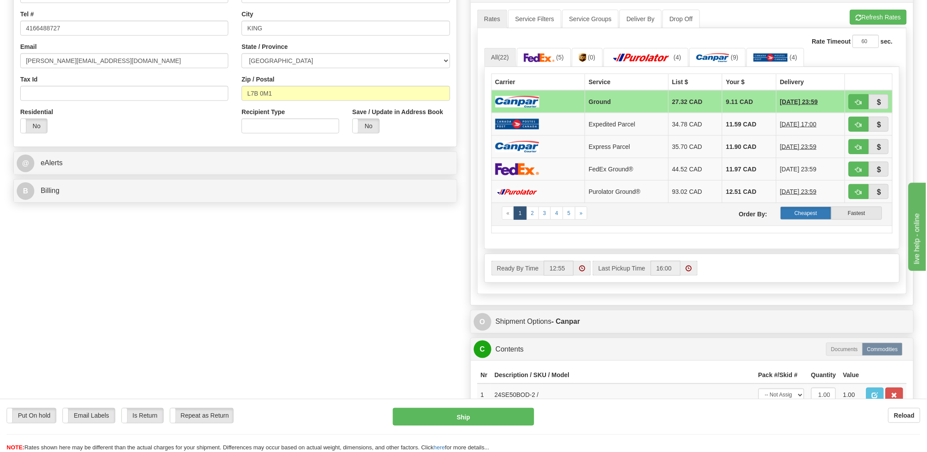
click at [816, 209] on label "Cheapest" at bounding box center [806, 212] width 51 height 13
click at [850, 103] on button "button" at bounding box center [859, 101] width 20 height 15
type input "1"
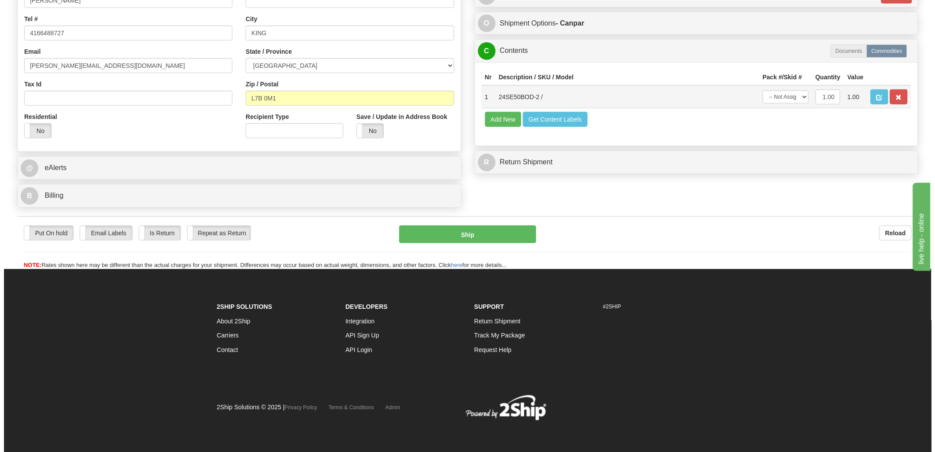
scroll to position [240, 0]
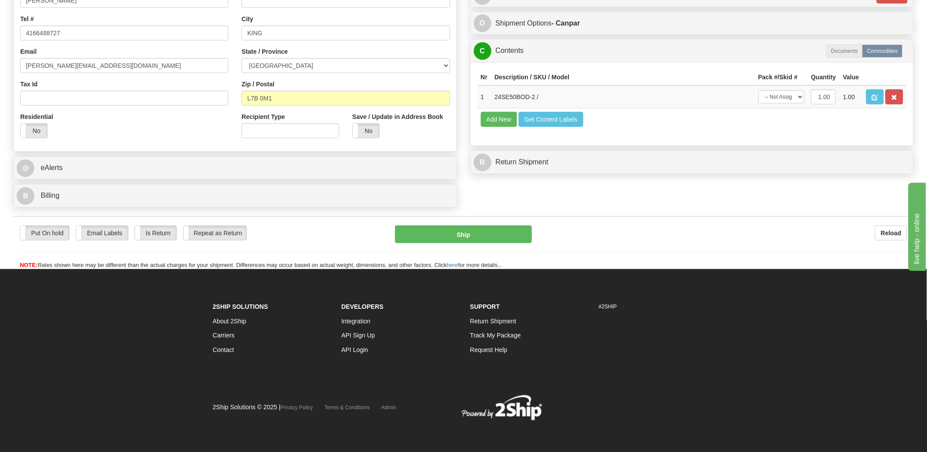
click at [540, 126] on td "Add New Get Content Labels" at bounding box center [693, 119] width 430 height 22
click at [537, 127] on button "Get Content Labels" at bounding box center [551, 119] width 65 height 15
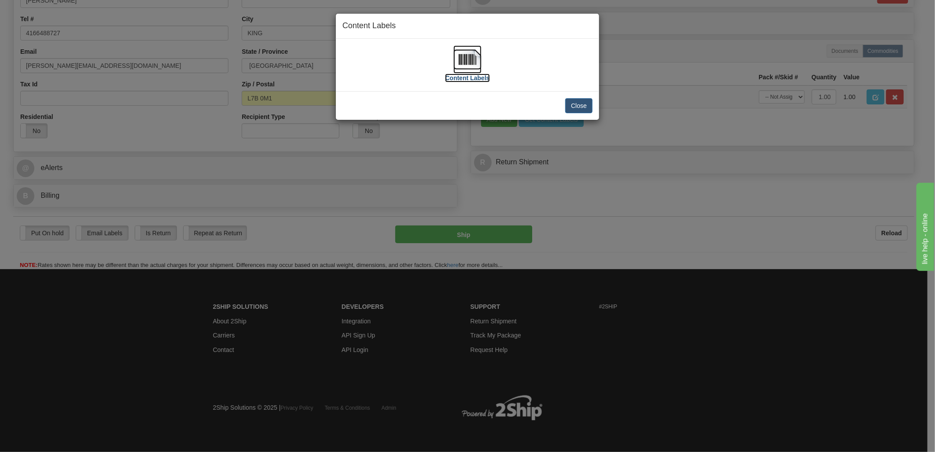
click at [467, 58] on img at bounding box center [467, 59] width 28 height 28
click at [584, 107] on button "Close" at bounding box center [578, 105] width 27 height 15
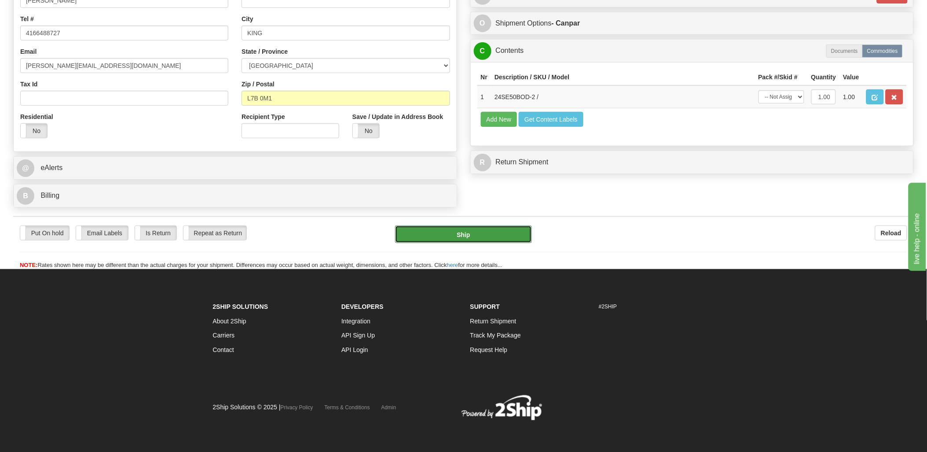
click at [476, 235] on button "Ship" at bounding box center [463, 234] width 137 height 18
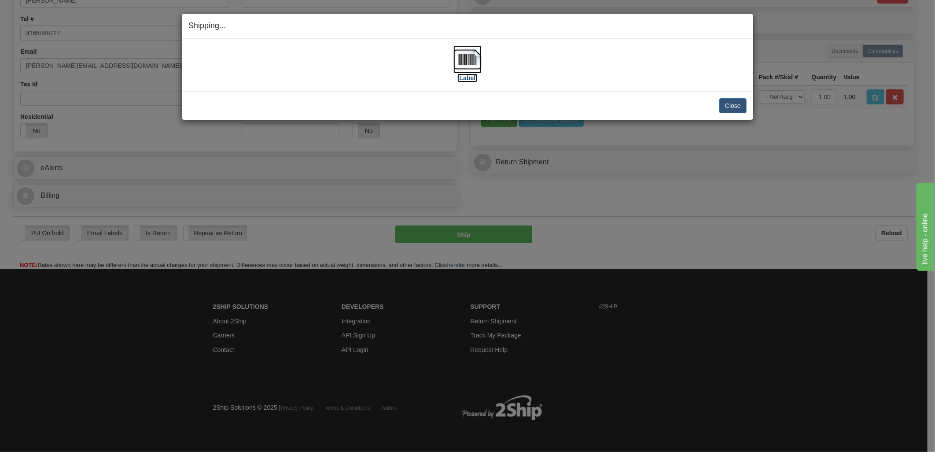
click at [469, 59] on img at bounding box center [467, 59] width 28 height 28
click at [724, 103] on button "Close" at bounding box center [732, 105] width 27 height 15
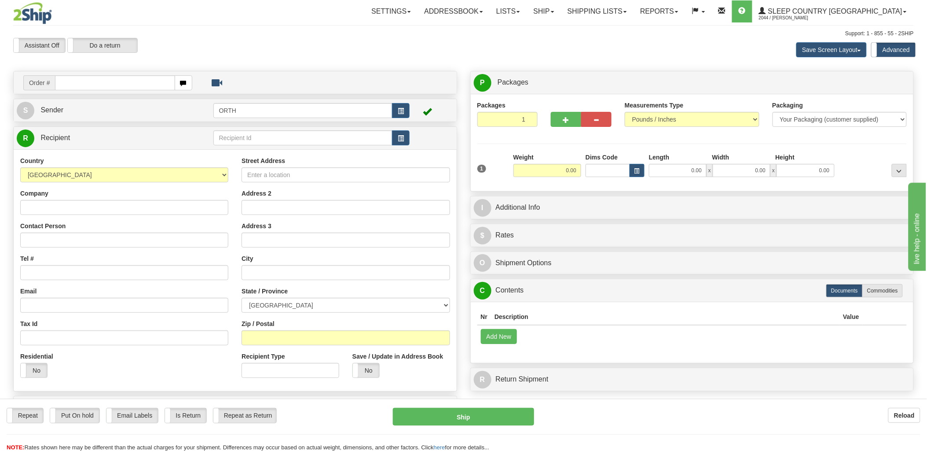
click at [105, 81] on input "text" at bounding box center [115, 82] width 120 height 15
type input "9000i"
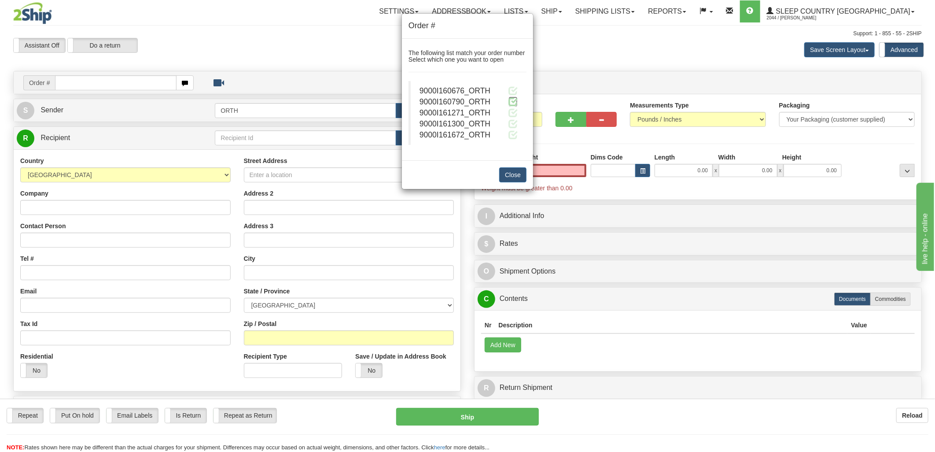
type input "0.00"
click at [516, 103] on span at bounding box center [512, 101] width 9 height 9
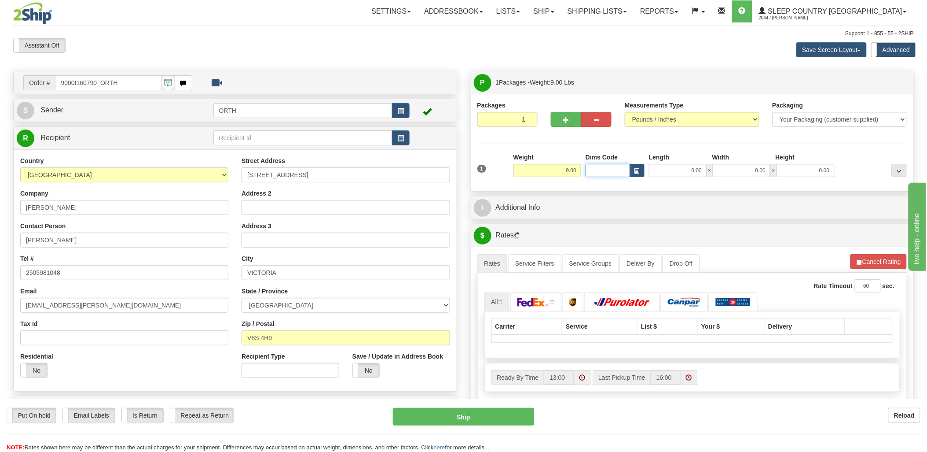
click at [614, 167] on input "Dims Code" at bounding box center [608, 170] width 44 height 13
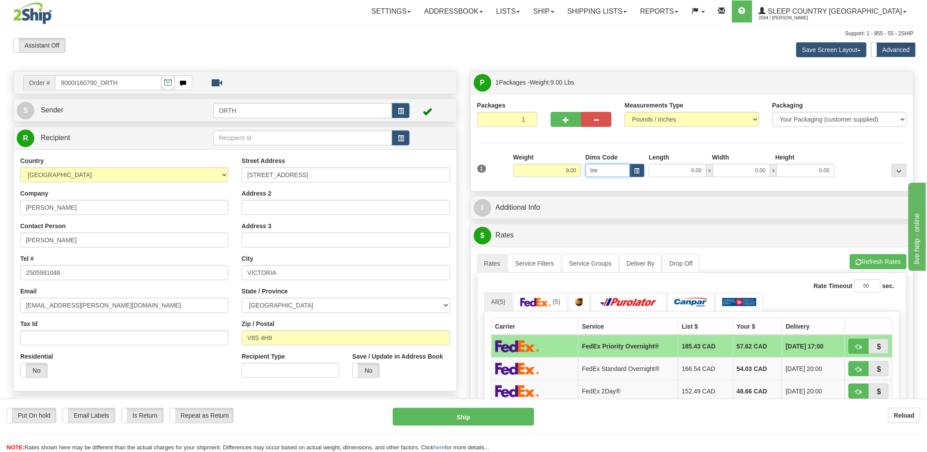
type input "bte"
click button "Delete" at bounding box center [0, 0] width 0 height 0
type input "15.00"
type input "5.00"
type input "25.00"
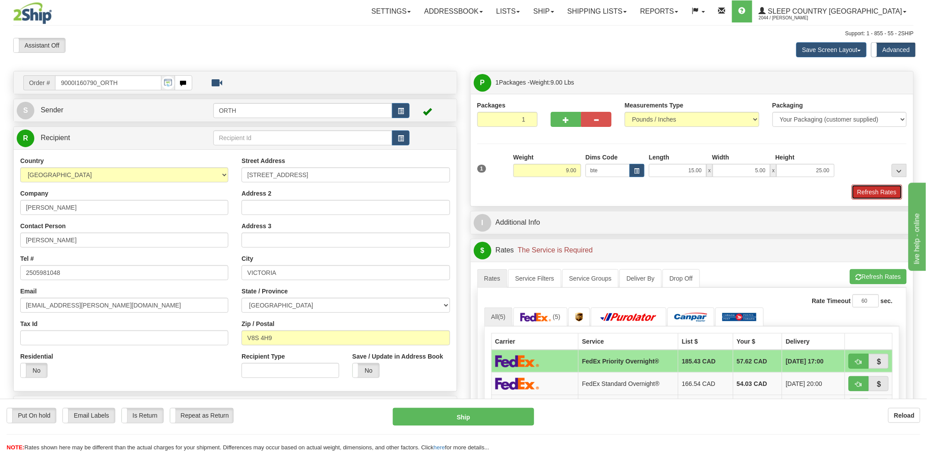
click at [875, 194] on button "Refresh Rates" at bounding box center [877, 191] width 51 height 15
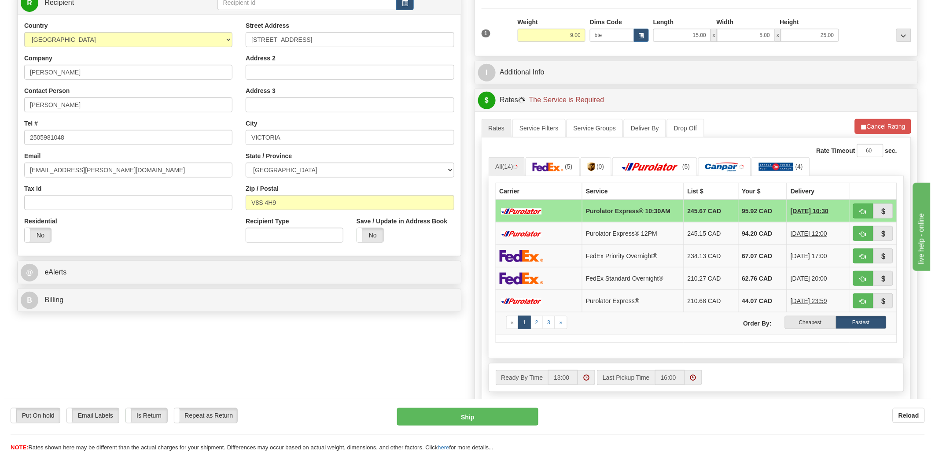
scroll to position [147, 0]
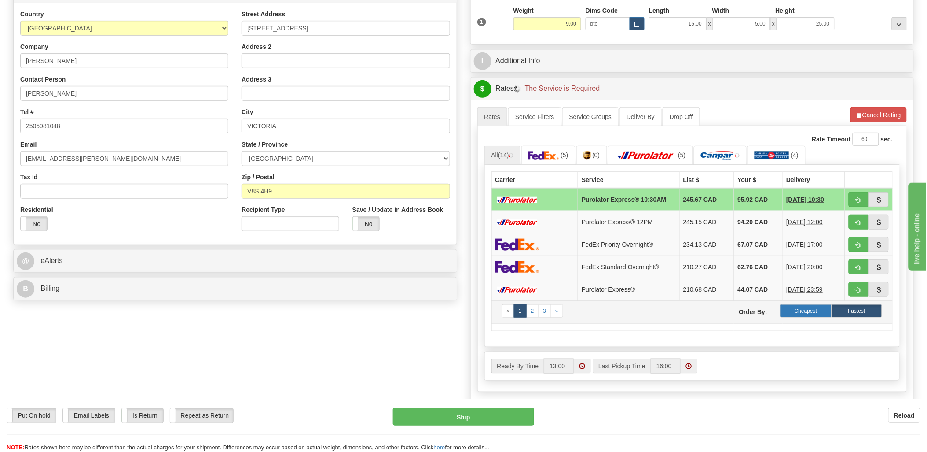
click at [790, 311] on label "Cheapest" at bounding box center [806, 310] width 51 height 13
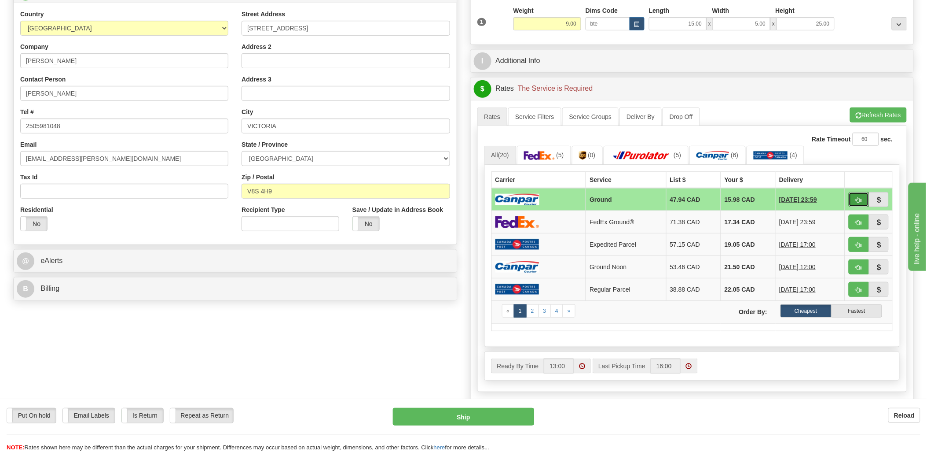
click at [855, 197] on button "button" at bounding box center [859, 199] width 20 height 15
type input "1"
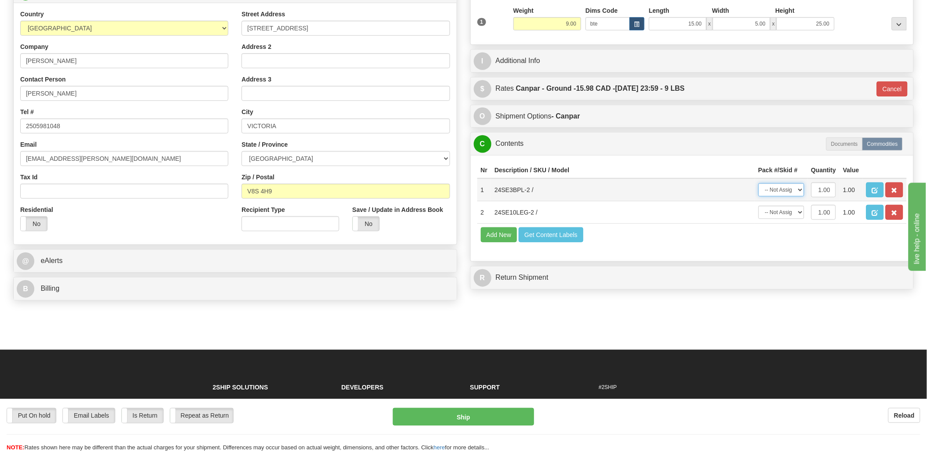
click at [793, 196] on select "-- Not Assigned -- Package 1" at bounding box center [782, 189] width 46 height 13
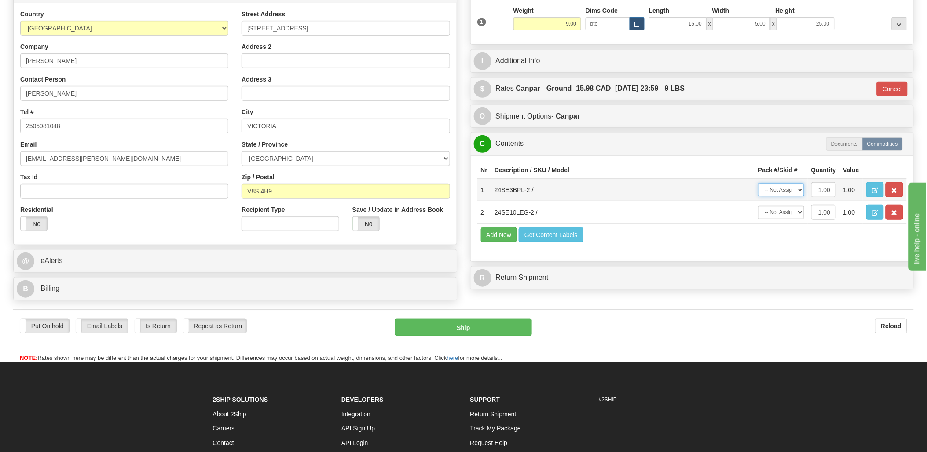
select select "0"
click at [759, 192] on select "-- Not Assigned -- Package 1" at bounding box center [782, 189] width 46 height 13
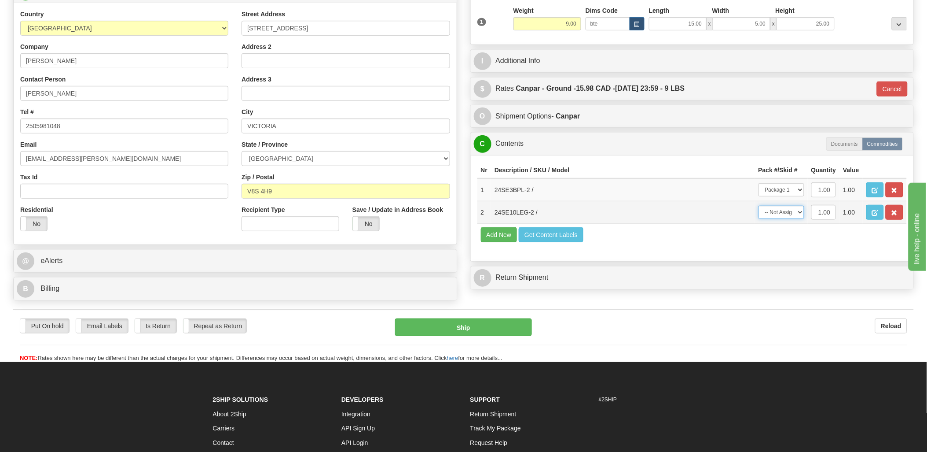
click at [794, 219] on select "-- Not Assigned -- Package 1" at bounding box center [782, 212] width 46 height 13
select select "0"
click at [759, 219] on select "-- Not Assigned -- Package 1" at bounding box center [782, 212] width 46 height 13
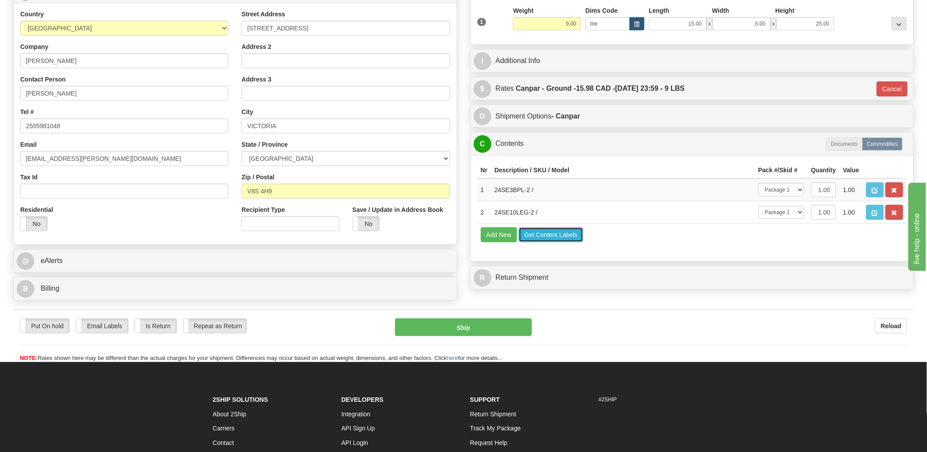
click at [549, 242] on button "Get Content Labels" at bounding box center [551, 234] width 65 height 15
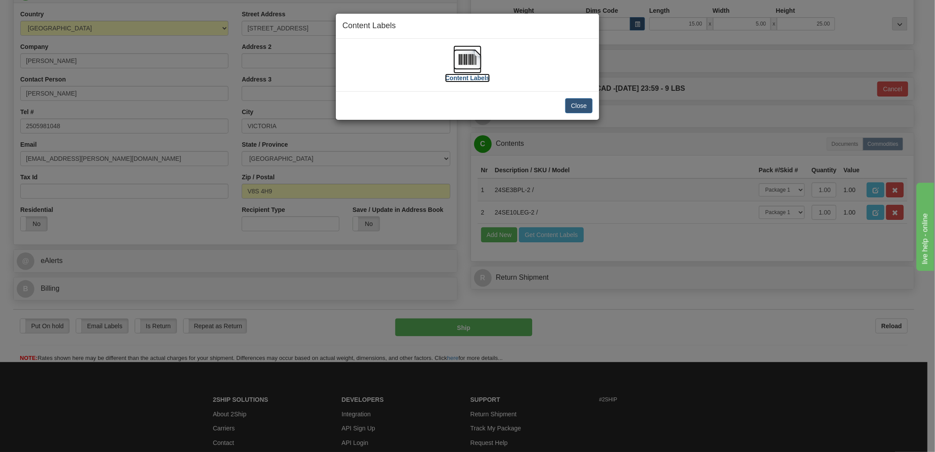
click at [460, 51] on img at bounding box center [467, 59] width 28 height 28
click at [574, 102] on button "Close" at bounding box center [578, 105] width 27 height 15
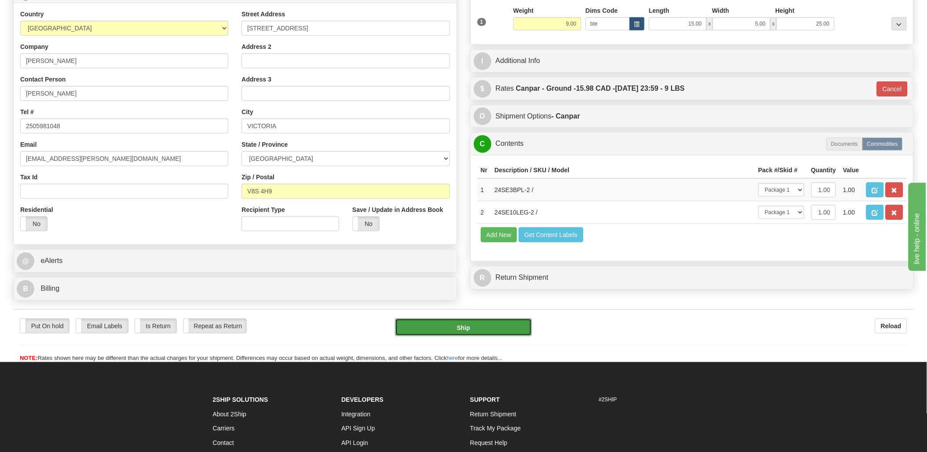
click at [516, 336] on button "Ship" at bounding box center [463, 327] width 137 height 18
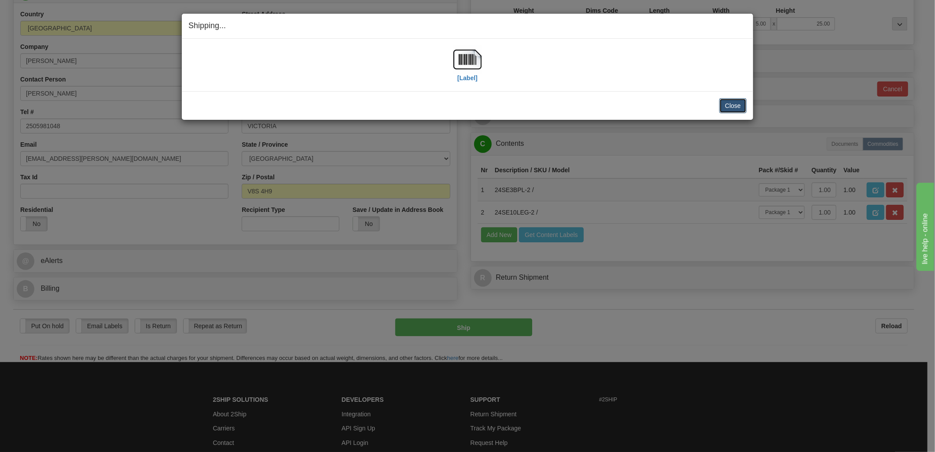
click at [740, 107] on button "Close" at bounding box center [732, 105] width 27 height 15
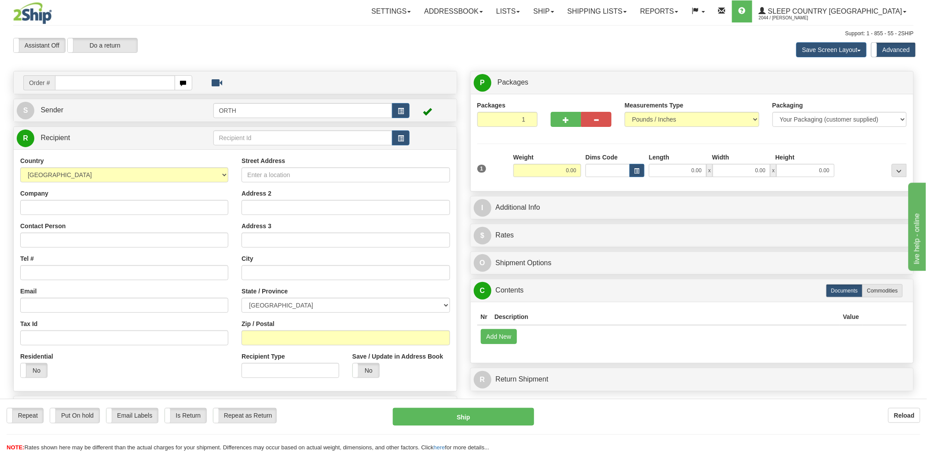
click at [87, 85] on input "text" at bounding box center [115, 82] width 120 height 15
click at [122, 85] on input "text" at bounding box center [115, 82] width 120 height 15
type input "9000i"
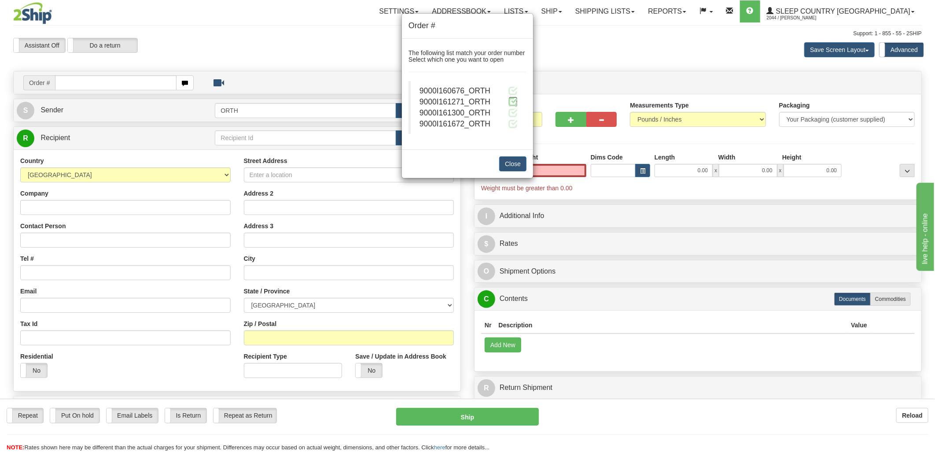
type input "0.00"
click at [509, 102] on span at bounding box center [512, 101] width 9 height 9
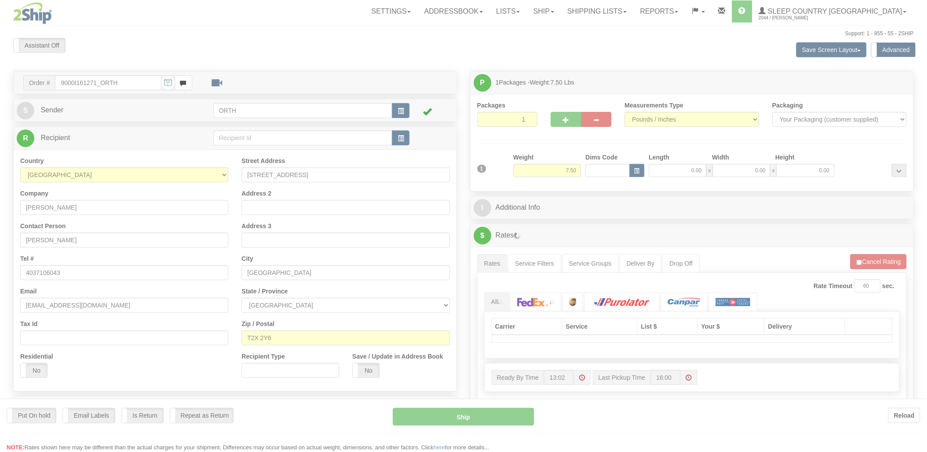
click at [604, 171] on div at bounding box center [463, 226] width 927 height 452
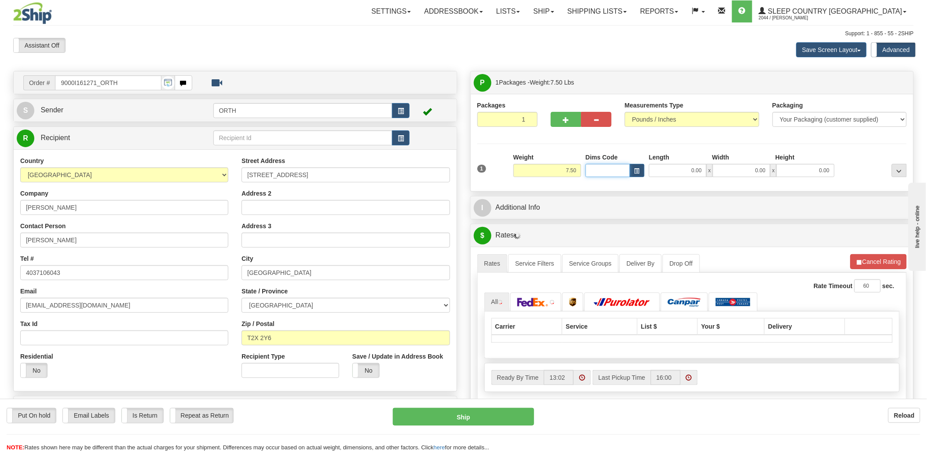
click at [596, 173] on input "Dims Code" at bounding box center [608, 170] width 44 height 13
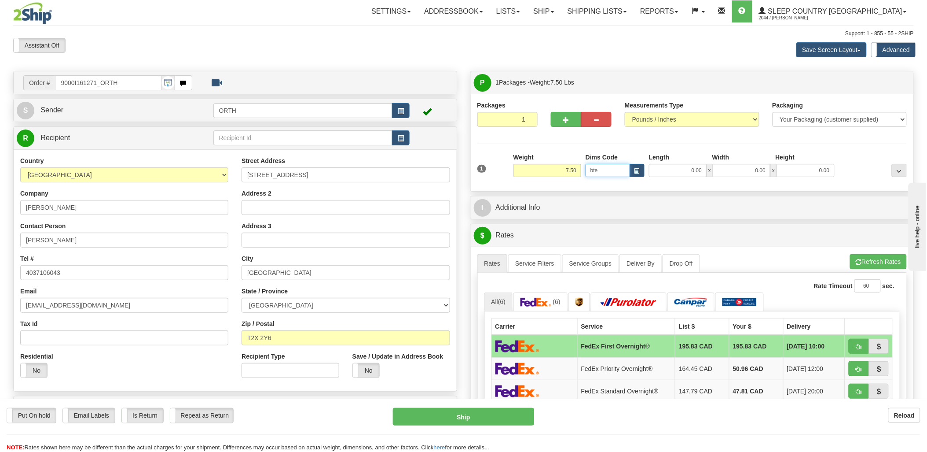
type input "bte"
click button "Delete" at bounding box center [0, 0] width 0 height 0
type input "15.00"
type input "5.00"
type input "25.00"
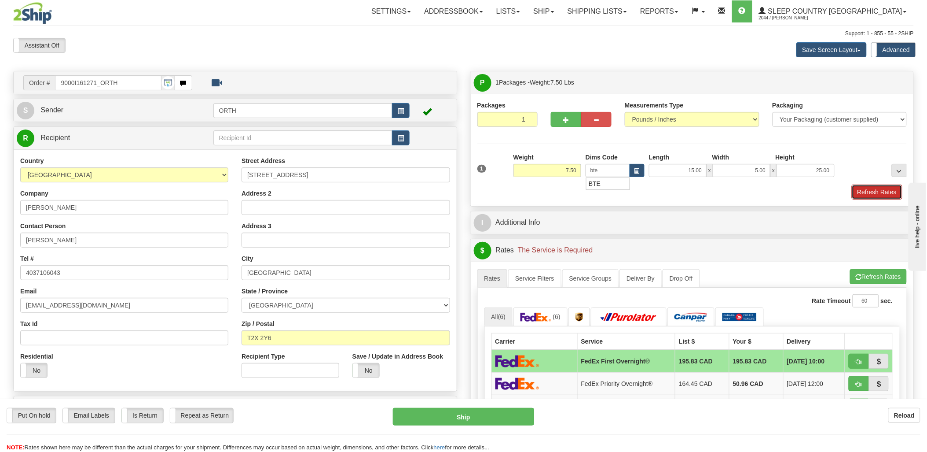
click at [882, 191] on button "Refresh Rates" at bounding box center [877, 191] width 51 height 15
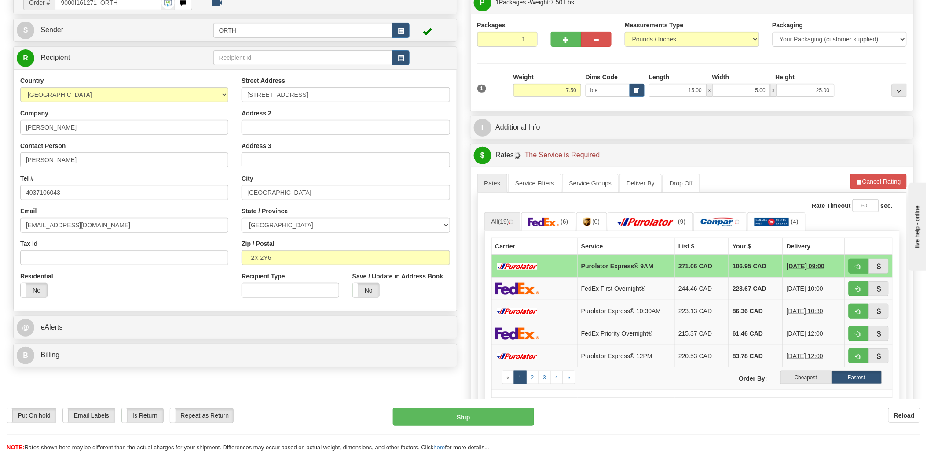
scroll to position [98, 0]
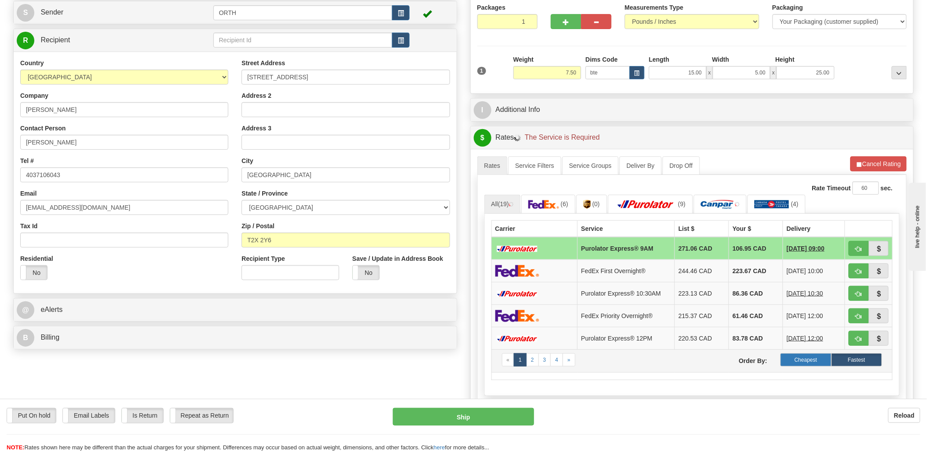
click at [812, 358] on label "Cheapest" at bounding box center [806, 359] width 51 height 13
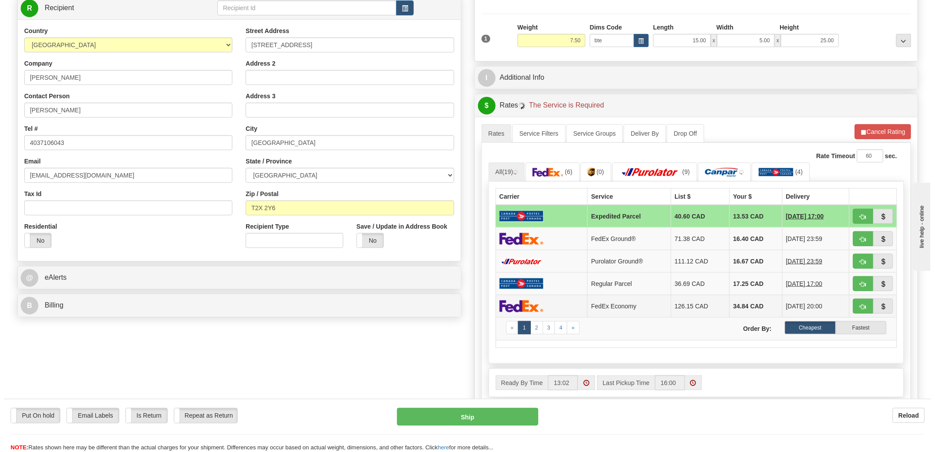
scroll to position [147, 0]
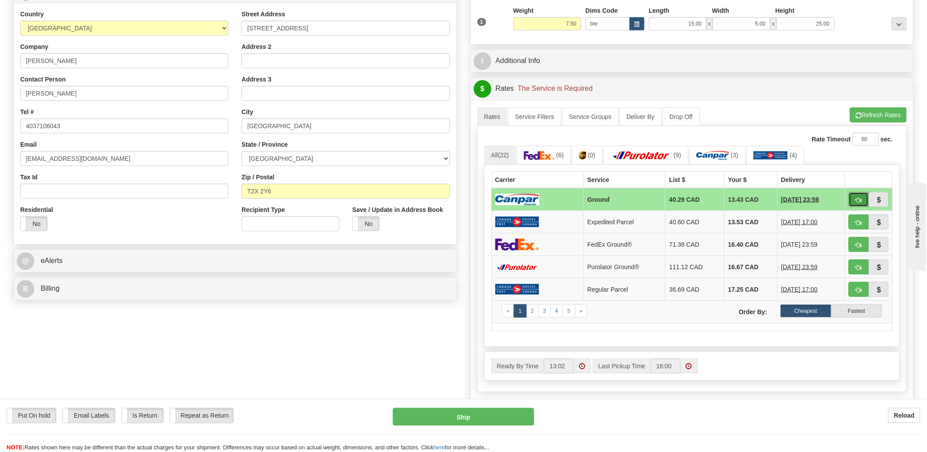
click at [855, 202] on button "button" at bounding box center [859, 199] width 20 height 15
type input "1"
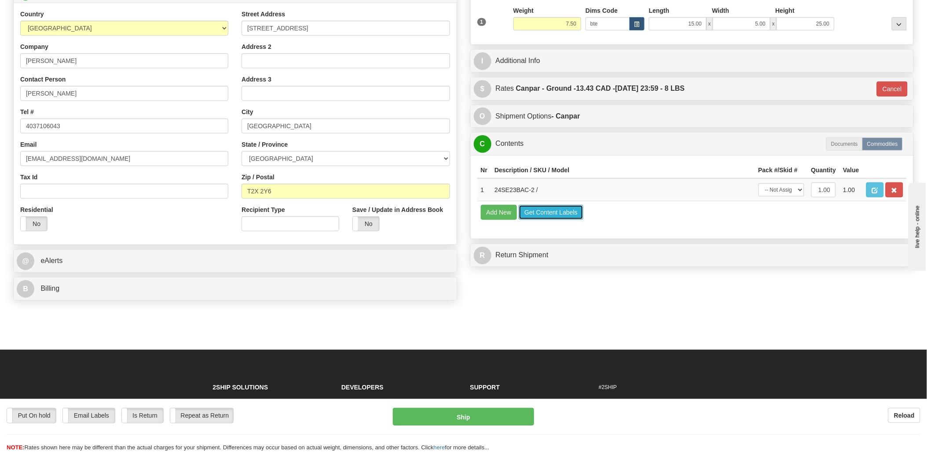
click at [562, 220] on button "Get Content Labels" at bounding box center [551, 212] width 65 height 15
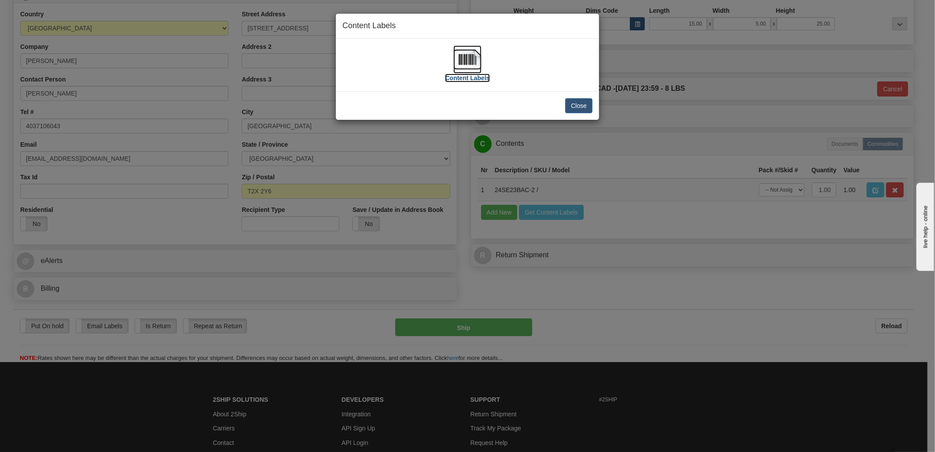
click at [467, 56] on img at bounding box center [467, 59] width 28 height 28
click at [583, 108] on button "Close" at bounding box center [578, 105] width 27 height 15
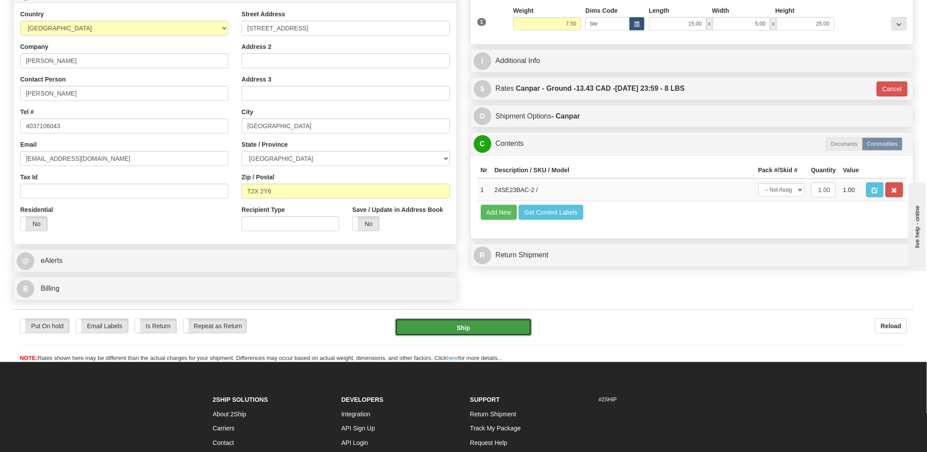
click at [470, 336] on button "Ship" at bounding box center [463, 327] width 137 height 18
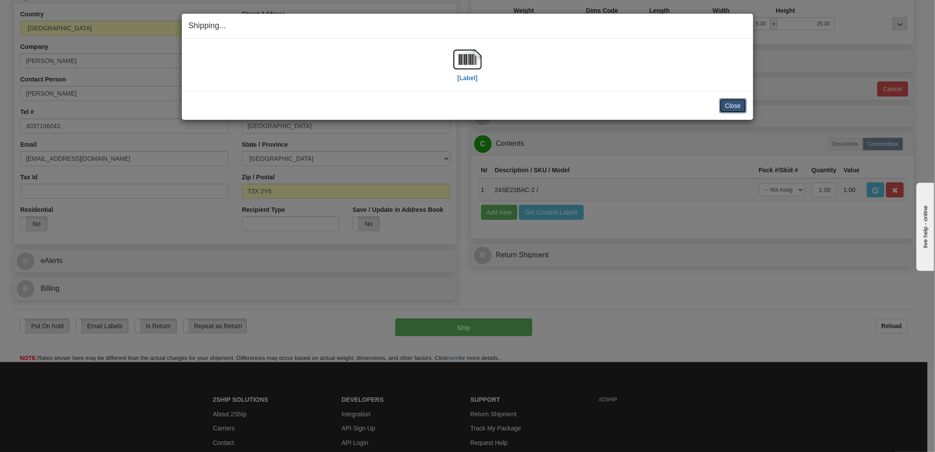
click at [734, 108] on button "Close" at bounding box center [732, 105] width 27 height 15
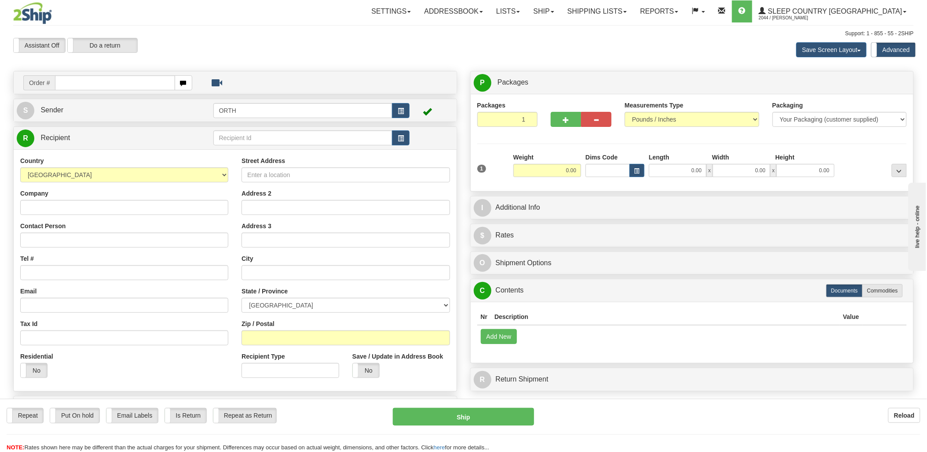
click at [80, 84] on input "text" at bounding box center [115, 82] width 120 height 15
type input "9000i16"
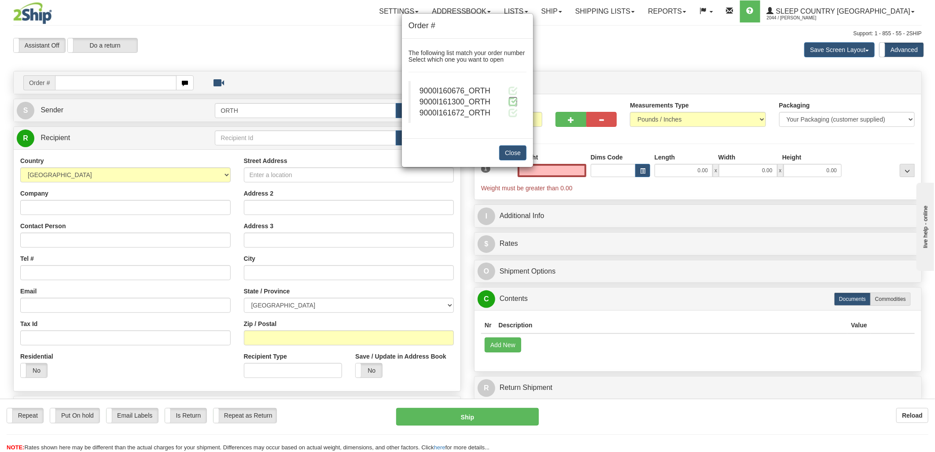
type input "0.00"
click at [512, 106] on span at bounding box center [512, 101] width 9 height 9
click at [511, 103] on span at bounding box center [512, 101] width 9 height 9
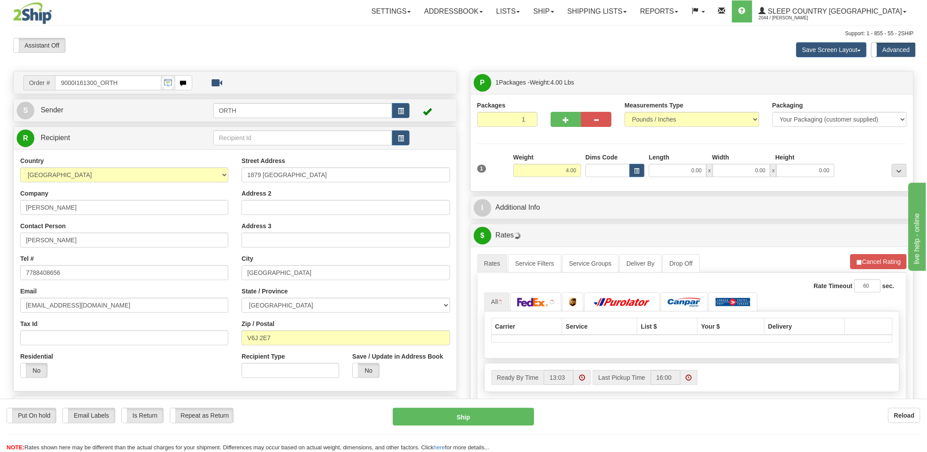
click at [596, 172] on div at bounding box center [463, 226] width 927 height 452
click at [596, 172] on input "Dims Code" at bounding box center [608, 170] width 44 height 13
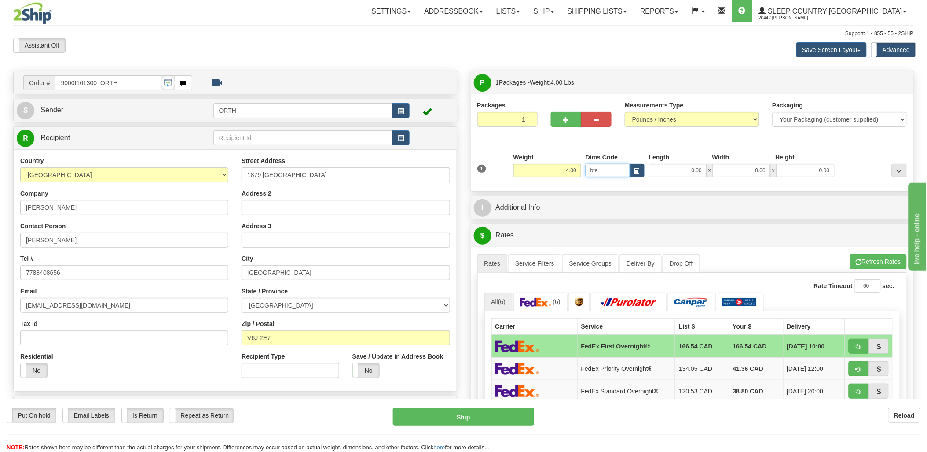
type input "bte"
click button "Delete" at bounding box center [0, 0] width 0 height 0
type input "15.00"
type input "5.00"
type input "25.00"
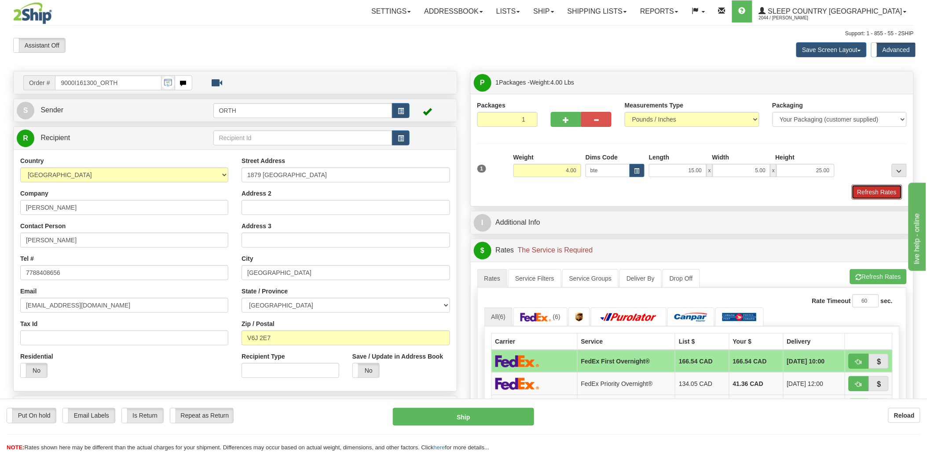
click at [870, 195] on button "Refresh Rates" at bounding box center [877, 191] width 51 height 15
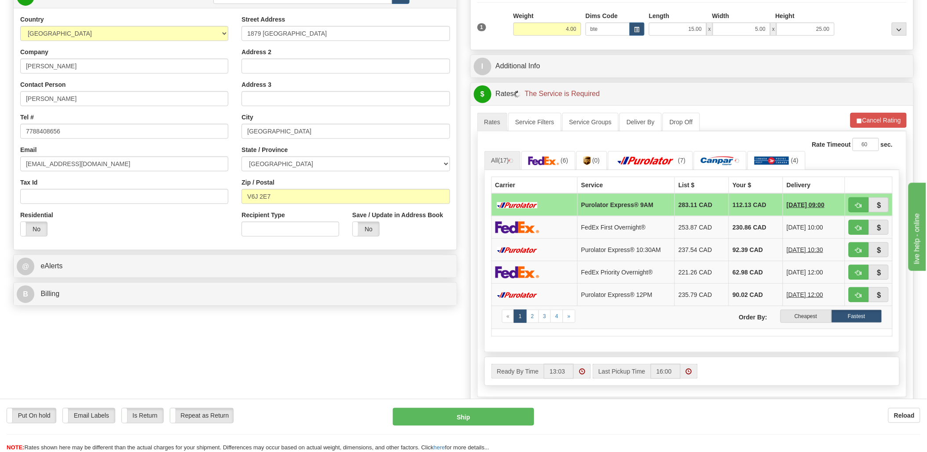
scroll to position [147, 0]
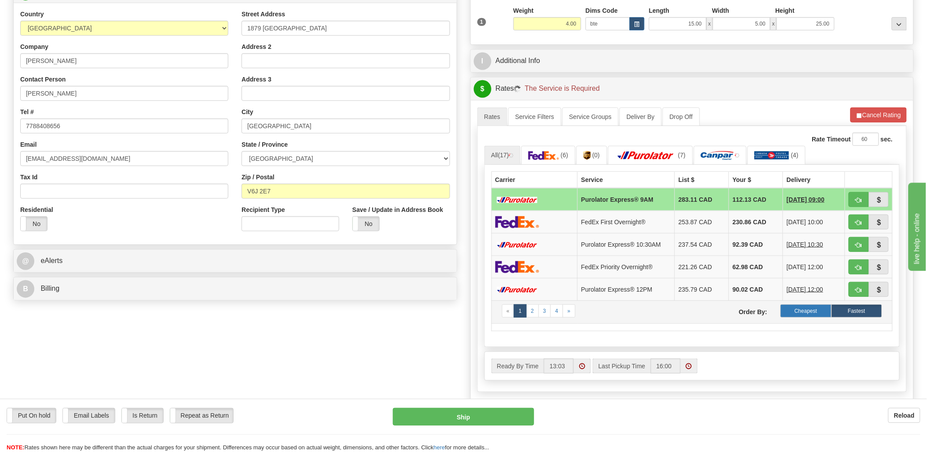
click at [811, 312] on label "Cheapest" at bounding box center [806, 310] width 51 height 13
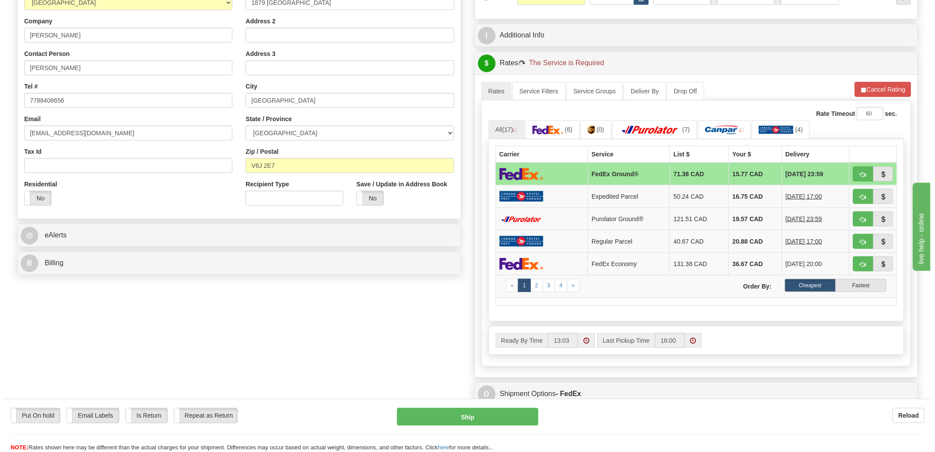
scroll to position [195, 0]
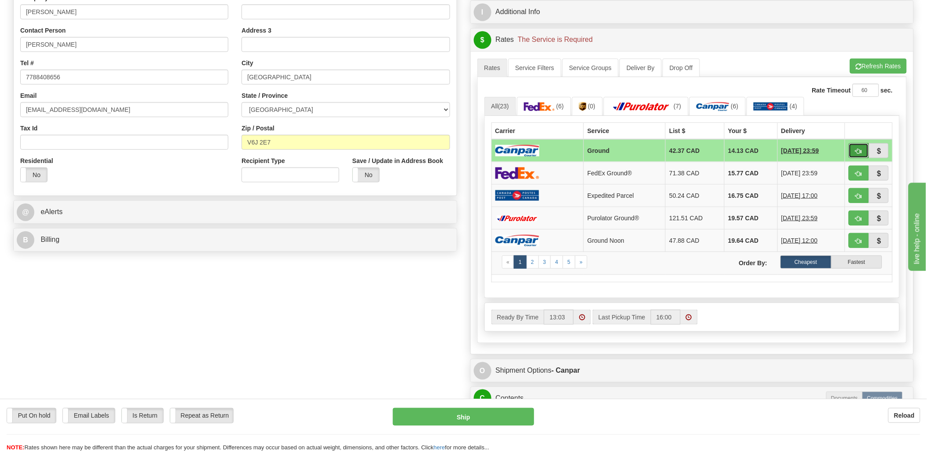
click at [859, 147] on button "button" at bounding box center [859, 150] width 20 height 15
type input "1"
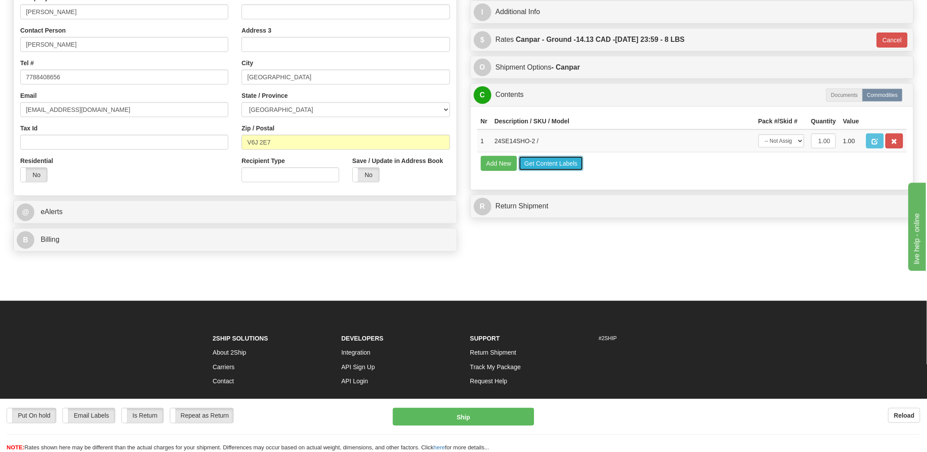
click at [569, 171] on button "Get Content Labels" at bounding box center [551, 163] width 65 height 15
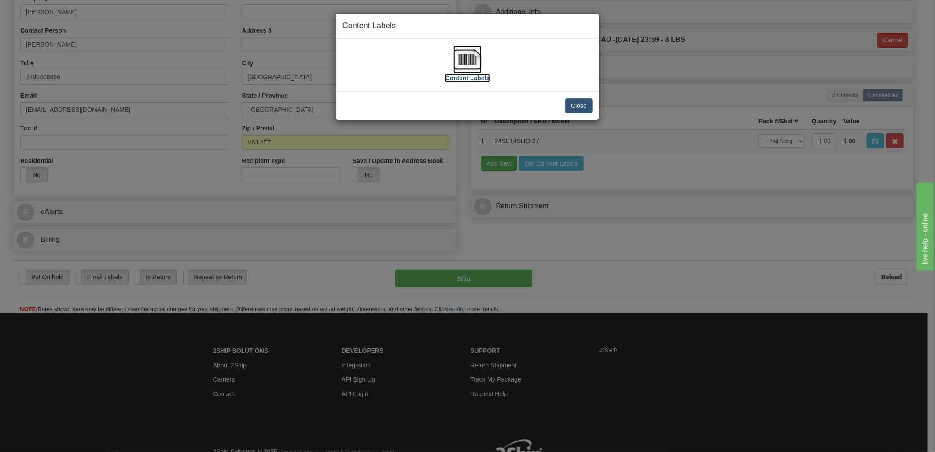
click at [467, 59] on img at bounding box center [467, 59] width 28 height 28
click at [575, 103] on button "Close" at bounding box center [578, 105] width 27 height 15
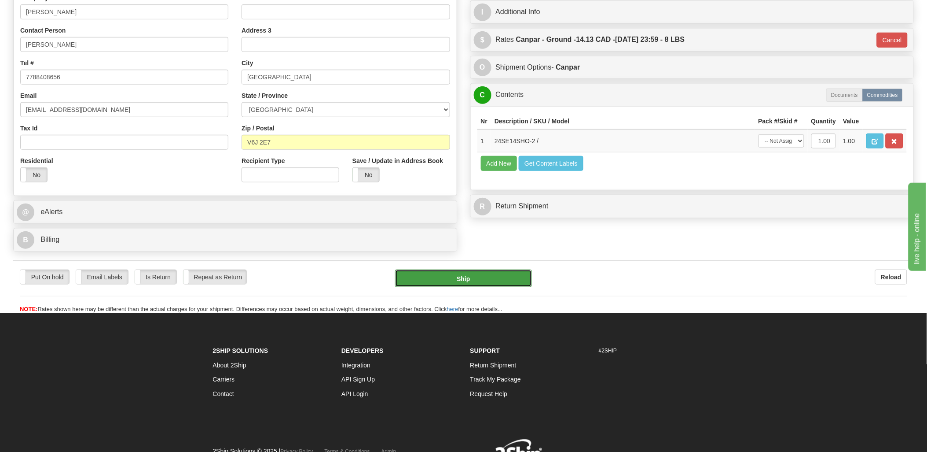
click at [498, 280] on button "Ship" at bounding box center [463, 278] width 137 height 18
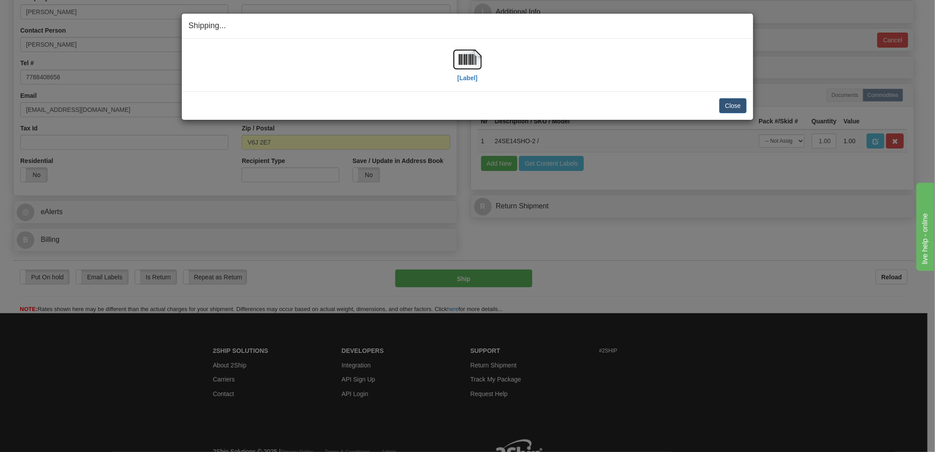
click at [717, 103] on div "Close Cancel" at bounding box center [467, 105] width 558 height 15
click at [727, 102] on button "Close" at bounding box center [732, 105] width 27 height 15
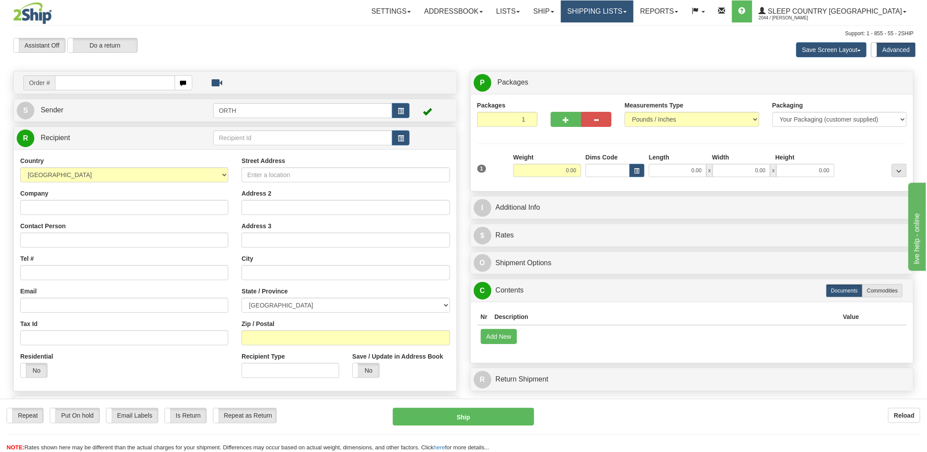
click at [627, 9] on link "Shipping lists" at bounding box center [597, 11] width 73 height 22
click at [608, 27] on span "Current Shipments" at bounding box center [581, 30] width 51 height 7
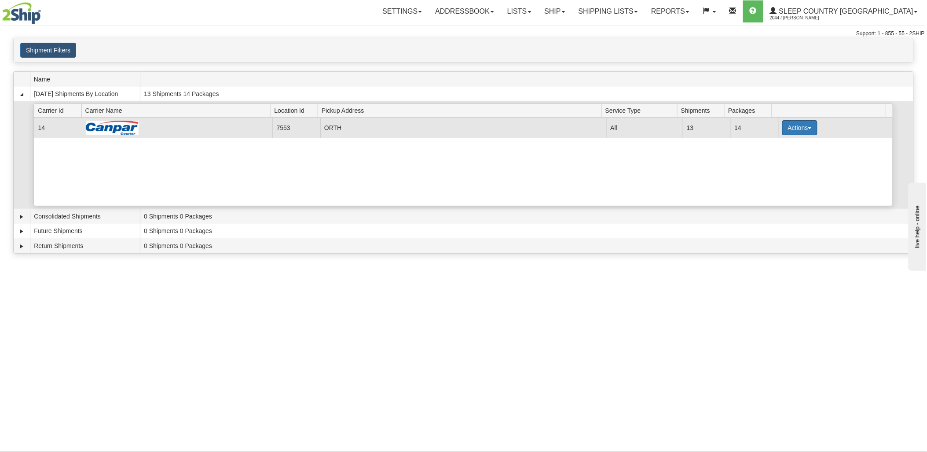
click at [806, 126] on button "Actions" at bounding box center [800, 127] width 35 height 15
click at [775, 188] on link "Print" at bounding box center [782, 189] width 70 height 11
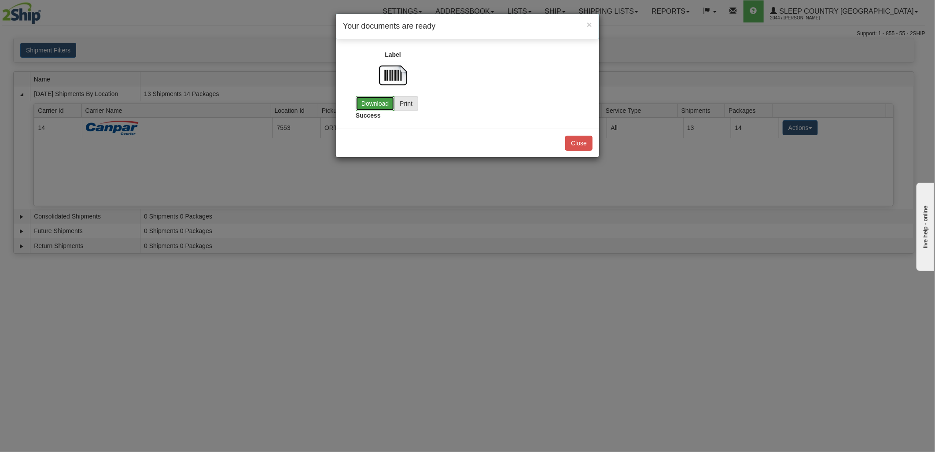
click at [377, 104] on link "Download" at bounding box center [375, 103] width 39 height 15
click at [588, 144] on button "Close" at bounding box center [578, 143] width 27 height 15
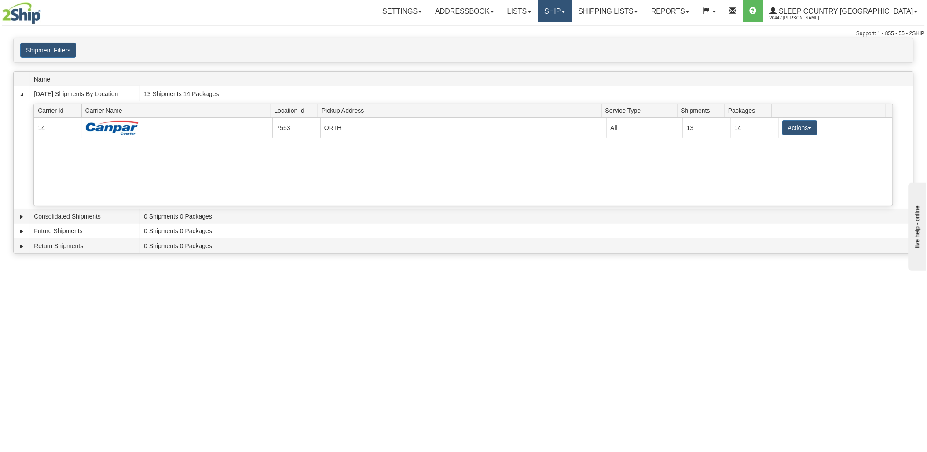
click at [572, 8] on link "Ship" at bounding box center [555, 11] width 34 height 22
drag, startPoint x: 571, startPoint y: 34, endPoint x: 566, endPoint y: 32, distance: 6.1
click at [571, 34] on link "Ship Screen" at bounding box center [532, 30] width 80 height 11
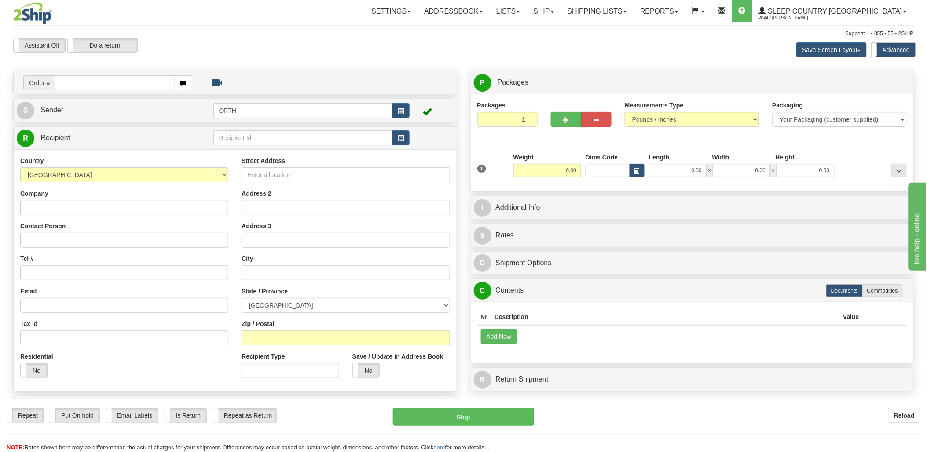
click at [167, 81] on input "text" at bounding box center [115, 82] width 120 height 15
type input "9000i"
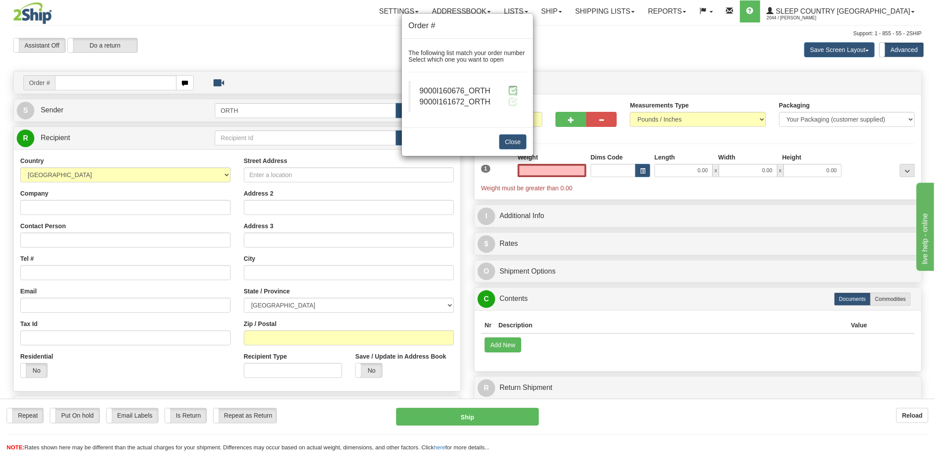
type input "0.00"
click at [515, 93] on span at bounding box center [512, 90] width 9 height 9
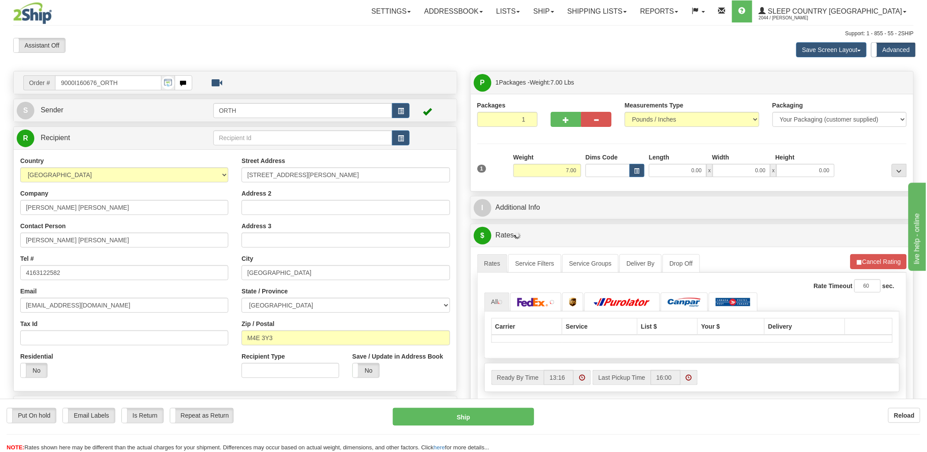
click at [598, 170] on div at bounding box center [463, 226] width 927 height 452
click at [598, 170] on input "Dims Code" at bounding box center [608, 170] width 44 height 13
type input "bte"
click button "Delete" at bounding box center [0, 0] width 0 height 0
type input "15.00"
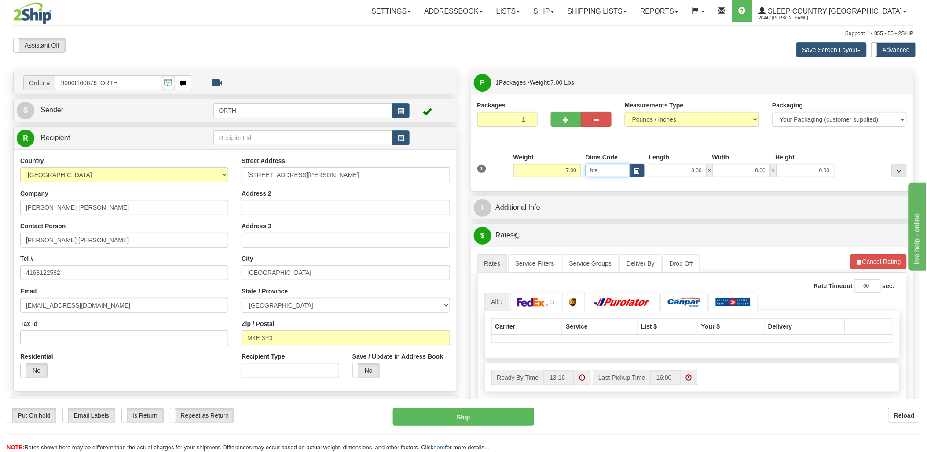
type input "5.00"
type input "25.00"
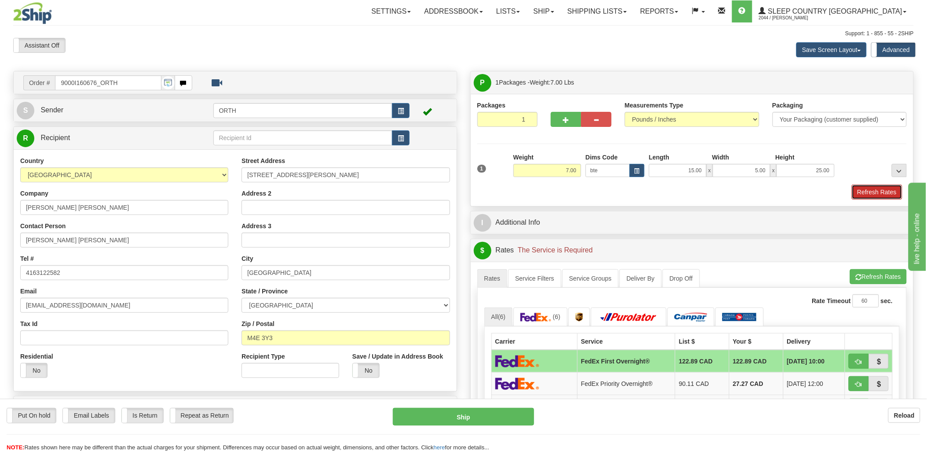
click at [887, 191] on button "Refresh Rates" at bounding box center [877, 191] width 51 height 15
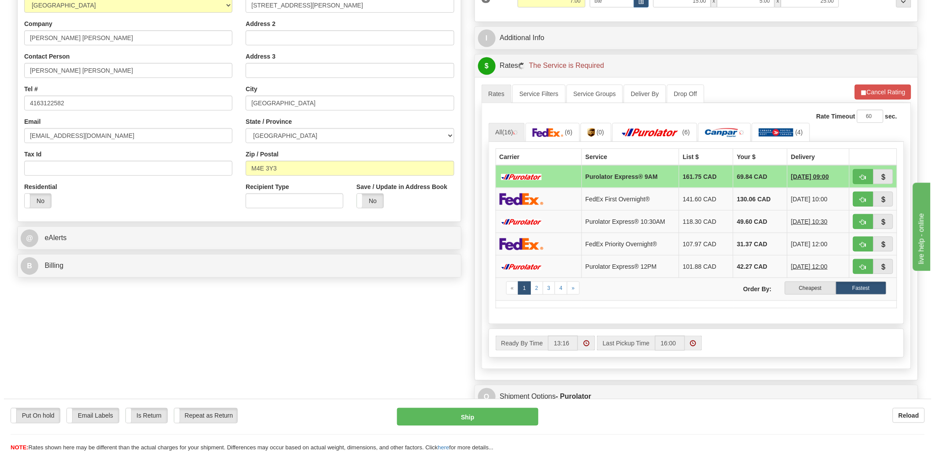
scroll to position [195, 0]
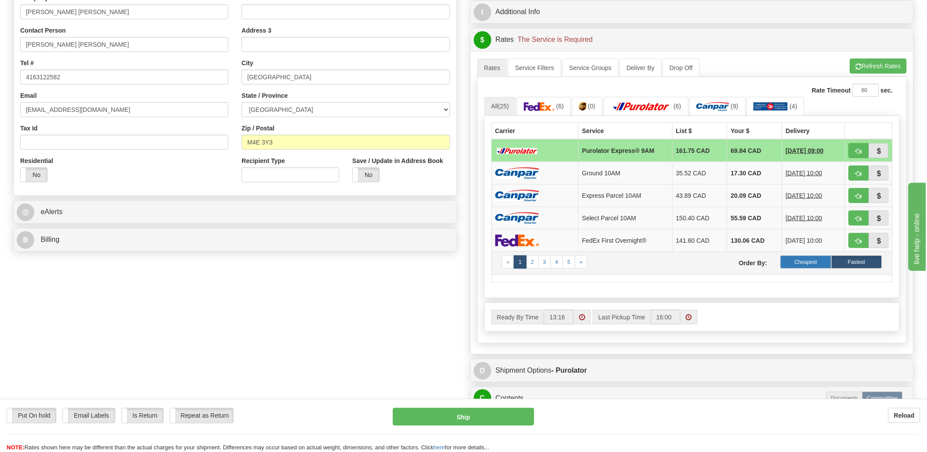
click at [795, 260] on label "Cheapest" at bounding box center [806, 261] width 51 height 13
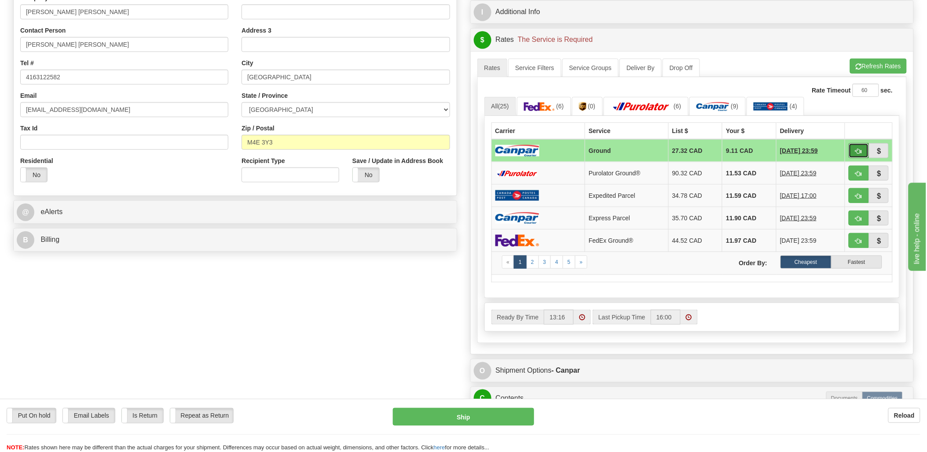
click at [861, 146] on button "button" at bounding box center [859, 150] width 20 height 15
type input "1"
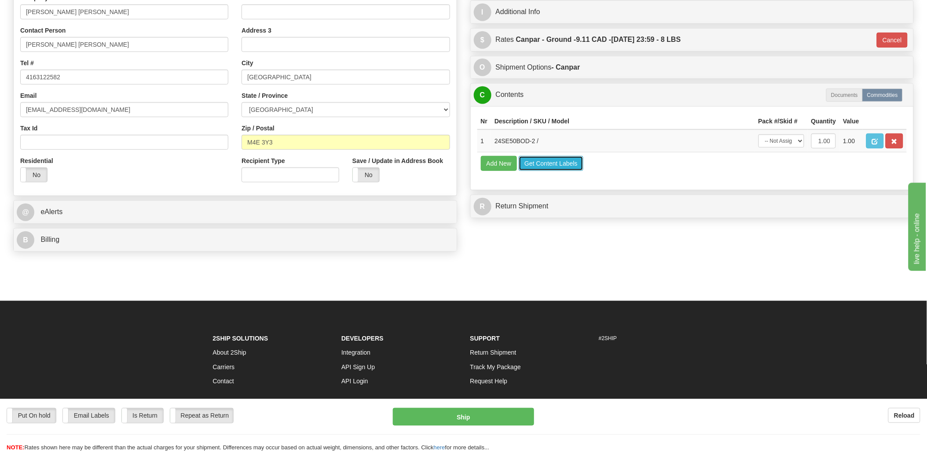
click at [578, 171] on button "Get Content Labels" at bounding box center [551, 163] width 65 height 15
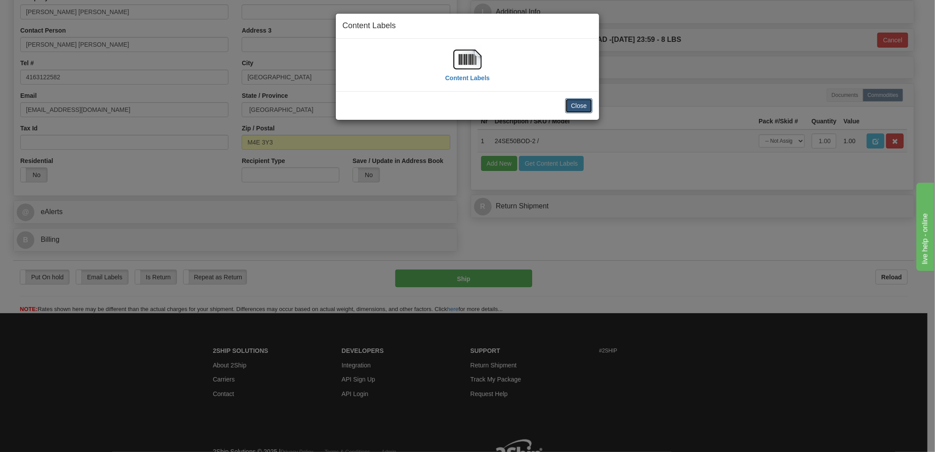
click at [574, 106] on button "Close" at bounding box center [578, 105] width 27 height 15
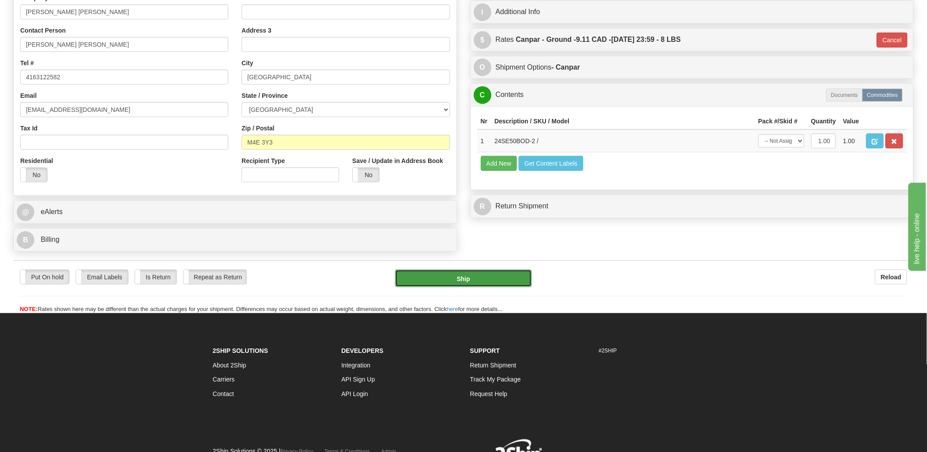
click at [478, 278] on button "Ship" at bounding box center [463, 278] width 137 height 18
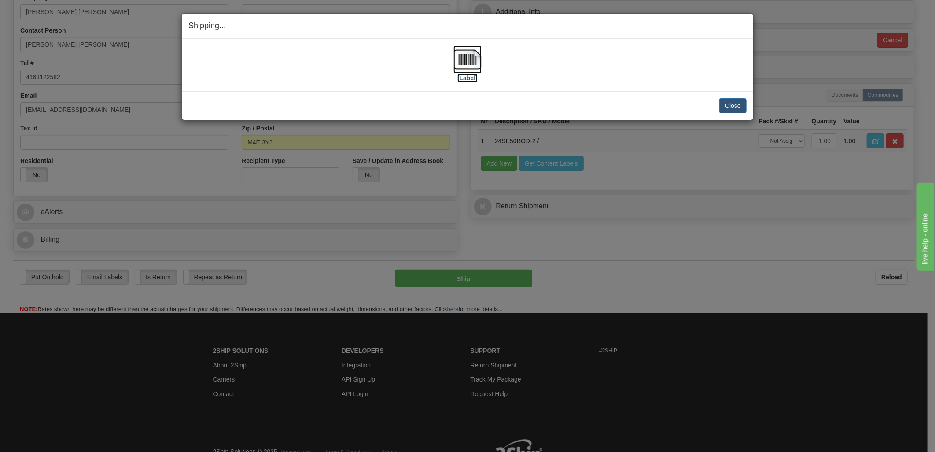
click at [471, 62] on img at bounding box center [467, 59] width 28 height 28
click at [744, 104] on button "Close" at bounding box center [732, 105] width 27 height 15
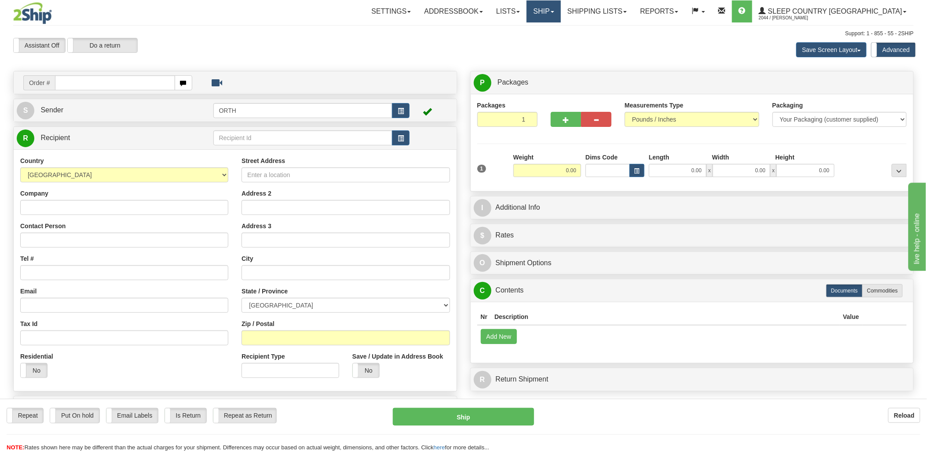
click at [561, 14] on link "Ship" at bounding box center [544, 11] width 34 height 22
click at [634, 14] on link "Shipping lists" at bounding box center [597, 11] width 73 height 22
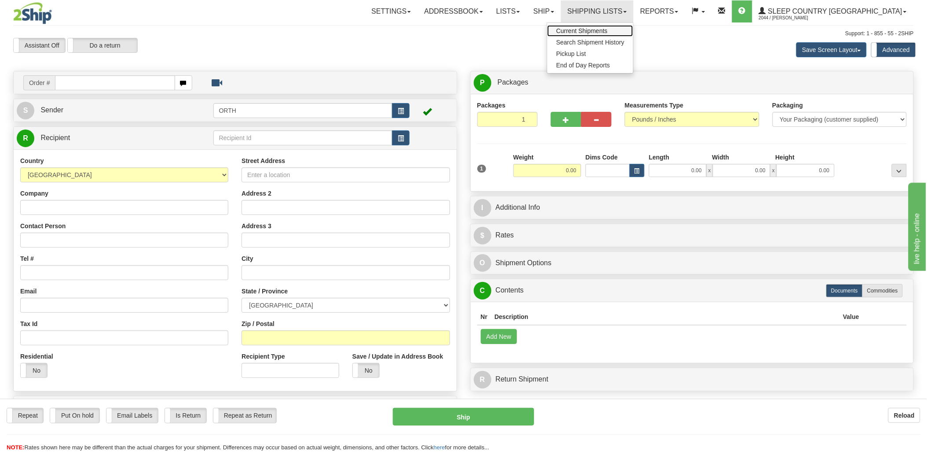
click at [608, 31] on span "Current Shipments" at bounding box center [581, 30] width 51 height 7
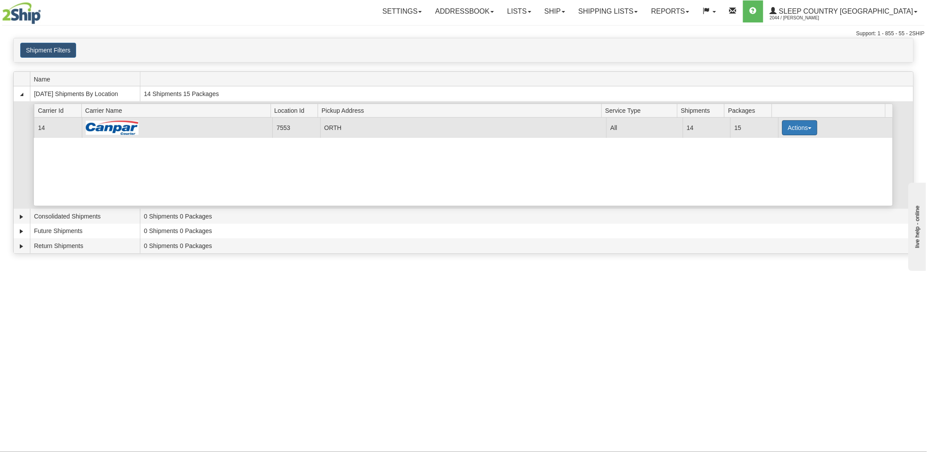
click at [793, 128] on button "Actions" at bounding box center [800, 127] width 35 height 15
click at [771, 195] on link "Print" at bounding box center [782, 189] width 70 height 11
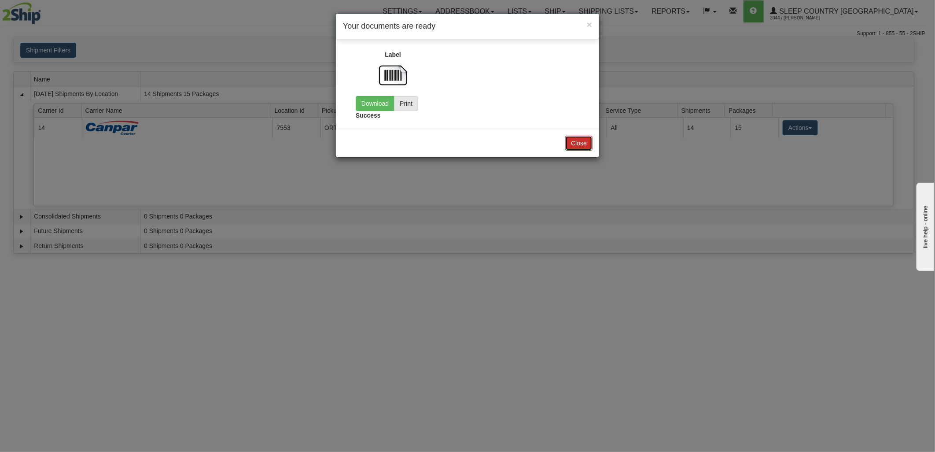
click at [579, 143] on button "Close" at bounding box center [578, 143] width 27 height 15
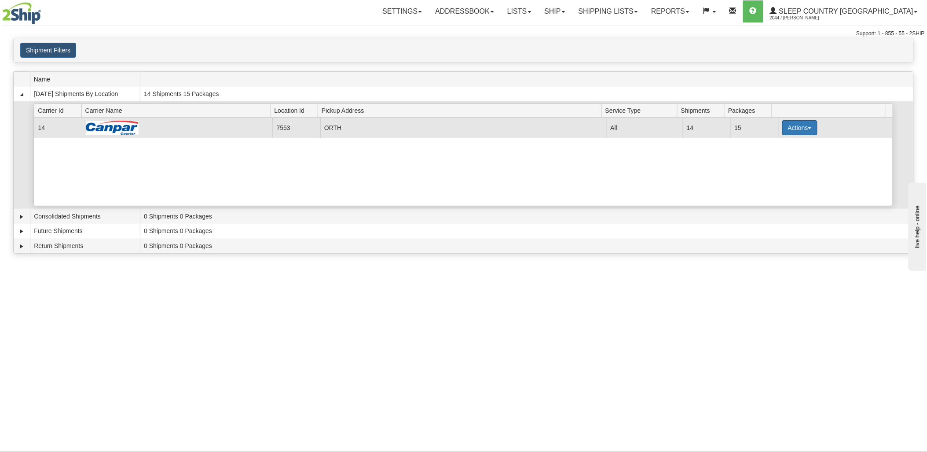
click at [788, 128] on button "Actions" at bounding box center [800, 127] width 35 height 15
click at [771, 195] on link "Print" at bounding box center [782, 189] width 70 height 11
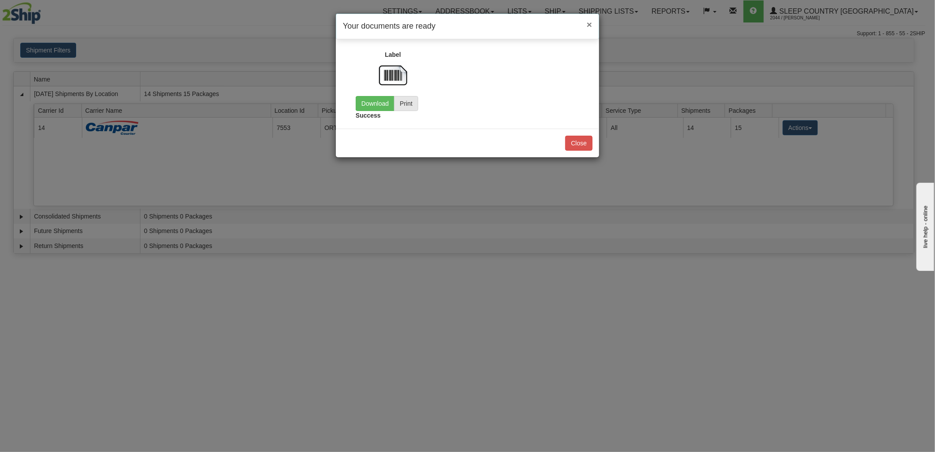
click at [588, 21] on span "×" at bounding box center [589, 24] width 5 height 10
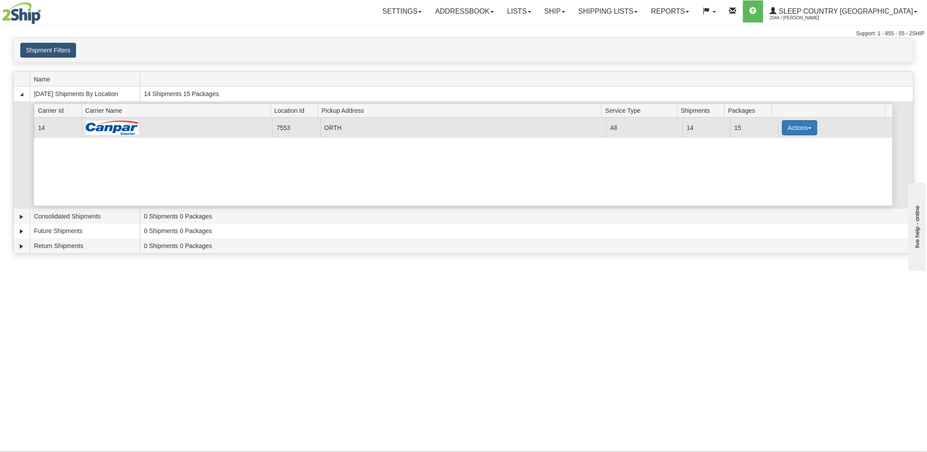
click at [797, 127] on button "Actions" at bounding box center [800, 127] width 35 height 15
click at [775, 146] on span "Details" at bounding box center [768, 144] width 24 height 6
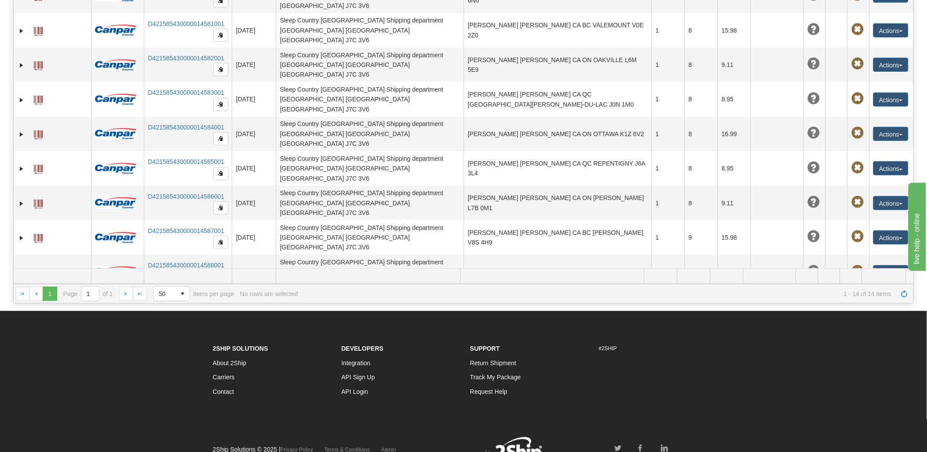
scroll to position [182, 0]
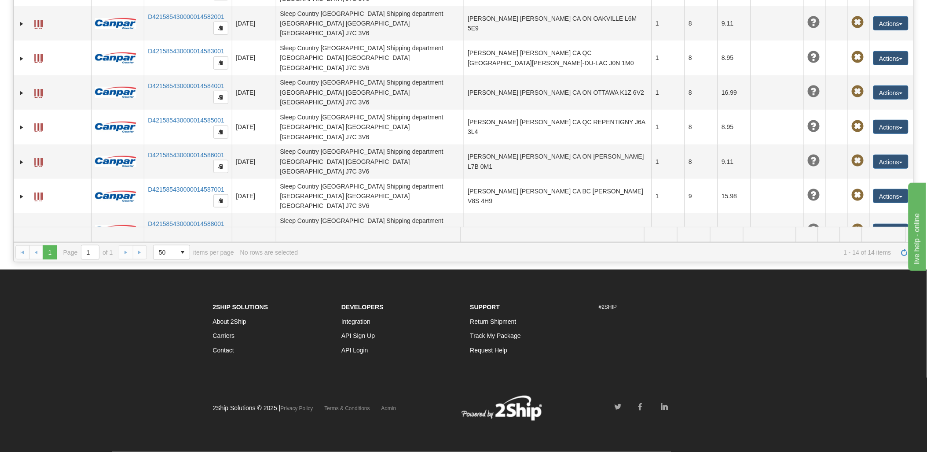
click at [36, 296] on span at bounding box center [38, 300] width 9 height 9
click at [37, 296] on span at bounding box center [38, 300] width 9 height 9
